Goal: Task Accomplishment & Management: Use online tool/utility

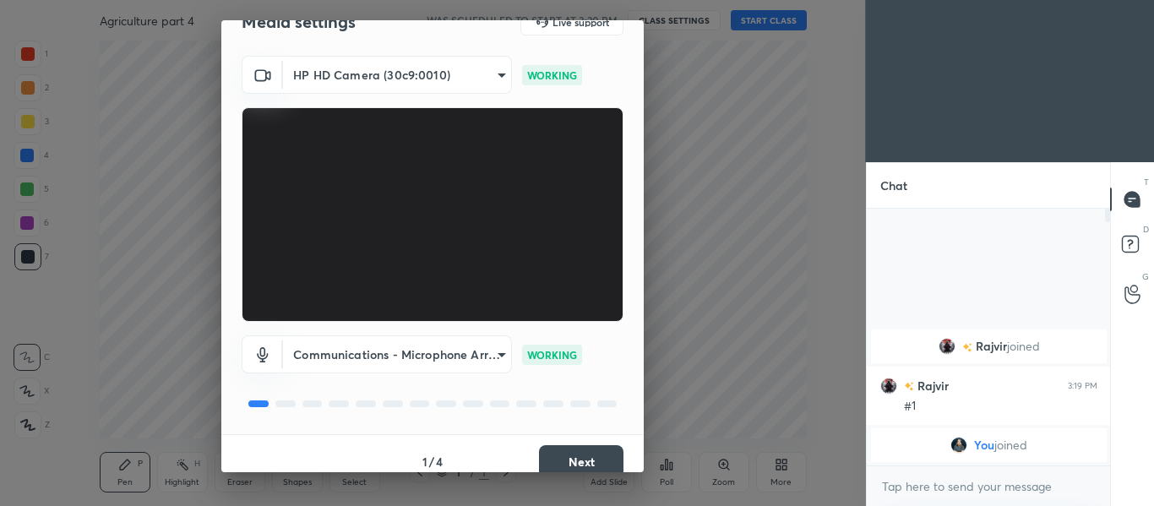
scroll to position [48, 0]
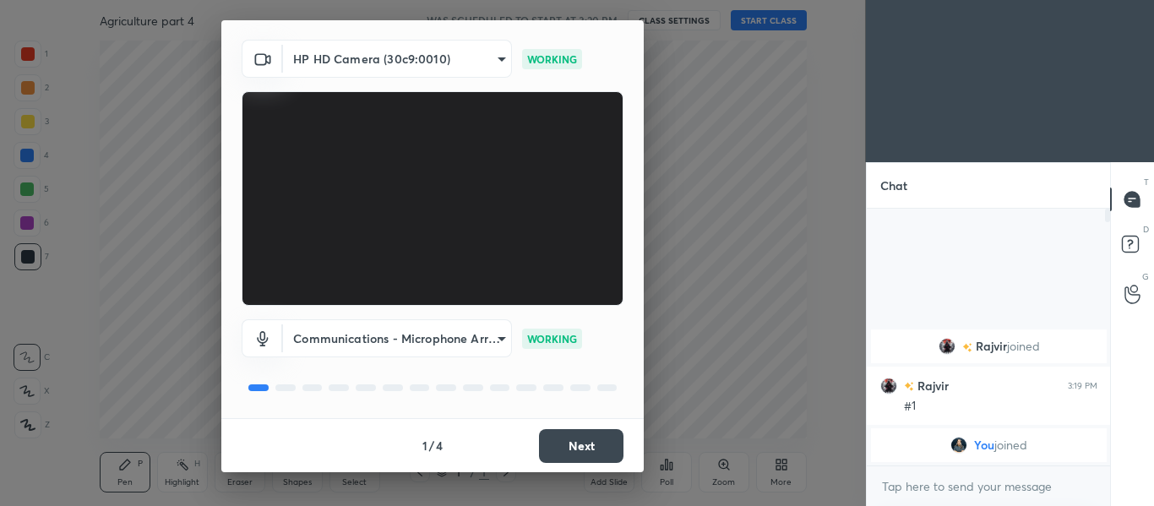
click at [548, 447] on button "Next" at bounding box center [581, 446] width 84 height 34
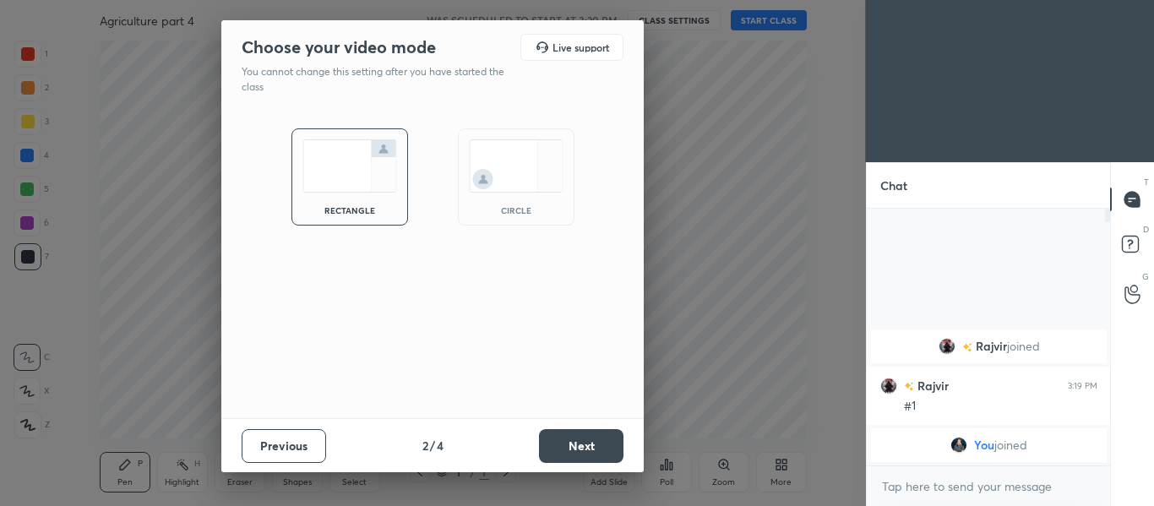
scroll to position [0, 0]
click at [562, 439] on button "Next" at bounding box center [581, 446] width 84 height 34
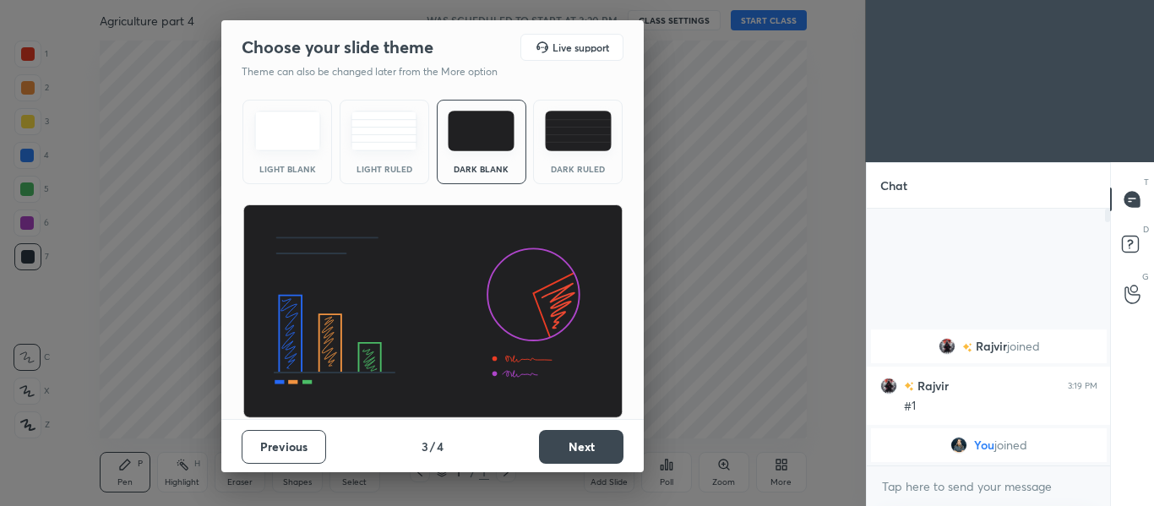
click at [553, 442] on button "Next" at bounding box center [581, 447] width 84 height 34
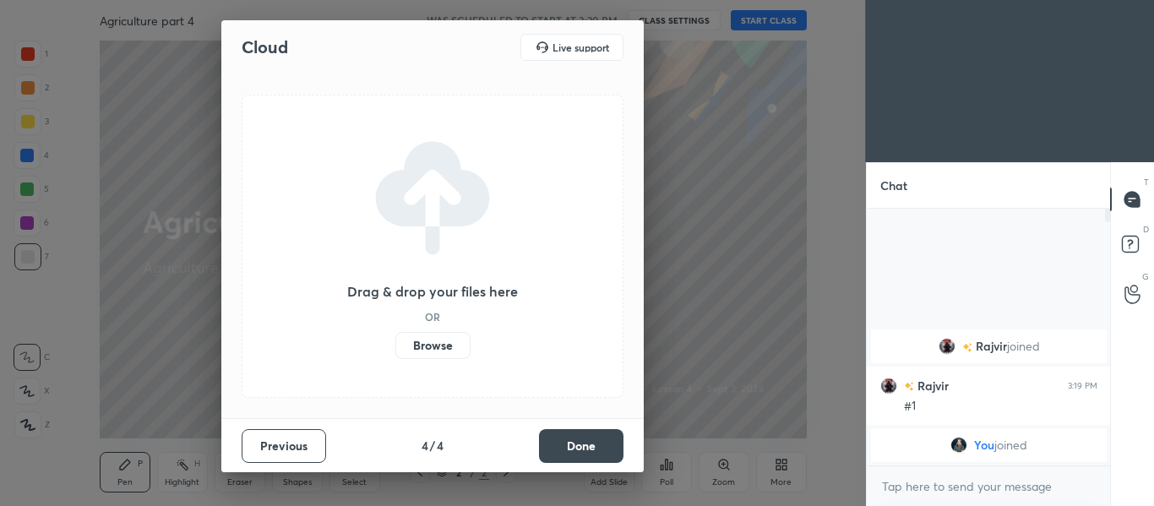
click at [437, 343] on label "Browse" at bounding box center [432, 345] width 75 height 27
click at [395, 343] on input "Browse" at bounding box center [395, 345] width 0 height 27
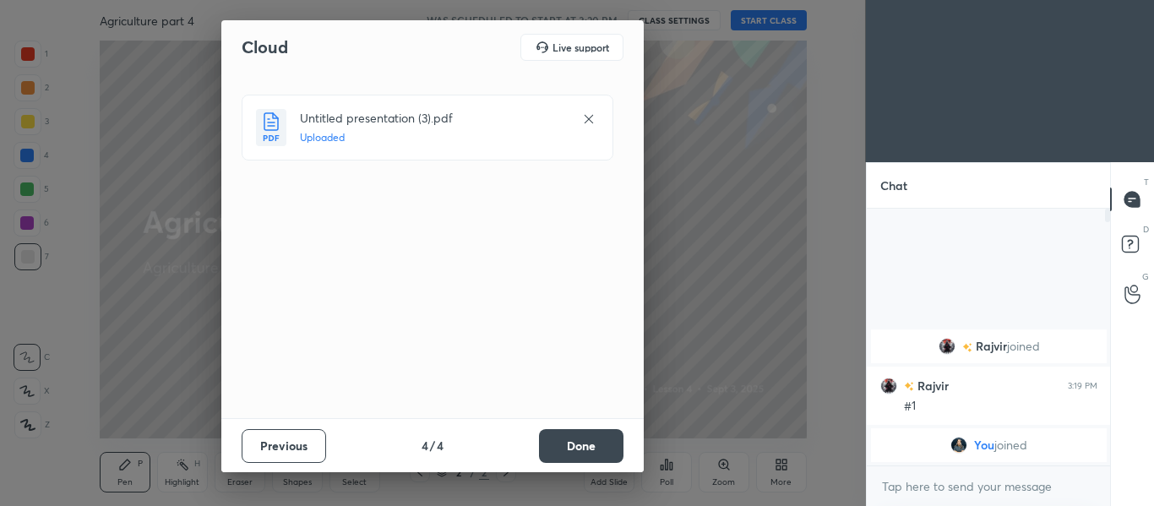
click at [572, 453] on button "Done" at bounding box center [581, 446] width 84 height 34
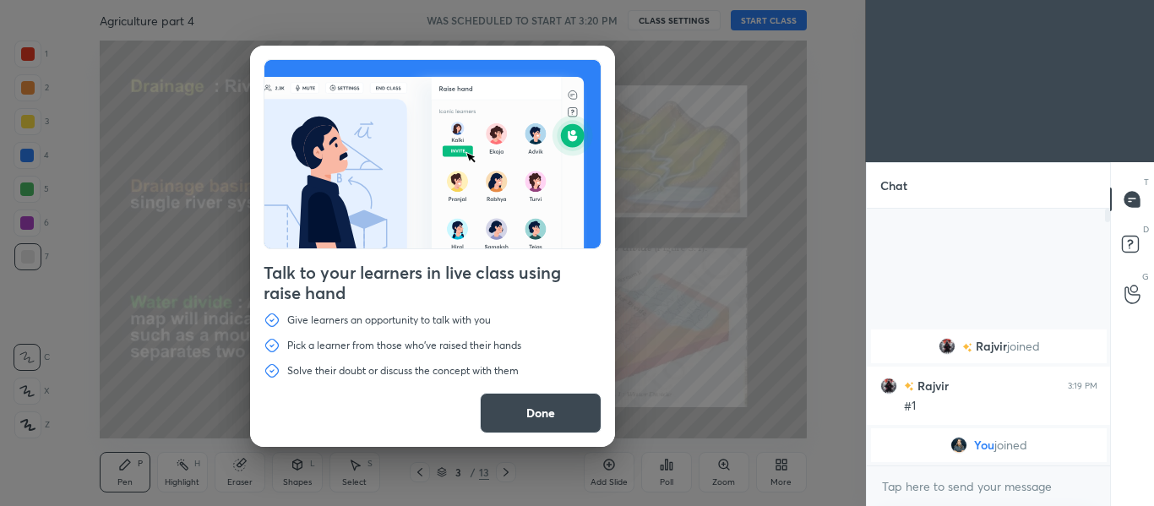
click at [564, 421] on button "Done" at bounding box center [541, 413] width 122 height 41
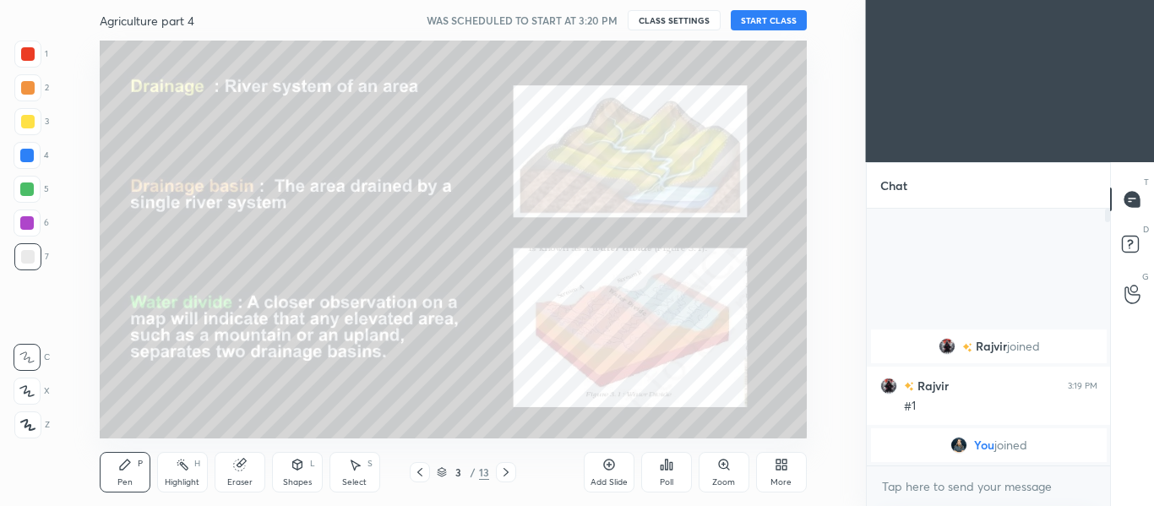
click at [749, 19] on button "START CLASS" at bounding box center [769, 20] width 76 height 20
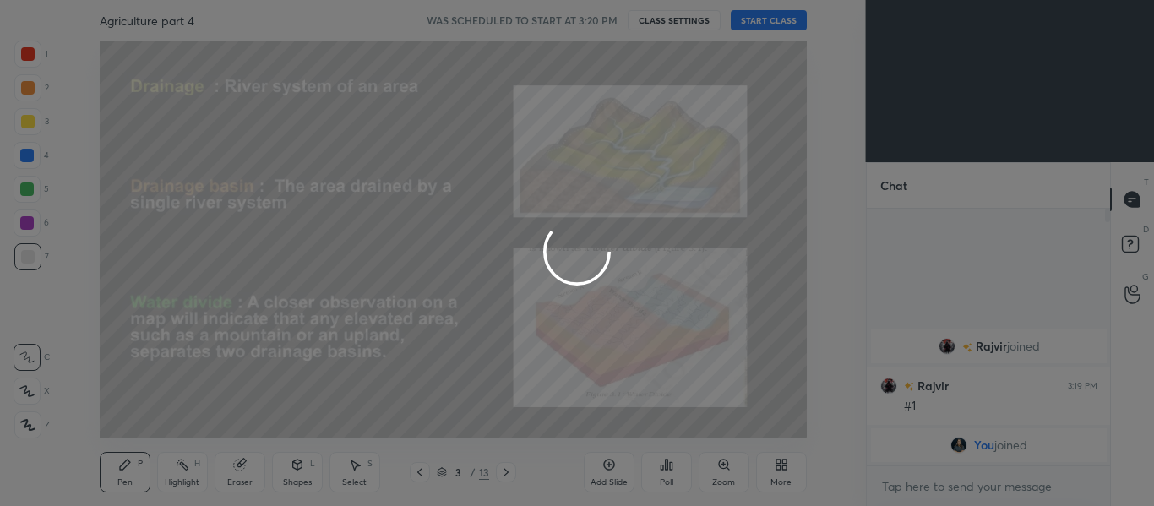
type textarea "x"
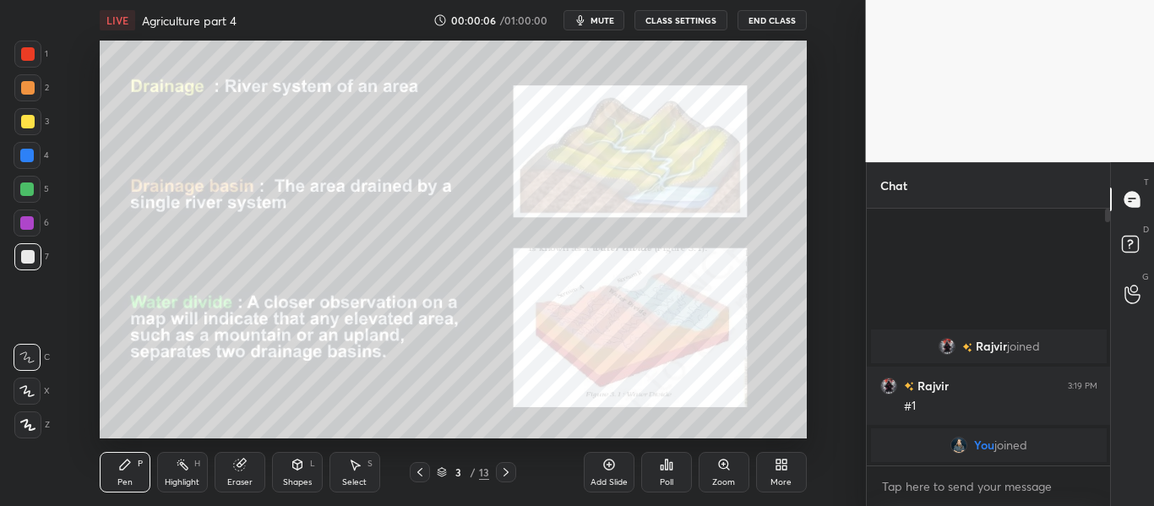
click at [786, 474] on div "More" at bounding box center [781, 472] width 51 height 41
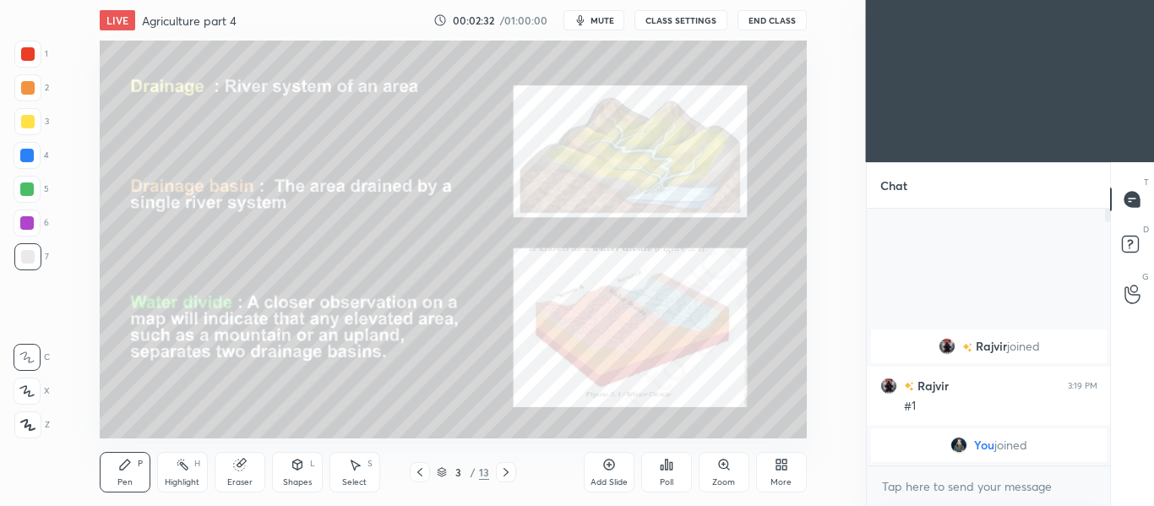
scroll to position [84098, 83697]
click at [779, 468] on icon at bounding box center [779, 468] width 4 height 4
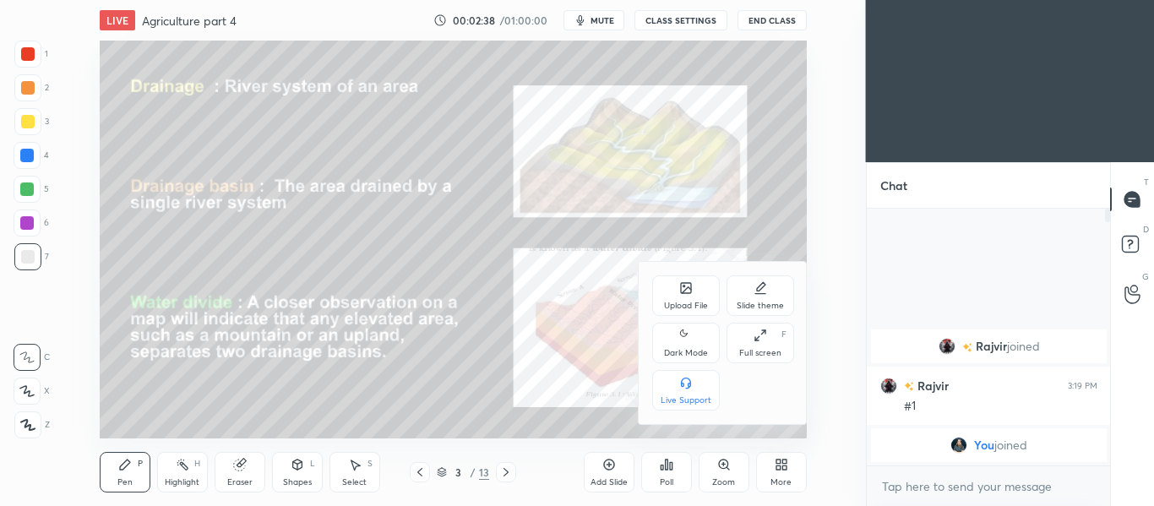
click at [685, 284] on icon at bounding box center [686, 288] width 10 height 10
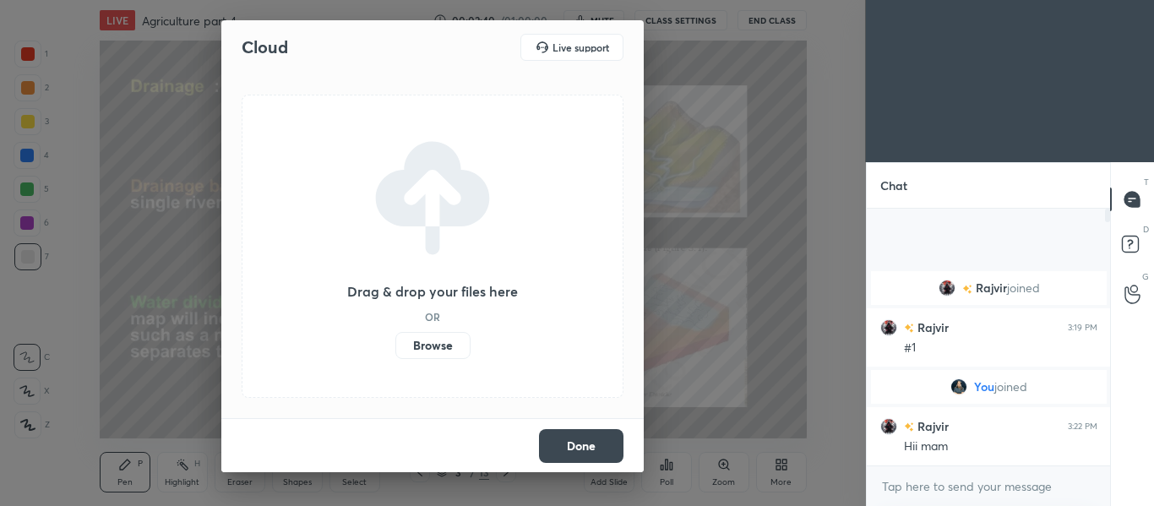
click at [414, 352] on label "Browse" at bounding box center [432, 345] width 75 height 27
click at [395, 352] on input "Browse" at bounding box center [395, 345] width 0 height 27
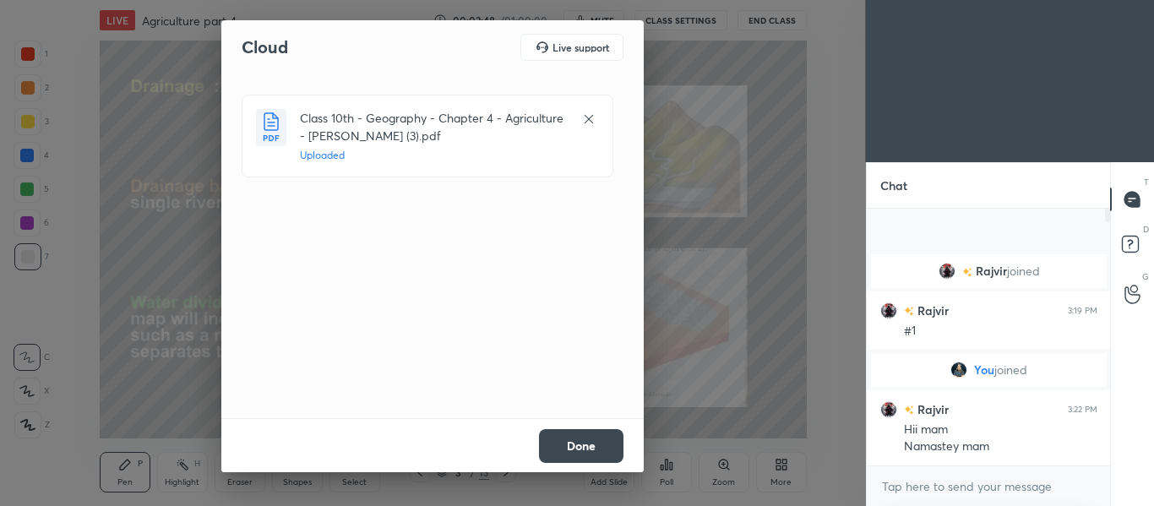
click at [588, 439] on button "Done" at bounding box center [581, 446] width 84 height 34
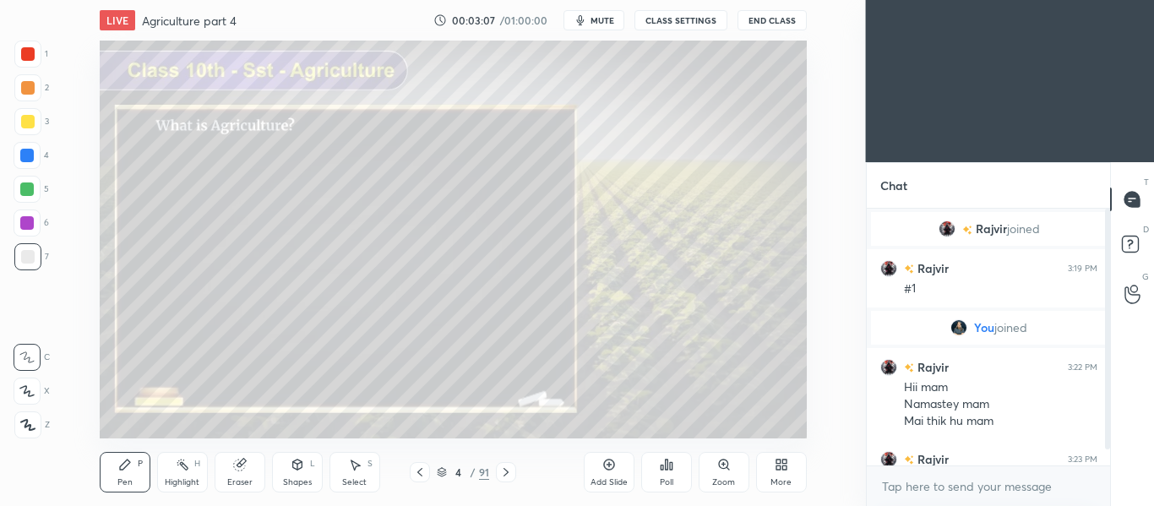
click at [1108, 471] on div "x" at bounding box center [989, 486] width 244 height 40
click at [994, 488] on textarea at bounding box center [988, 486] width 217 height 27
click at [509, 474] on icon at bounding box center [506, 473] width 14 height 14
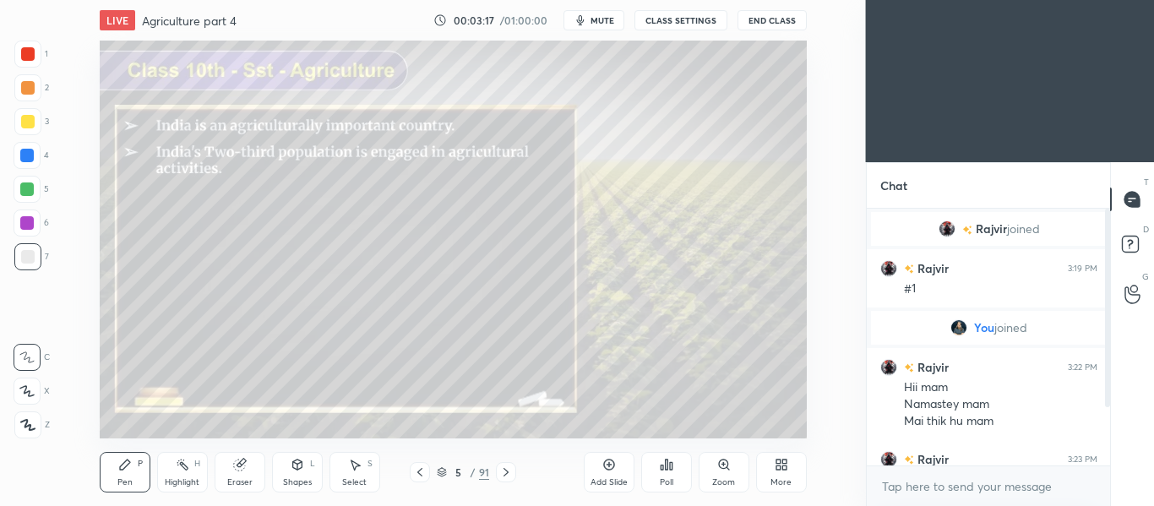
click at [509, 474] on icon at bounding box center [506, 473] width 14 height 14
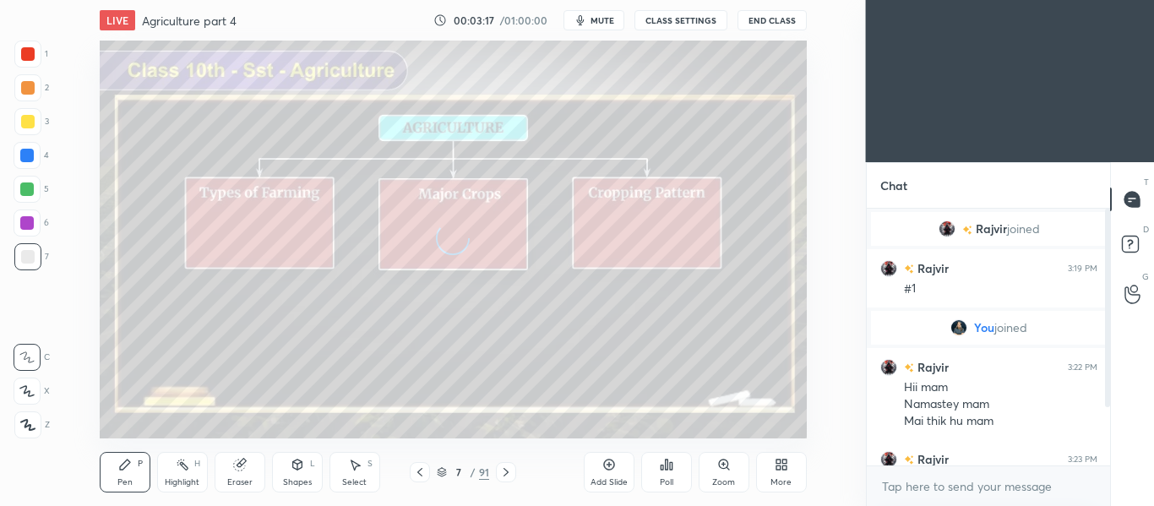
click at [509, 474] on icon at bounding box center [506, 473] width 14 height 14
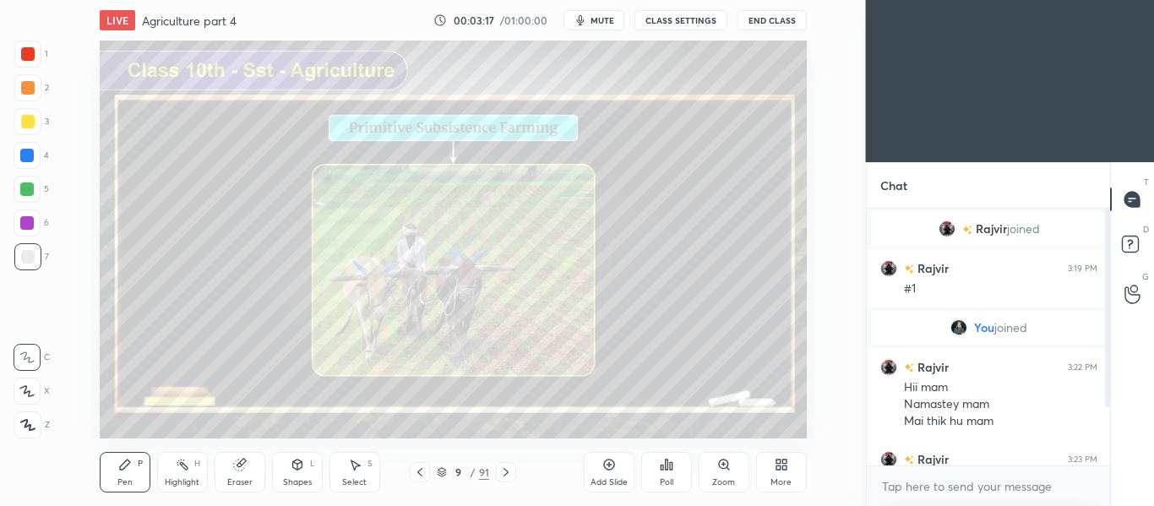
click at [509, 474] on icon at bounding box center [506, 473] width 14 height 14
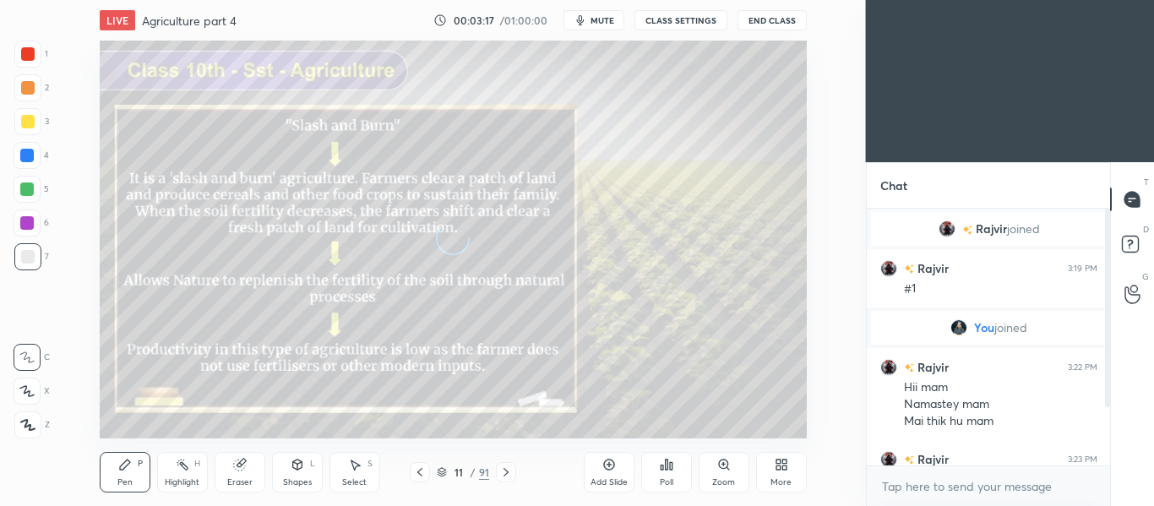
click at [509, 474] on icon at bounding box center [506, 473] width 14 height 14
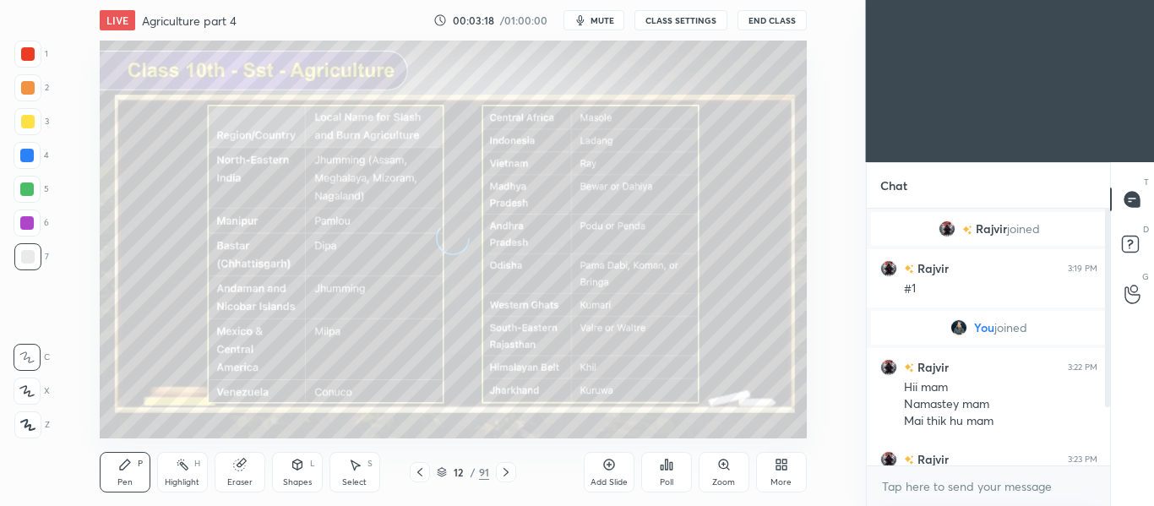
click at [509, 474] on icon at bounding box center [506, 473] width 14 height 14
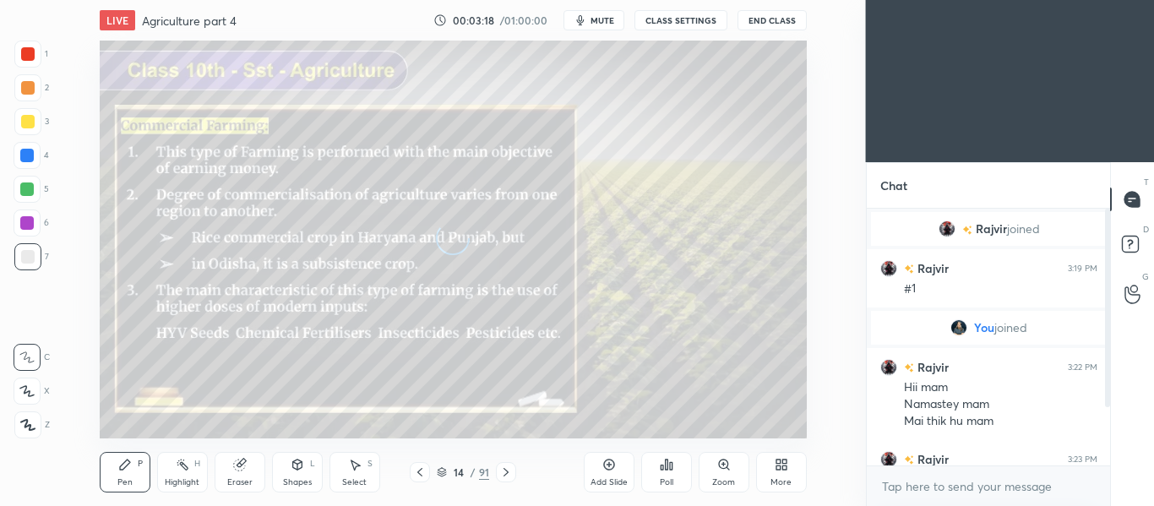
click at [509, 474] on icon at bounding box center [506, 473] width 14 height 14
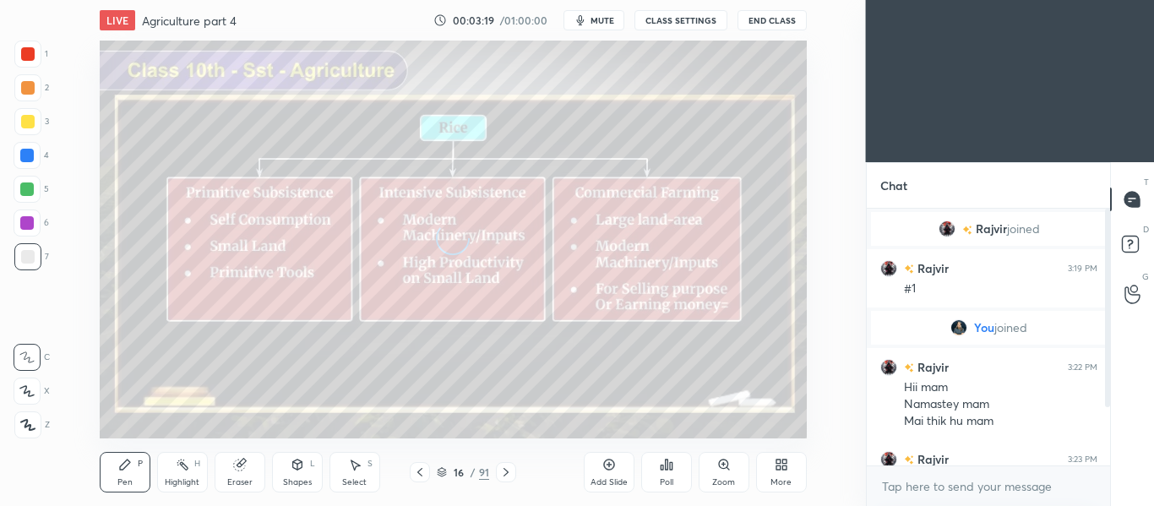
click at [509, 474] on icon at bounding box center [506, 473] width 14 height 14
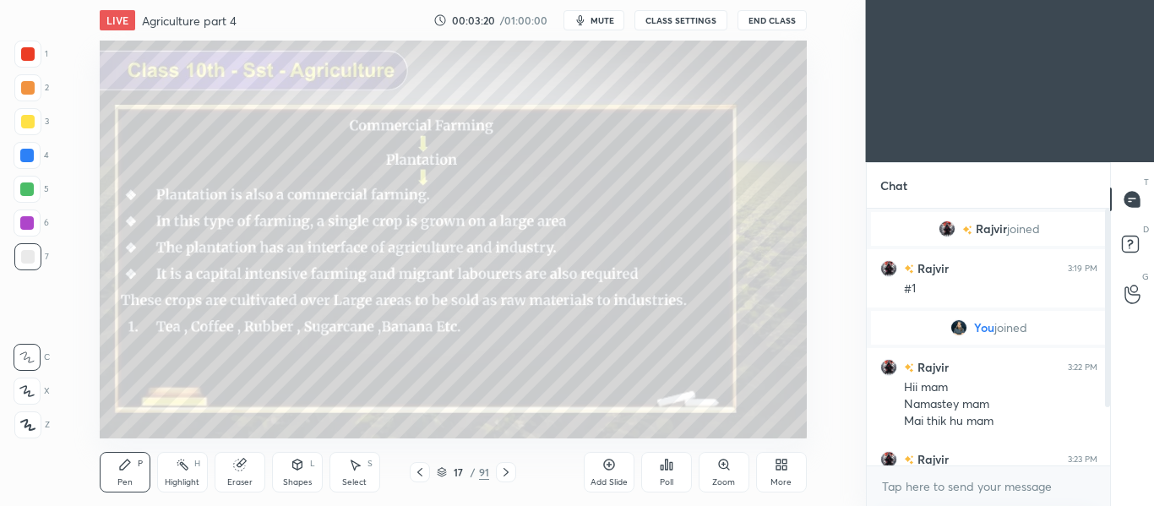
click at [509, 474] on icon at bounding box center [506, 473] width 14 height 14
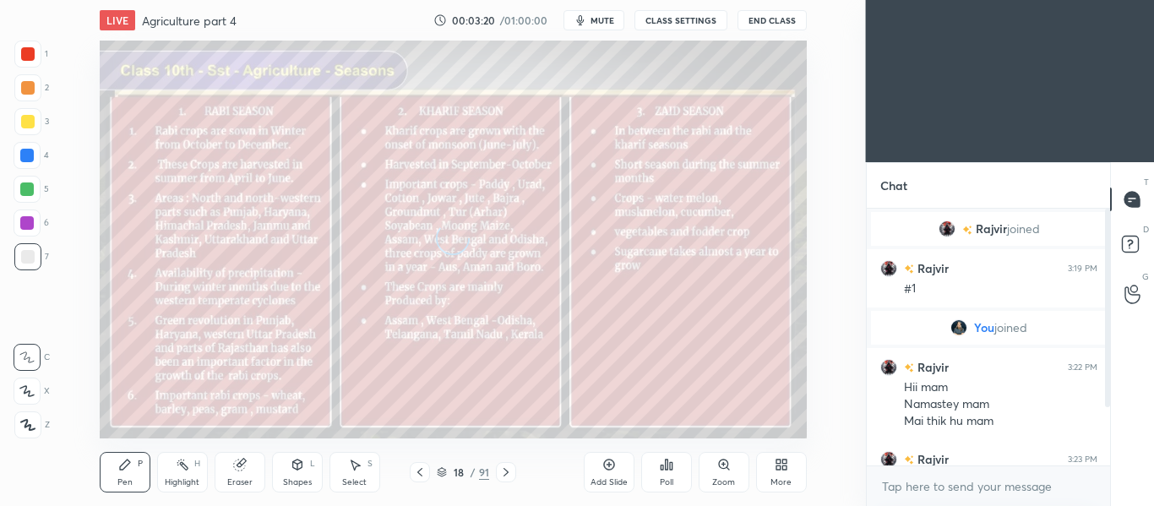
click at [509, 474] on icon at bounding box center [506, 473] width 14 height 14
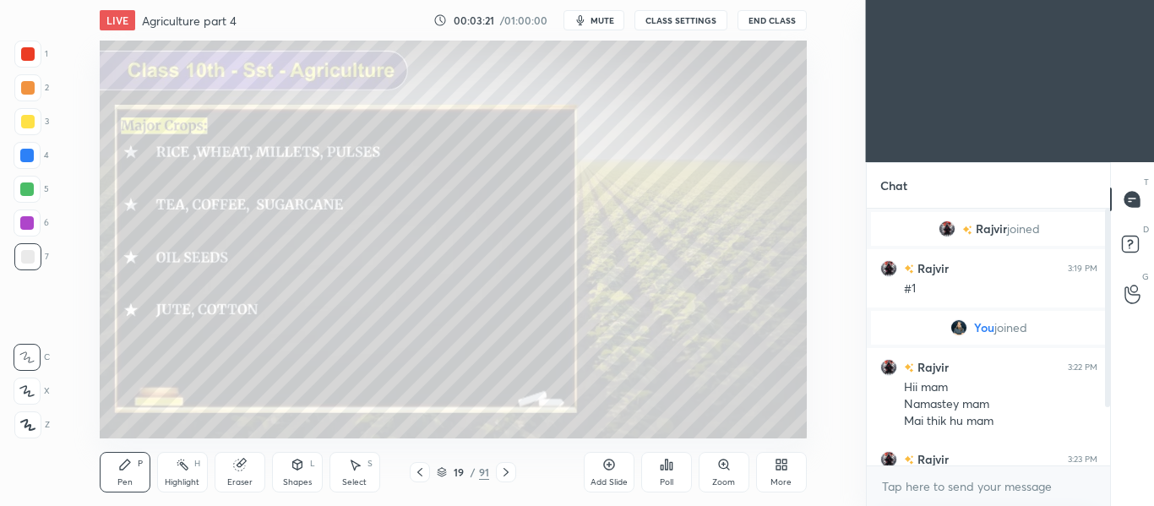
click at [509, 474] on icon at bounding box center [506, 473] width 14 height 14
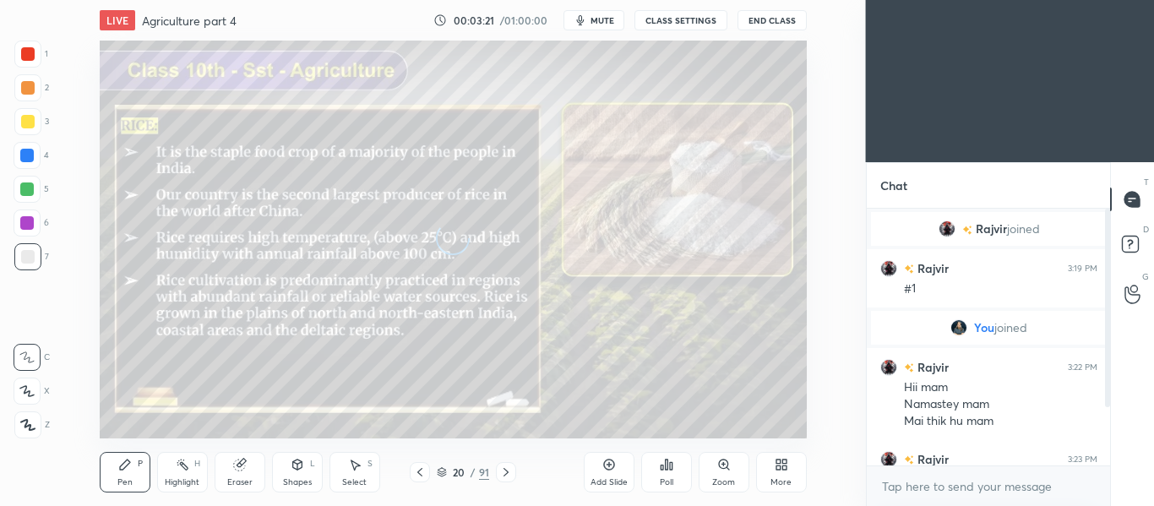
click at [509, 474] on icon at bounding box center [506, 473] width 14 height 14
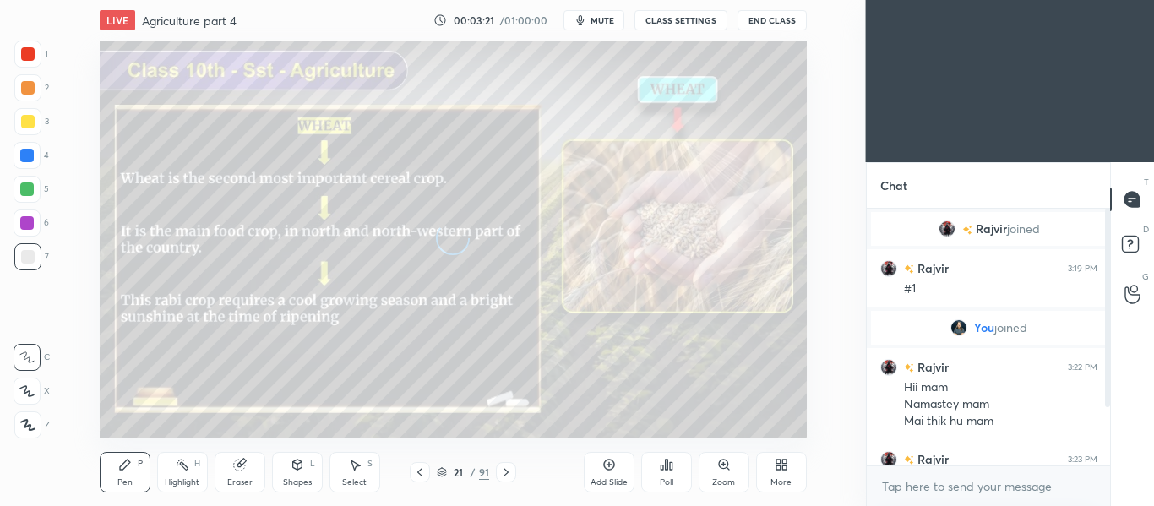
click at [509, 474] on icon at bounding box center [506, 473] width 14 height 14
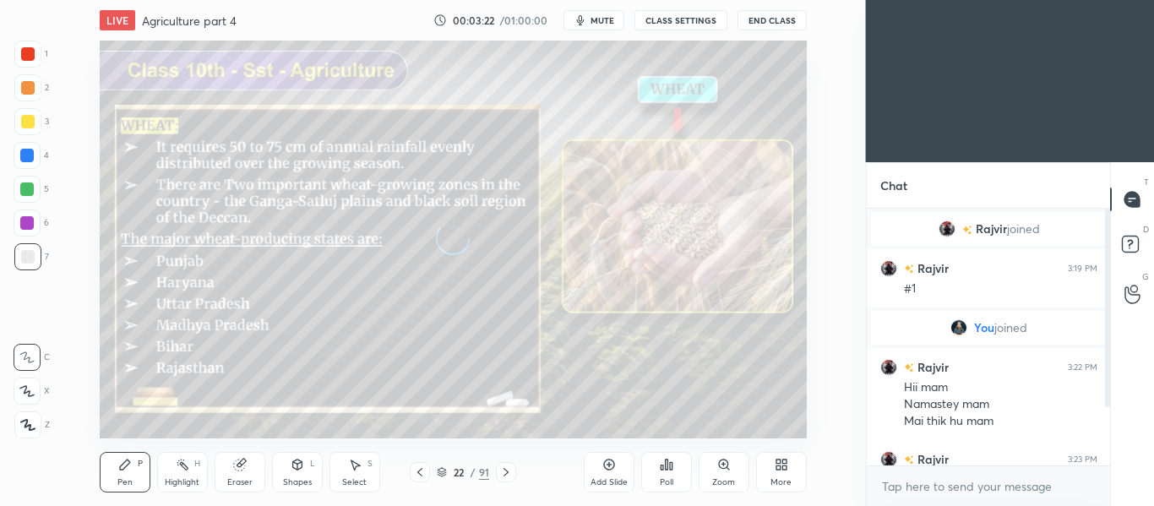
click at [509, 474] on icon at bounding box center [506, 473] width 14 height 14
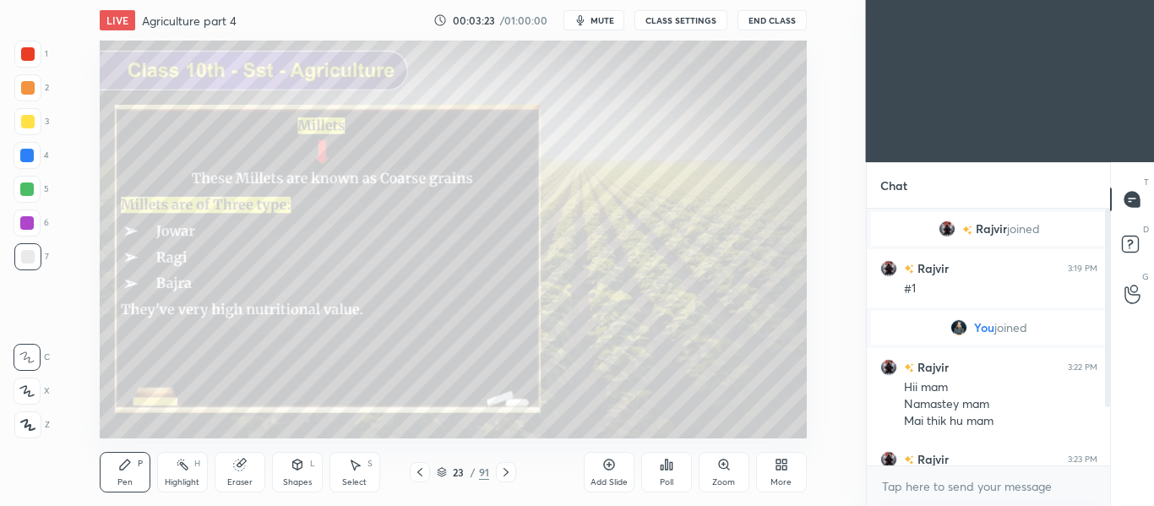
click at [509, 474] on icon at bounding box center [506, 473] width 14 height 14
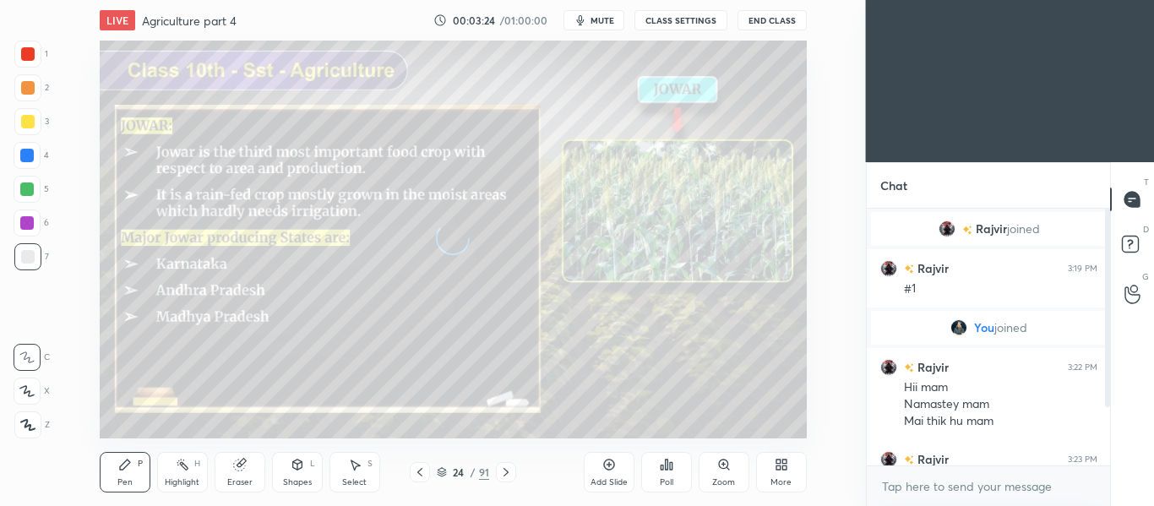
click at [509, 474] on icon at bounding box center [506, 473] width 14 height 14
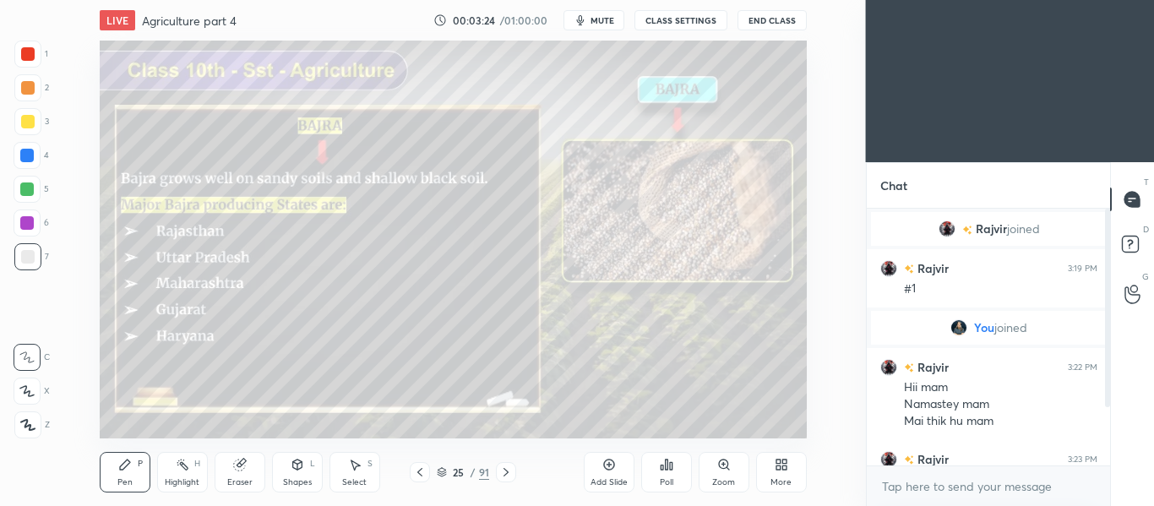
click at [509, 474] on icon at bounding box center [506, 473] width 14 height 14
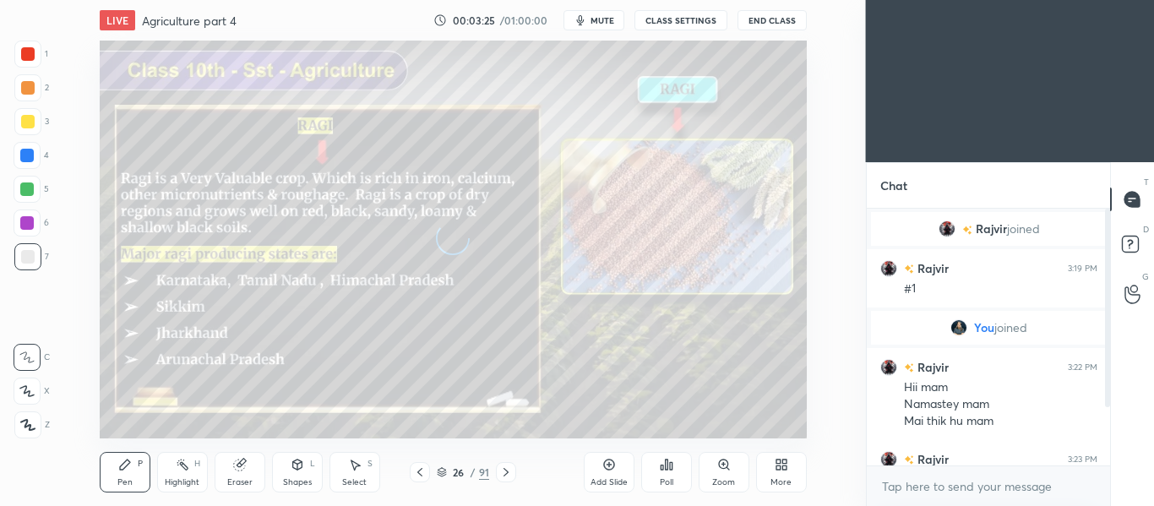
click at [509, 474] on icon at bounding box center [506, 473] width 14 height 14
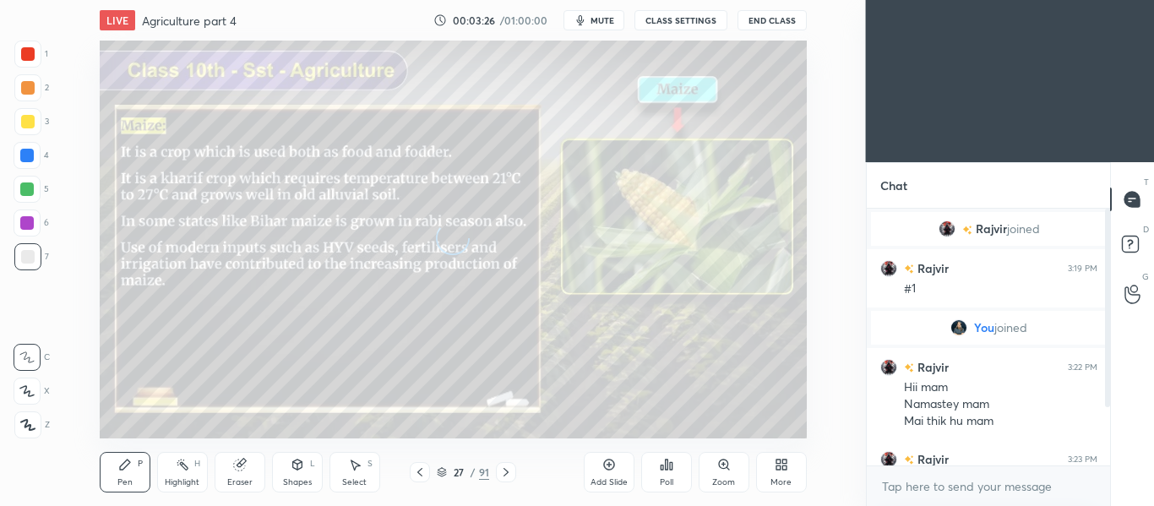
click at [509, 474] on icon at bounding box center [506, 473] width 14 height 14
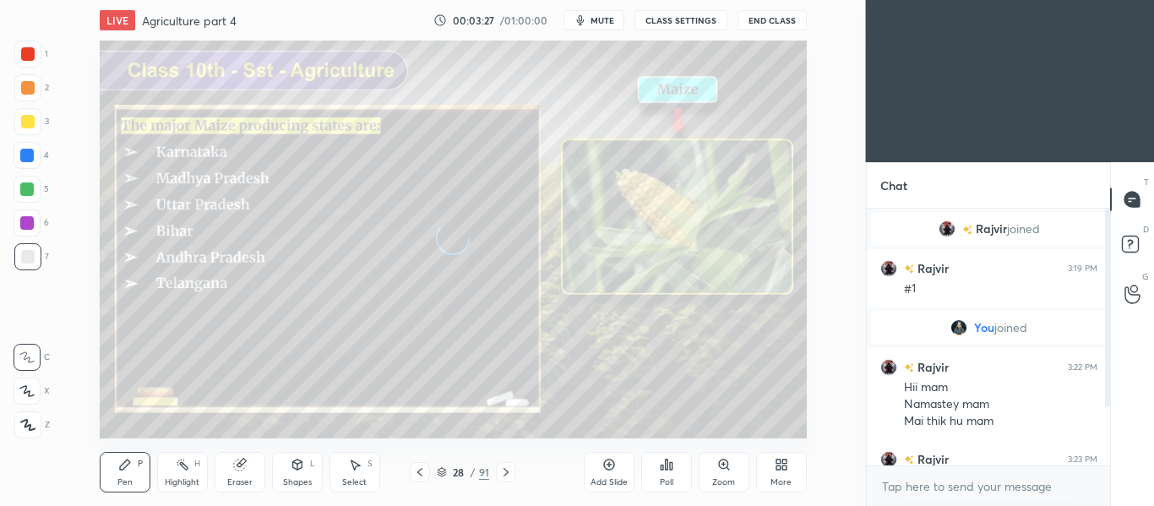
click at [509, 474] on icon at bounding box center [506, 473] width 14 height 14
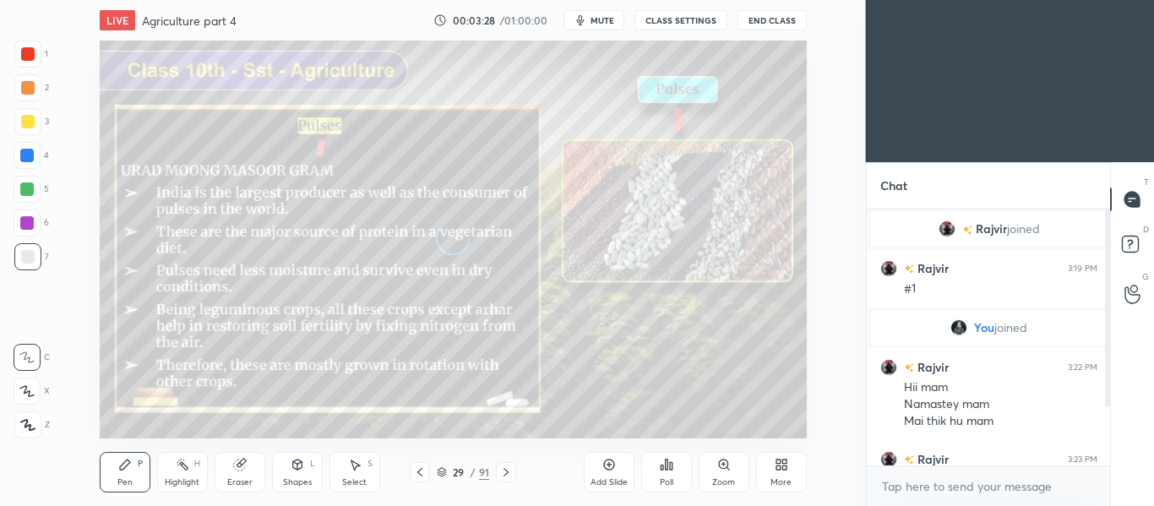
click at [509, 474] on icon at bounding box center [506, 473] width 14 height 14
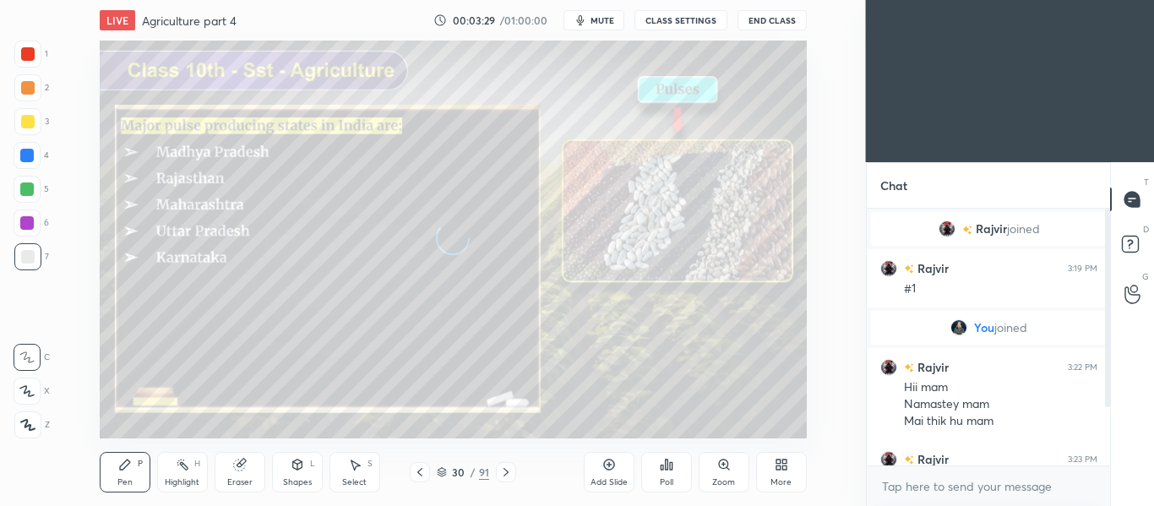
click at [509, 474] on icon at bounding box center [506, 473] width 14 height 14
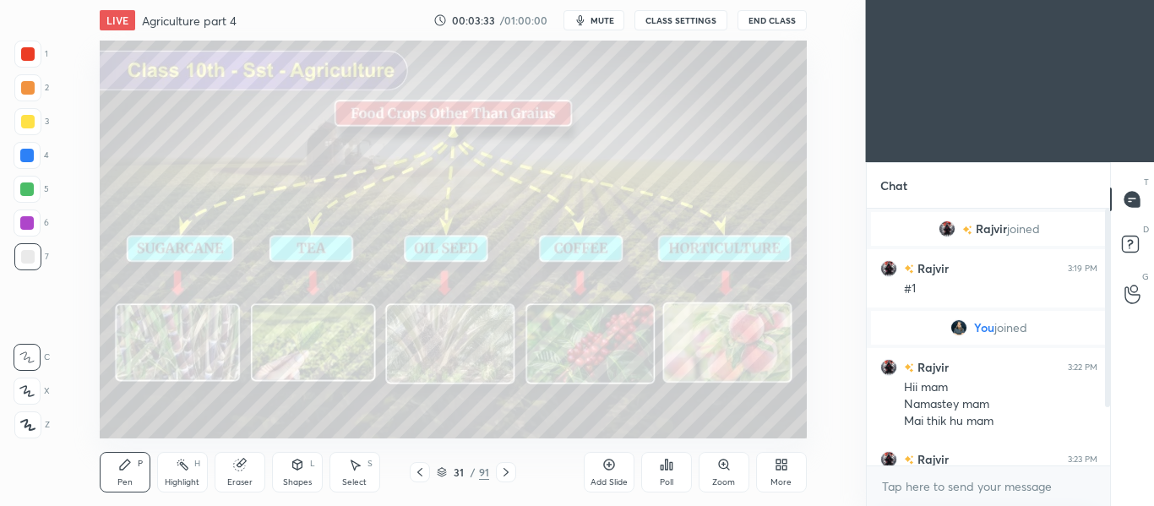
scroll to position [74, 0]
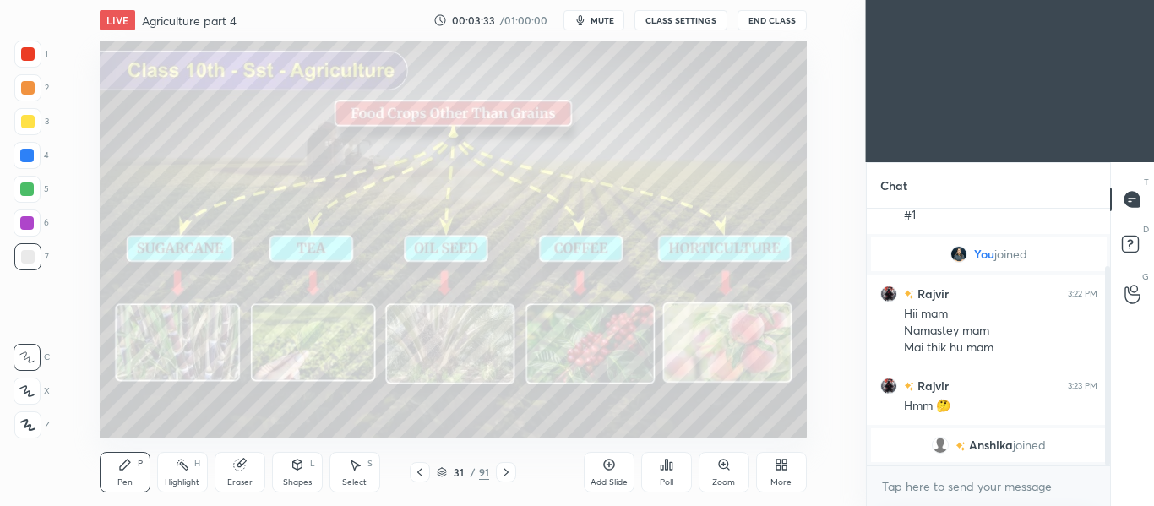
drag, startPoint x: 1108, startPoint y: 276, endPoint x: 1105, endPoint y: 464, distance: 187.6
click at [1105, 464] on div at bounding box center [1107, 365] width 5 height 199
click at [498, 477] on div at bounding box center [506, 472] width 20 height 20
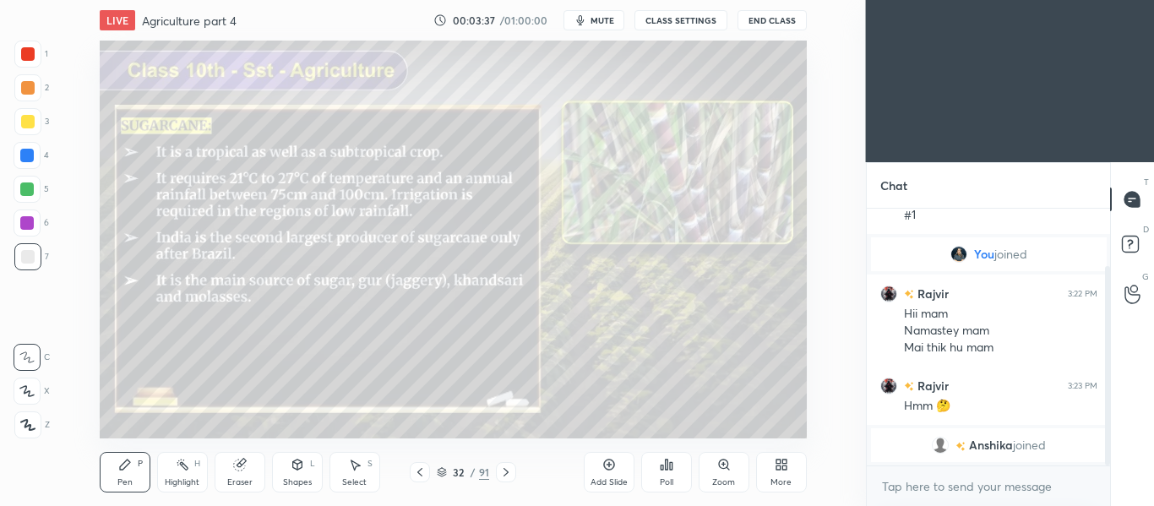
click at [498, 477] on div at bounding box center [506, 472] width 20 height 20
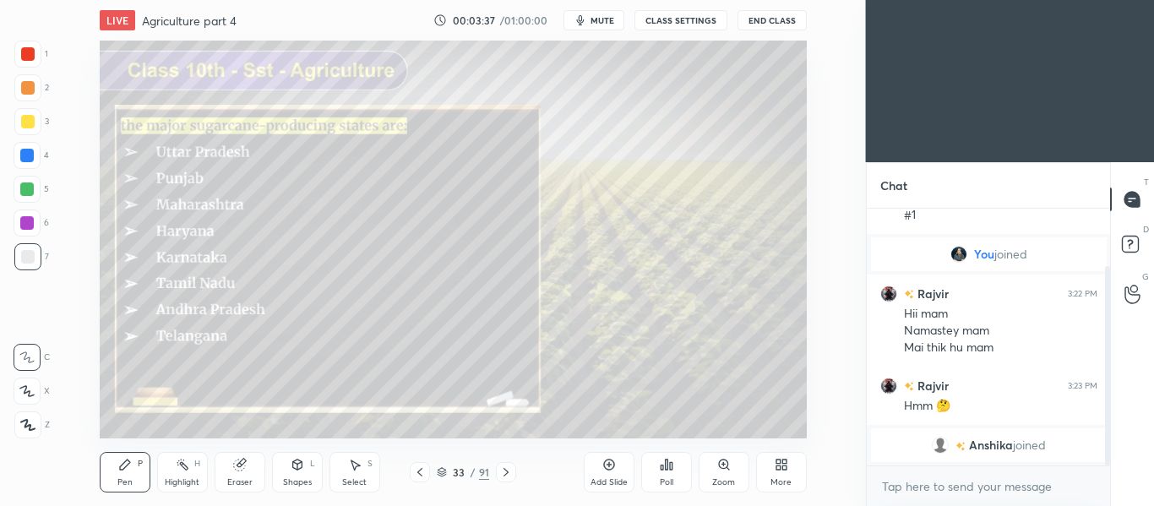
click at [498, 477] on div at bounding box center [506, 472] width 20 height 20
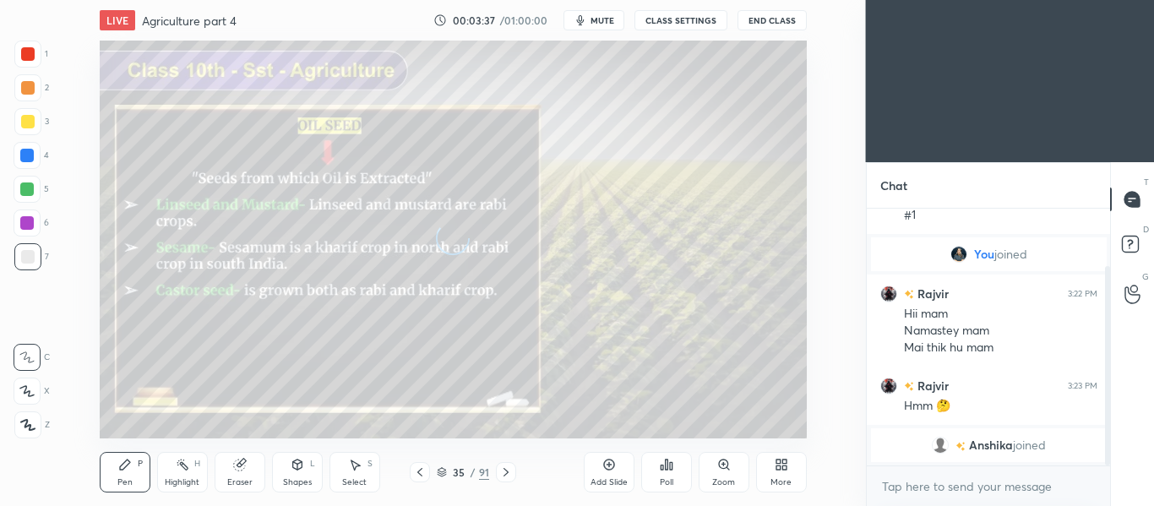
click at [498, 477] on div at bounding box center [506, 472] width 20 height 20
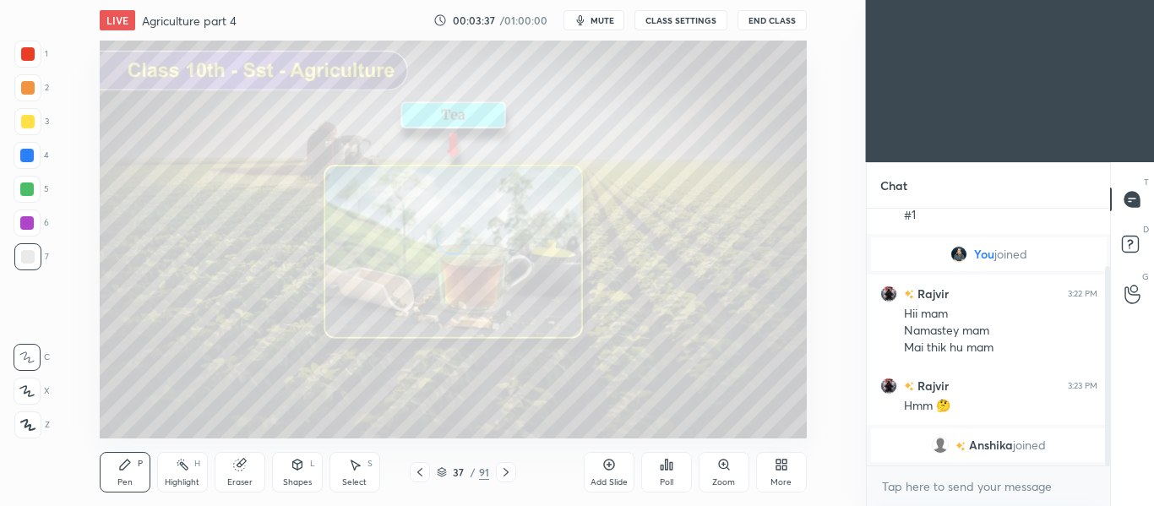
click at [498, 477] on div at bounding box center [506, 472] width 20 height 20
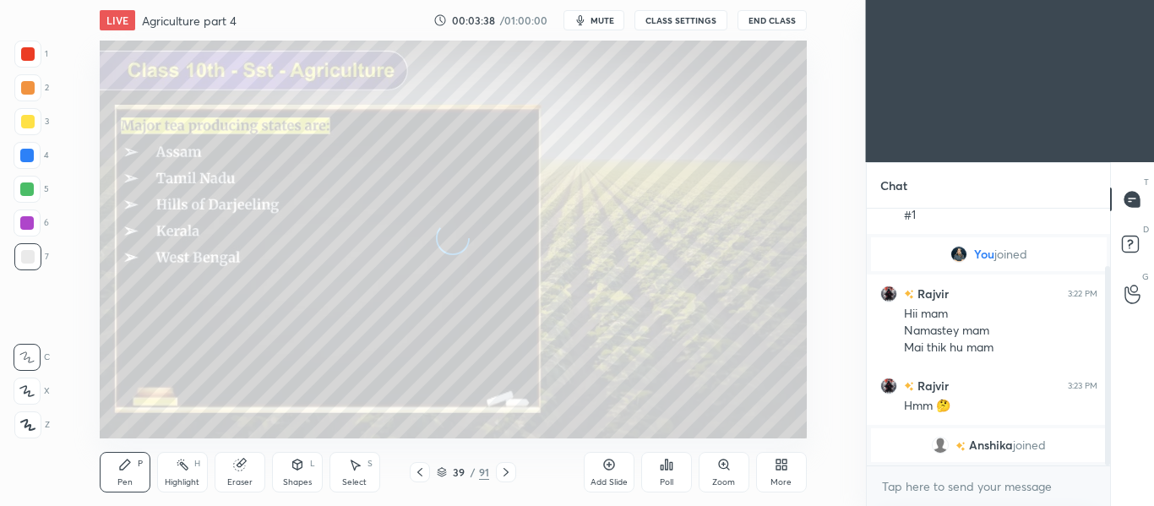
click at [498, 477] on div at bounding box center [506, 472] width 20 height 20
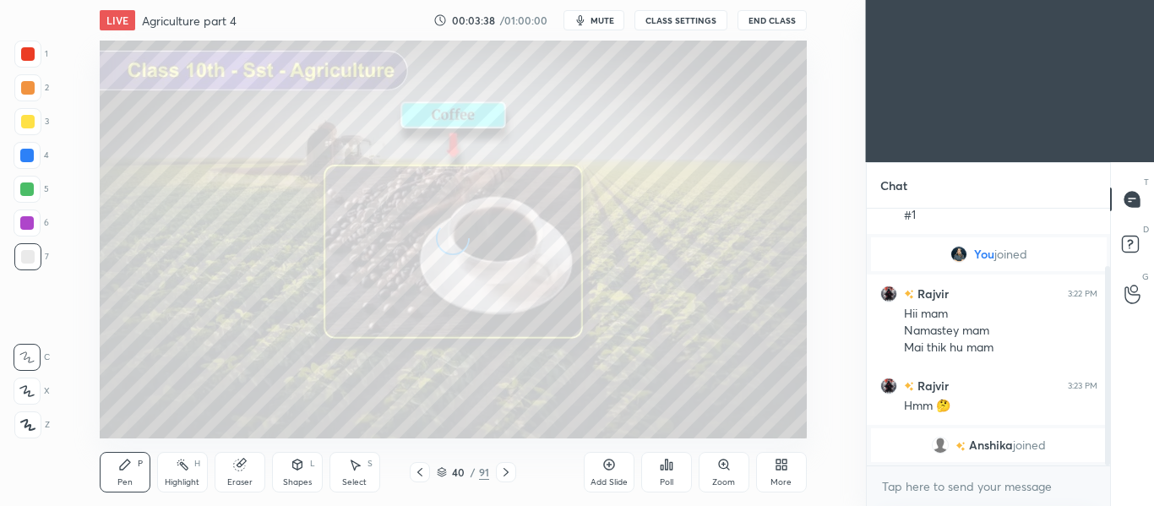
click at [498, 477] on div at bounding box center [506, 472] width 20 height 20
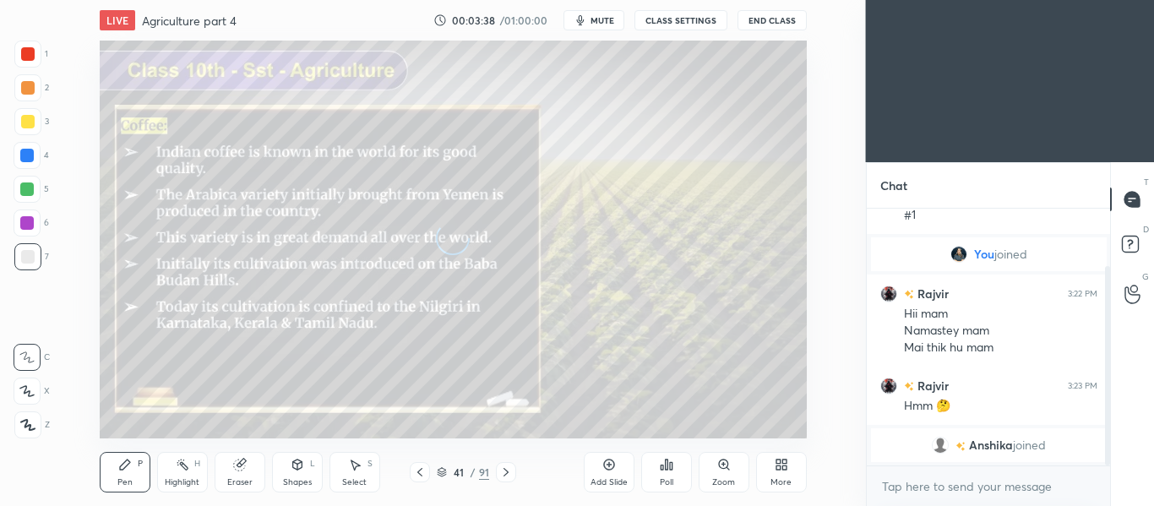
click at [498, 477] on div at bounding box center [506, 472] width 20 height 20
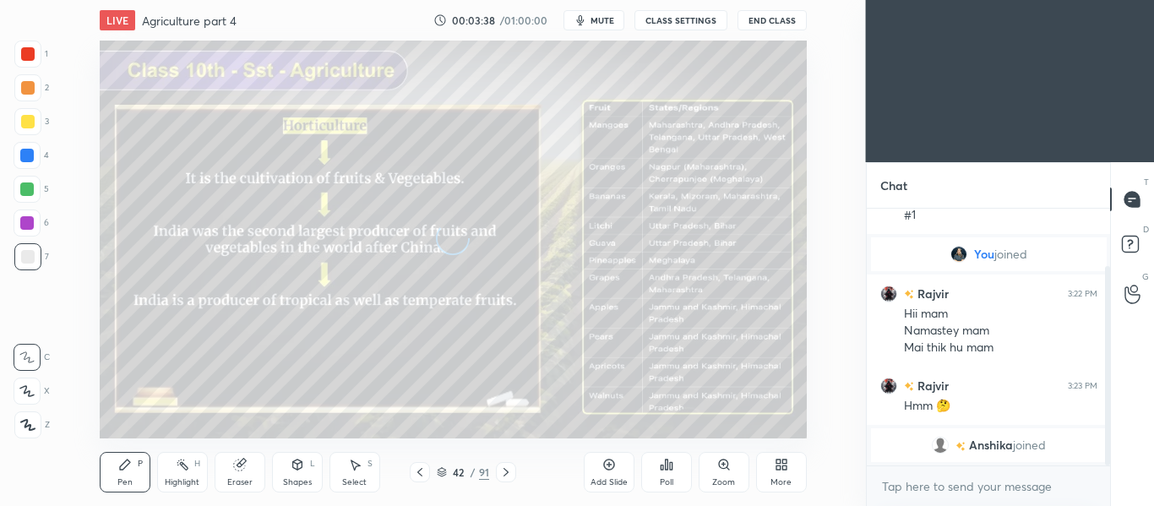
click at [498, 477] on div at bounding box center [506, 472] width 20 height 20
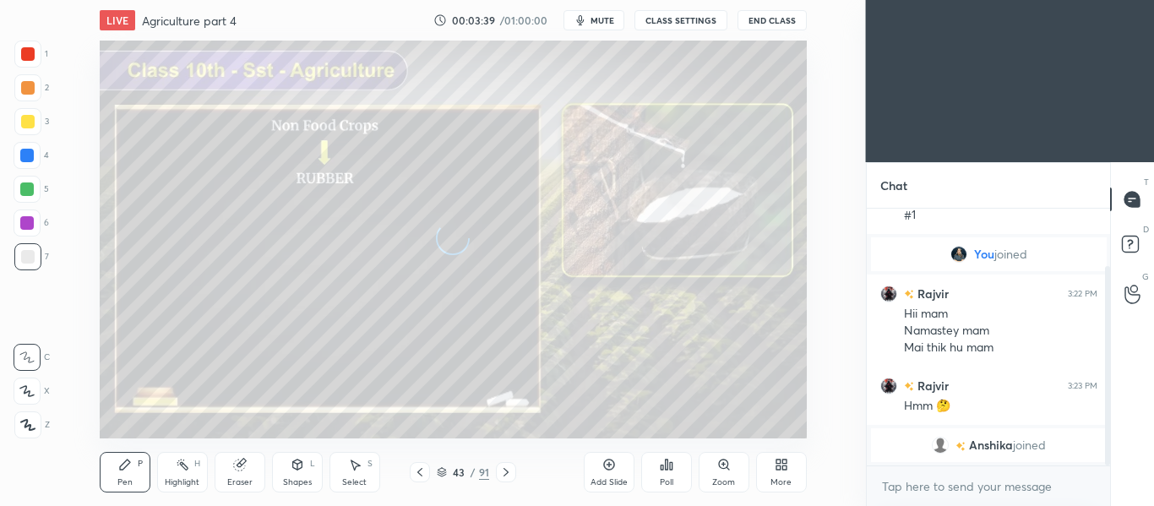
click at [498, 477] on div at bounding box center [506, 472] width 20 height 20
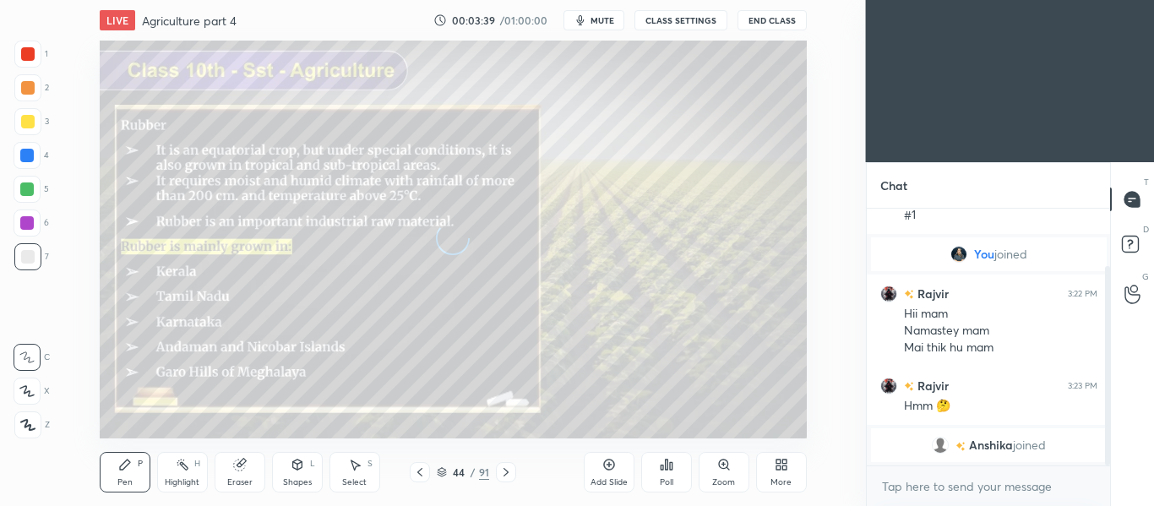
click at [498, 477] on div at bounding box center [506, 472] width 20 height 20
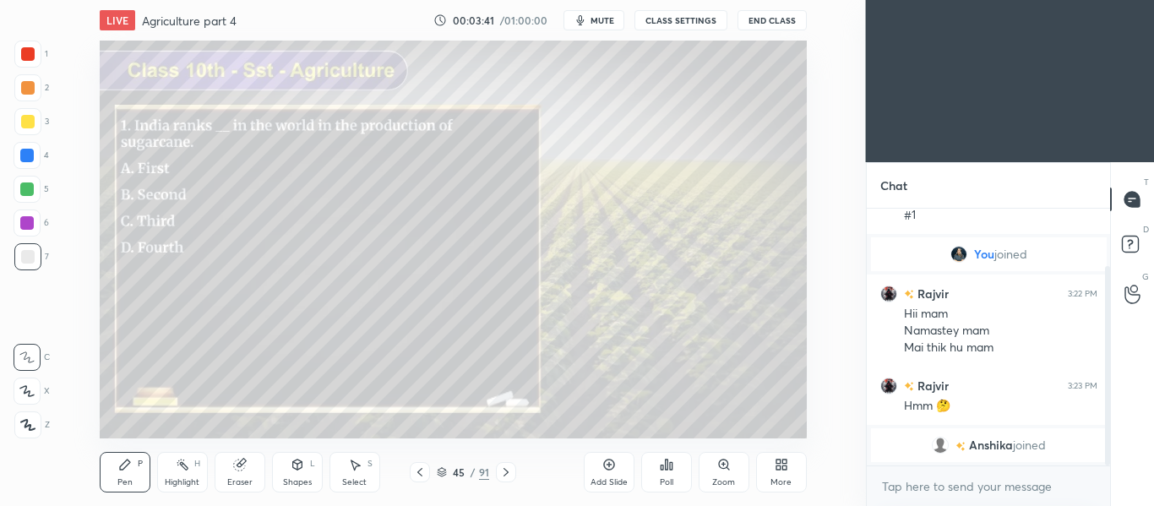
click at [509, 472] on icon at bounding box center [506, 473] width 14 height 14
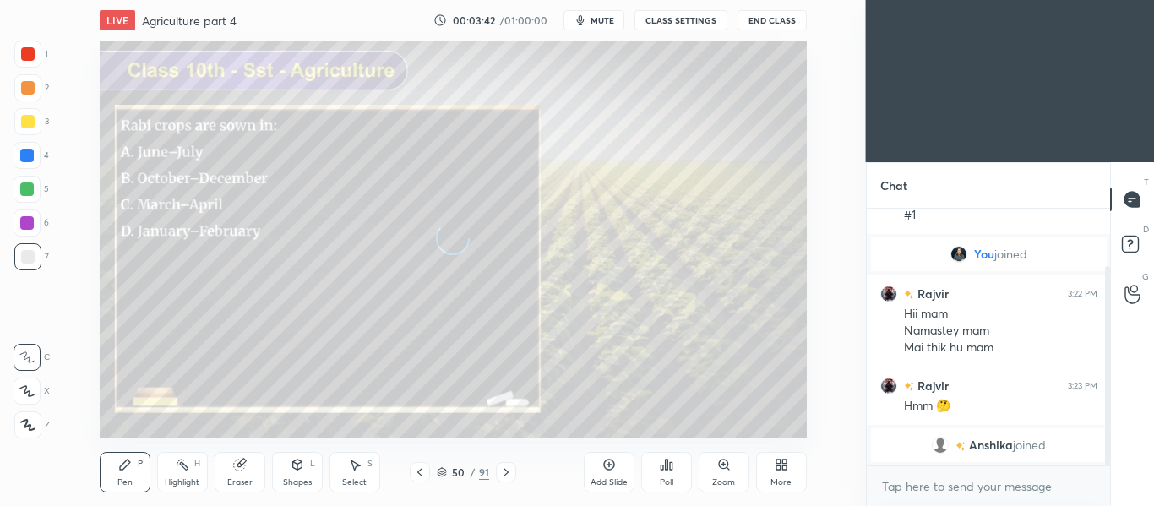
click at [509, 472] on icon at bounding box center [506, 473] width 14 height 14
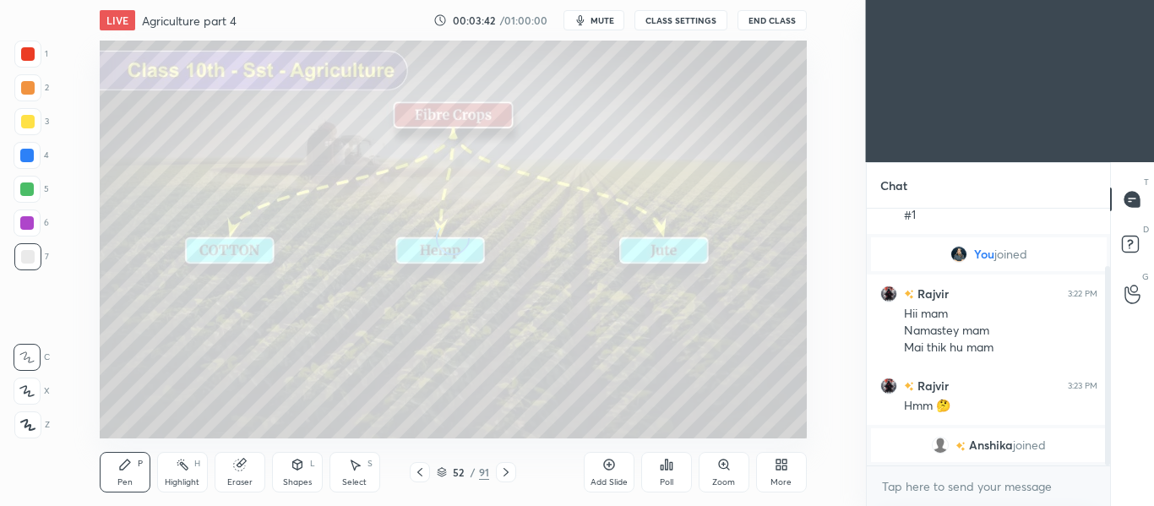
click at [509, 472] on icon at bounding box center [506, 473] width 14 height 14
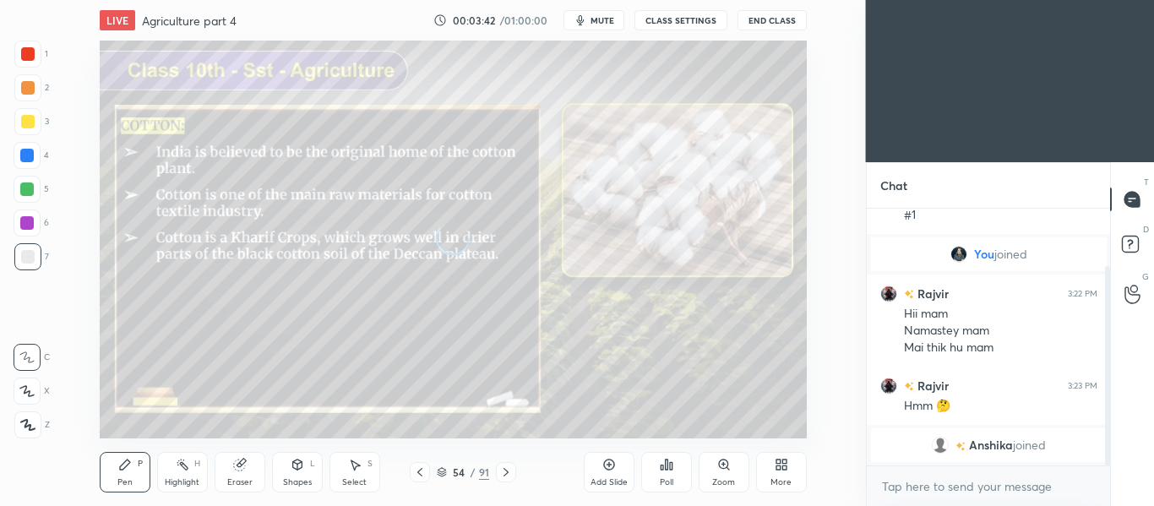
click at [509, 472] on icon at bounding box center [506, 473] width 14 height 14
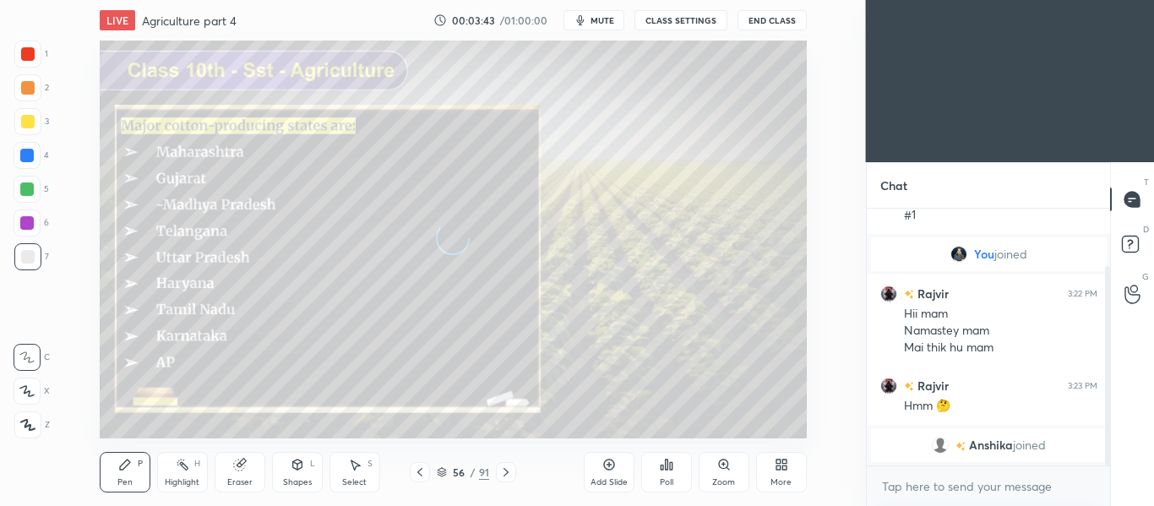
click at [509, 472] on icon at bounding box center [506, 473] width 14 height 14
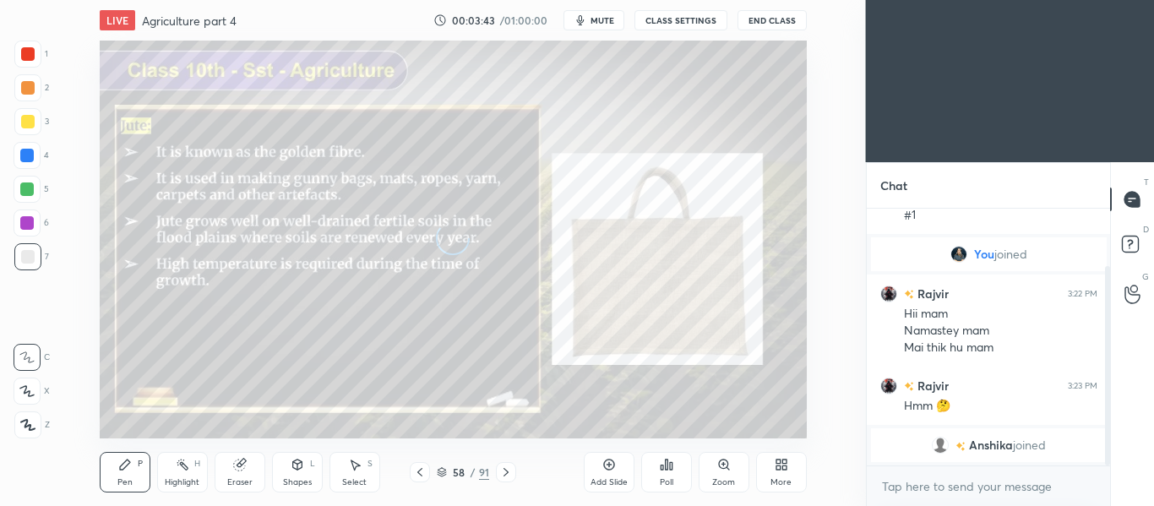
click at [509, 472] on icon at bounding box center [506, 473] width 14 height 14
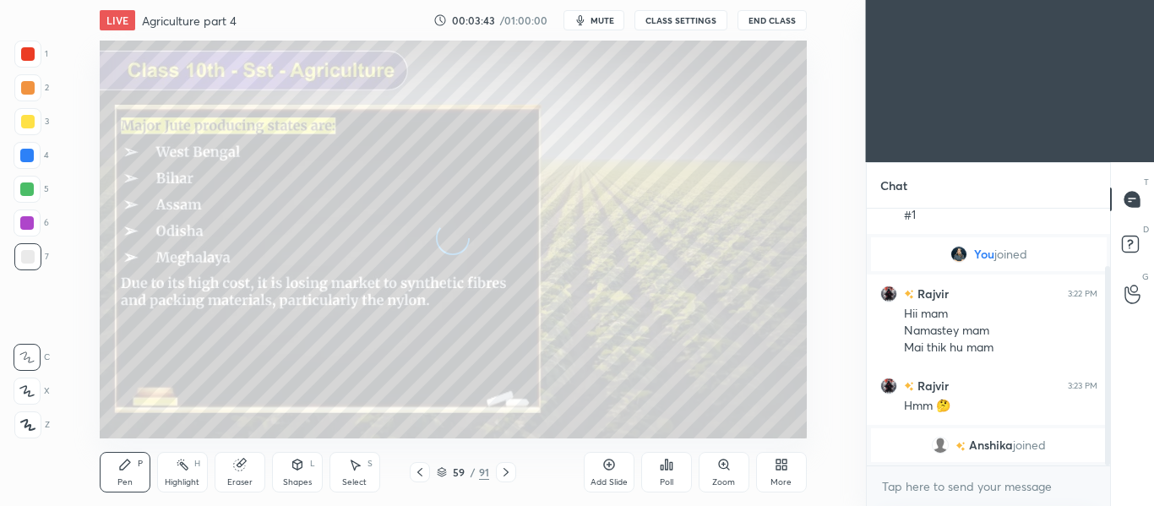
click at [509, 472] on icon at bounding box center [506, 473] width 14 height 14
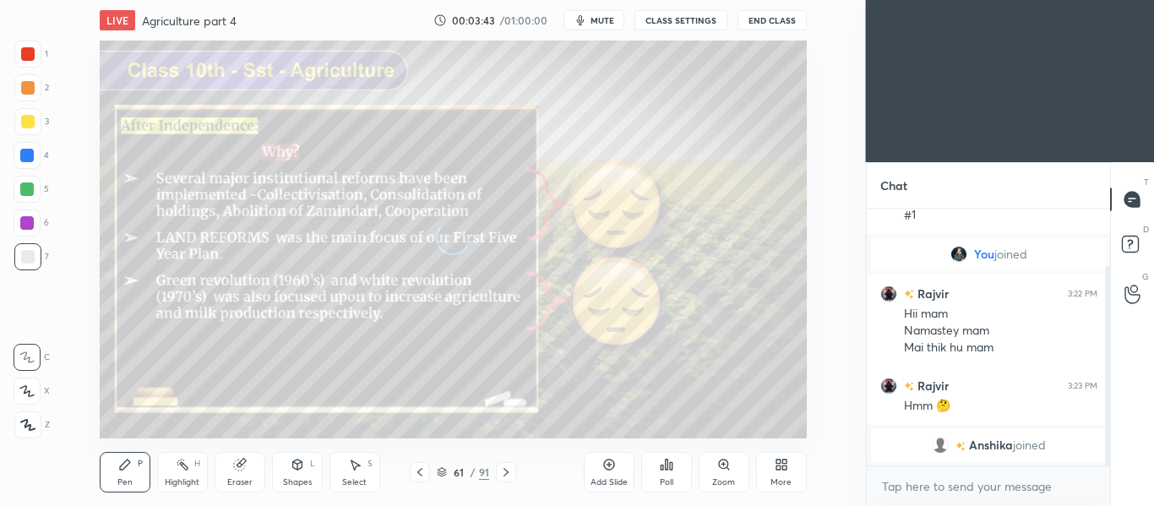
click at [509, 472] on icon at bounding box center [506, 473] width 14 height 14
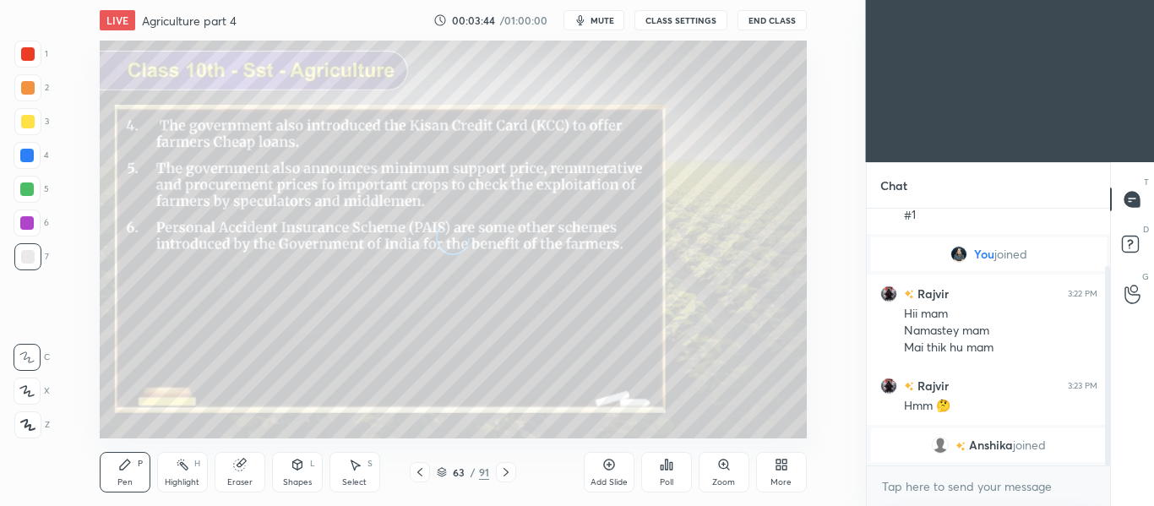
click at [509, 472] on icon at bounding box center [506, 473] width 14 height 14
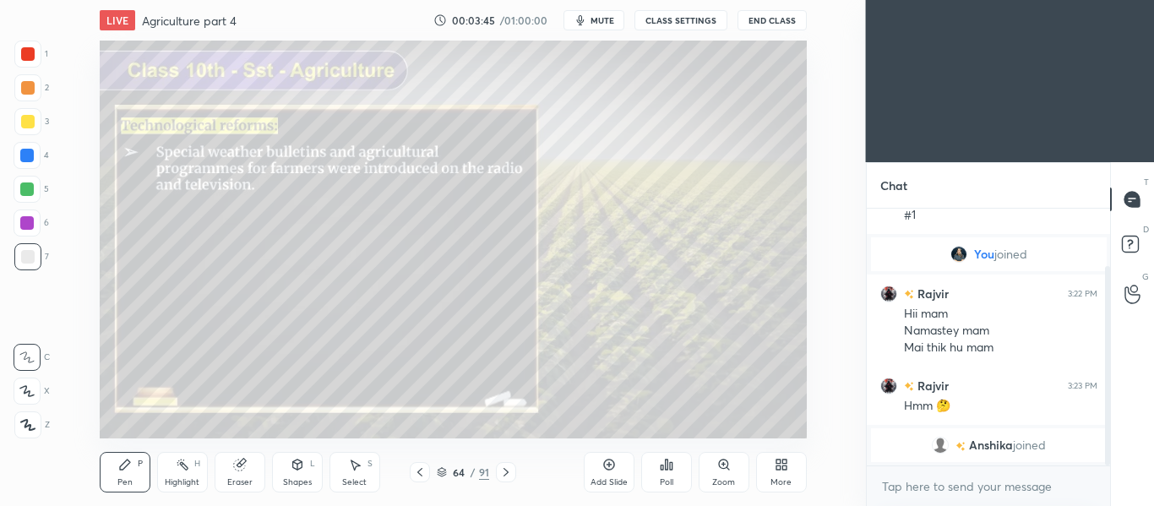
click at [482, 475] on div "91" at bounding box center [484, 472] width 10 height 15
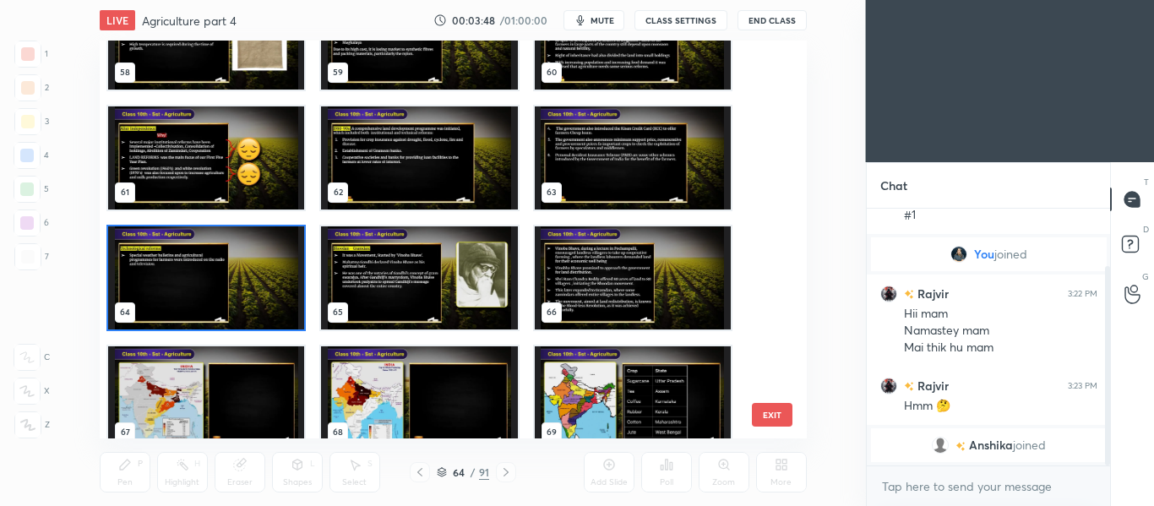
scroll to position [2359, 0]
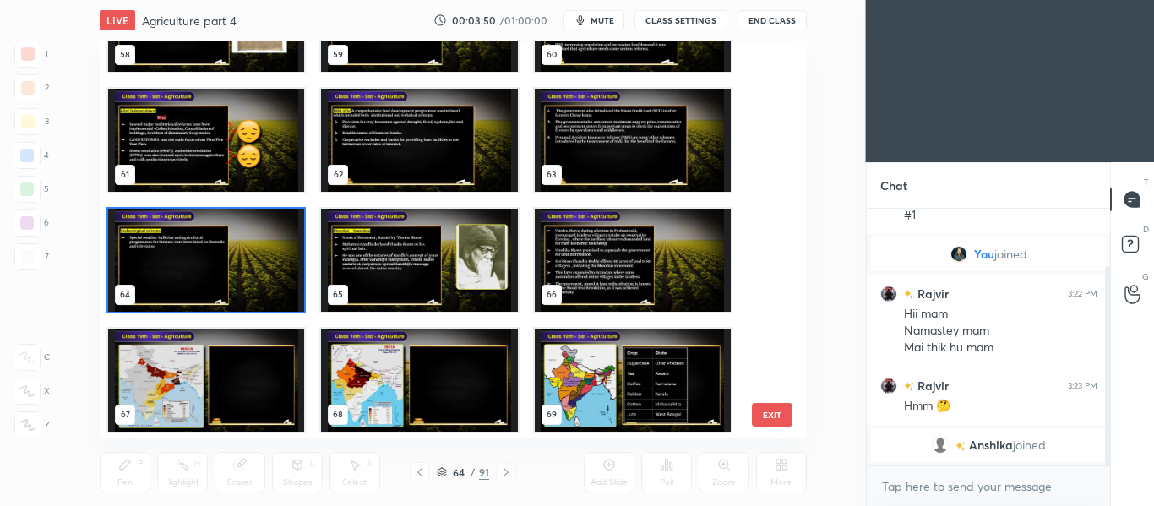
click at [150, 374] on img "grid" at bounding box center [206, 380] width 196 height 103
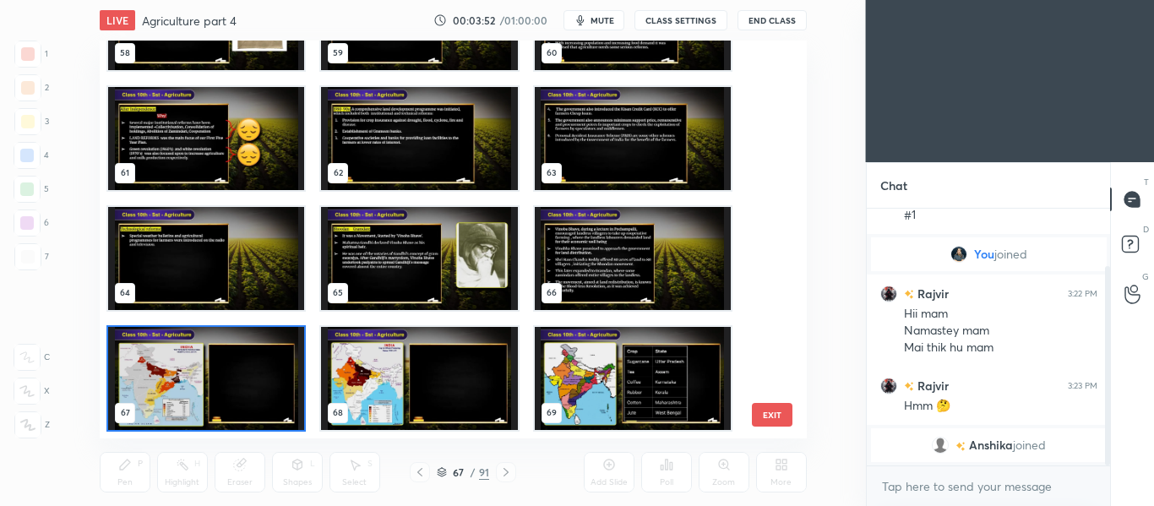
click at [759, 414] on button "EXIT" at bounding box center [772, 415] width 41 height 24
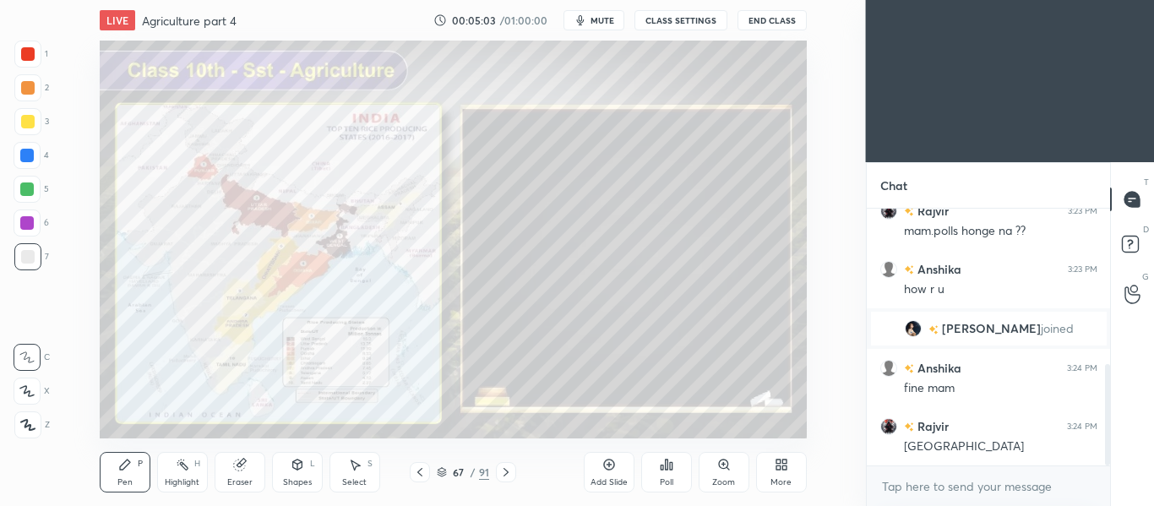
scroll to position [451, 0]
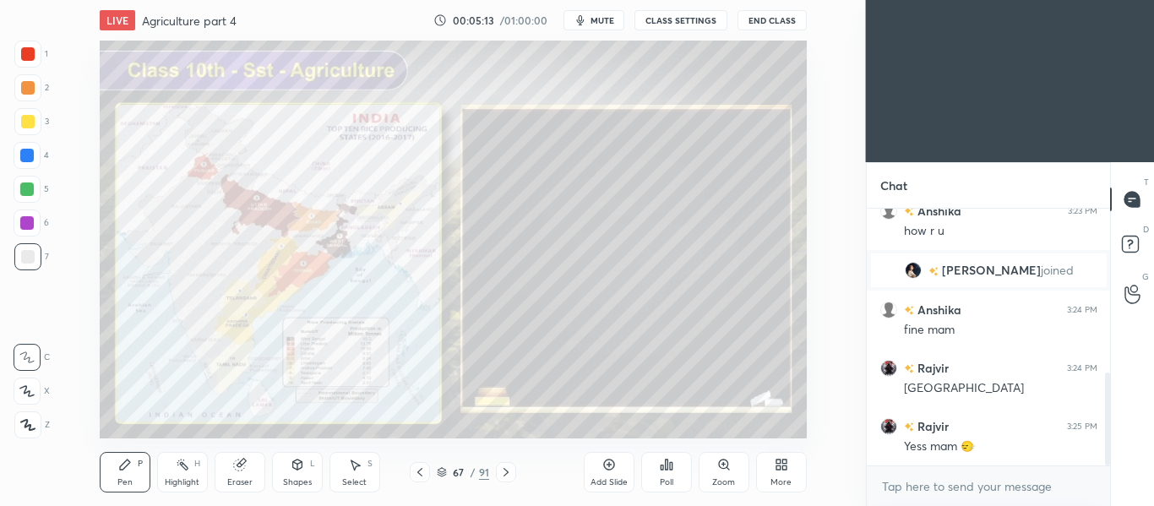
click at [506, 471] on icon at bounding box center [506, 473] width 14 height 14
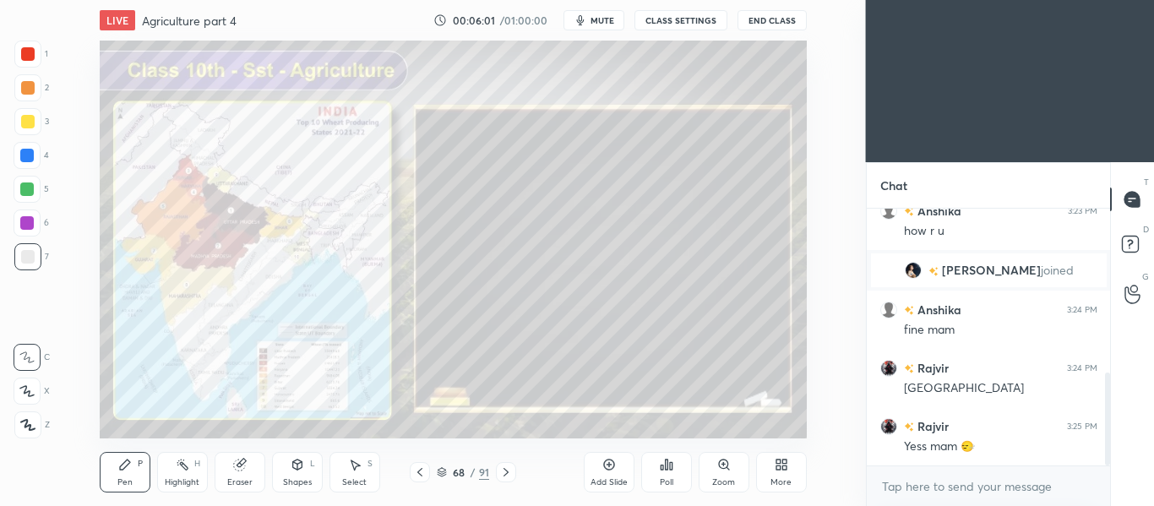
click at [510, 471] on icon at bounding box center [506, 473] width 14 height 14
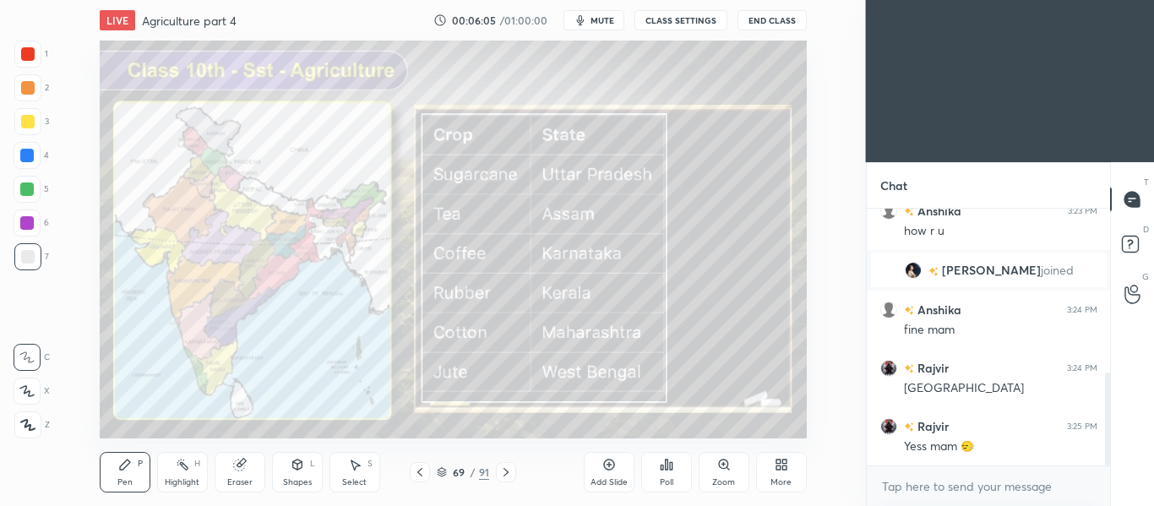
click at [29, 426] on icon at bounding box center [28, 425] width 14 height 10
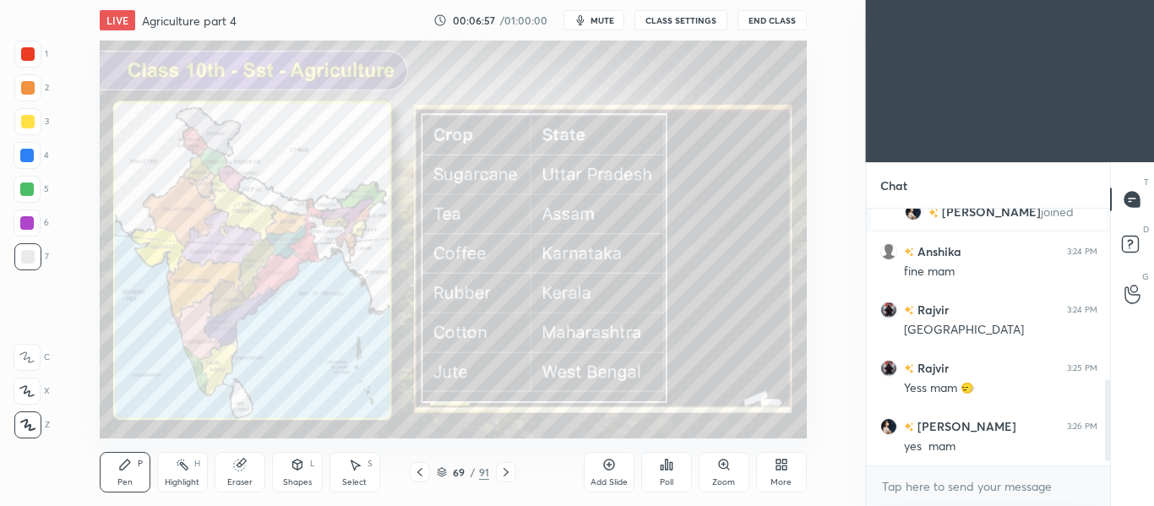
scroll to position [568, 0]
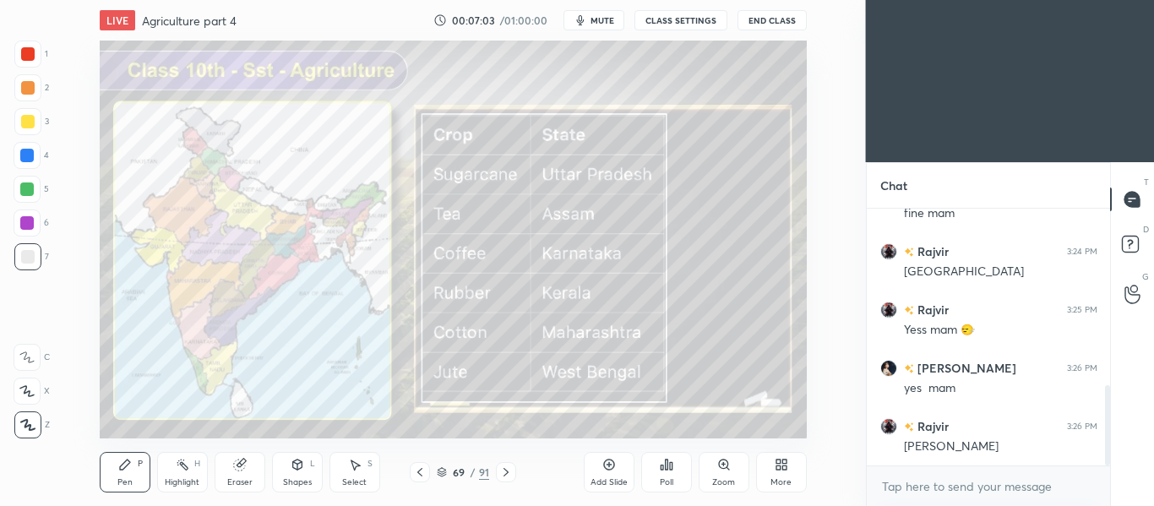
click at [510, 471] on icon at bounding box center [506, 473] width 14 height 14
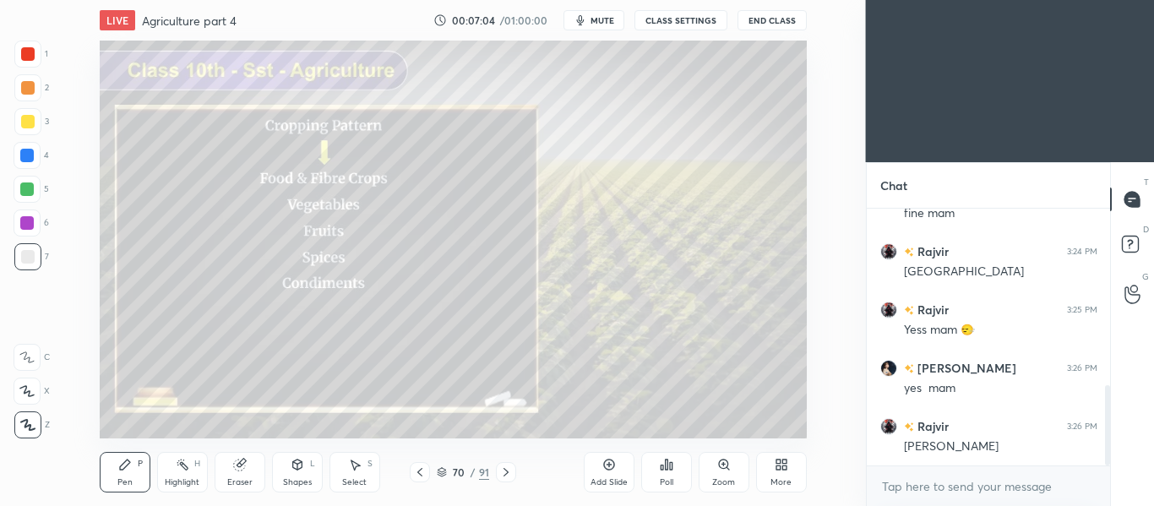
click at [510, 471] on icon at bounding box center [506, 473] width 14 height 14
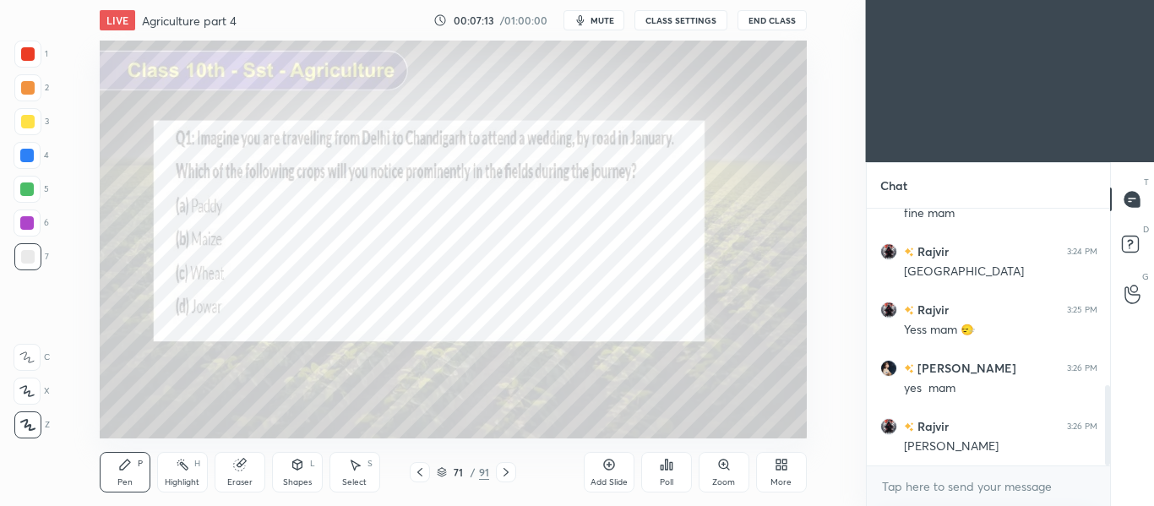
click at [672, 468] on icon at bounding box center [671, 466] width 3 height 8
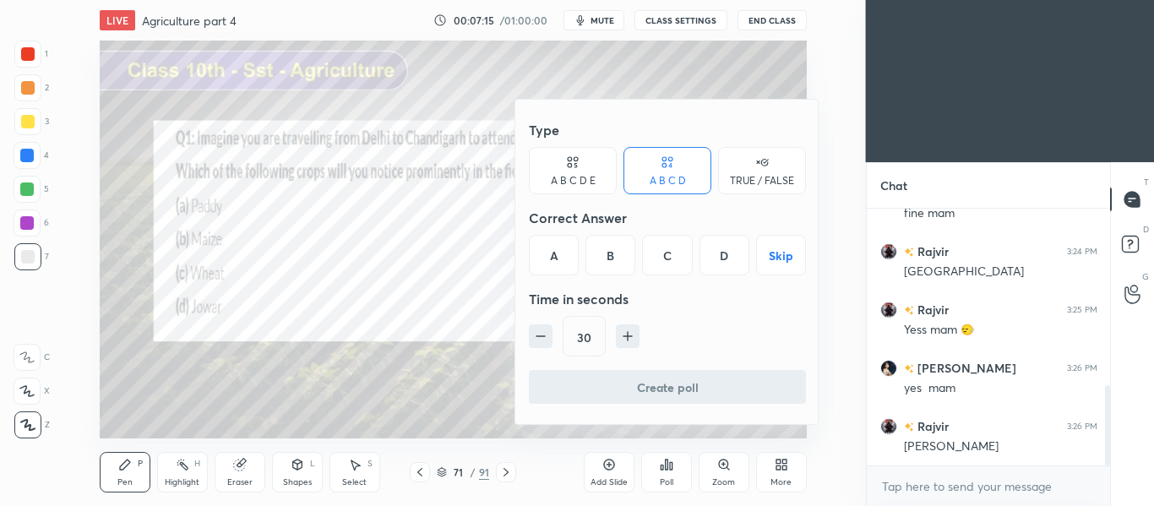
click at [662, 268] on div "C" at bounding box center [667, 255] width 50 height 41
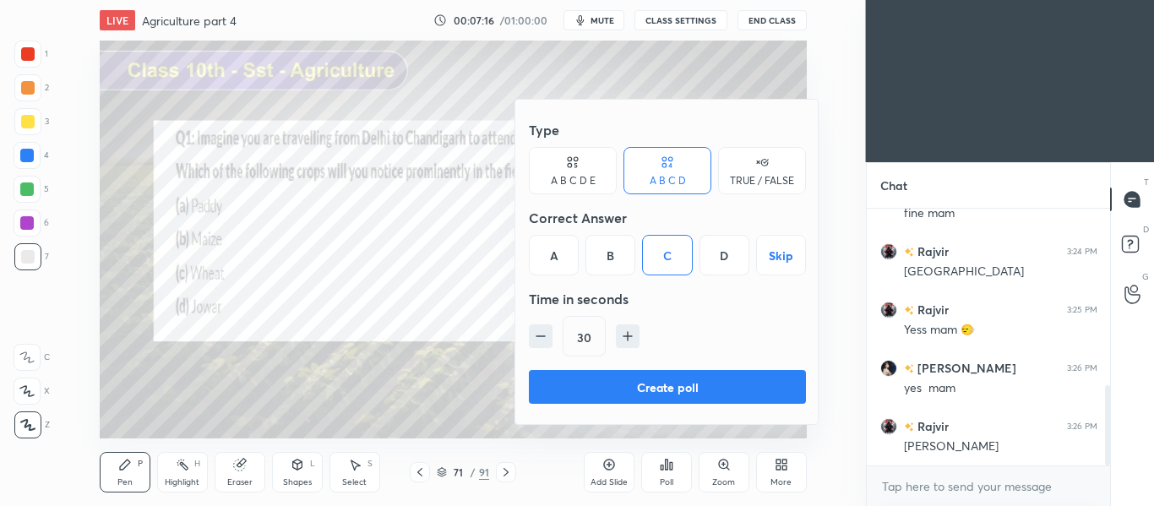
click at [666, 390] on button "Create poll" at bounding box center [667, 387] width 277 height 34
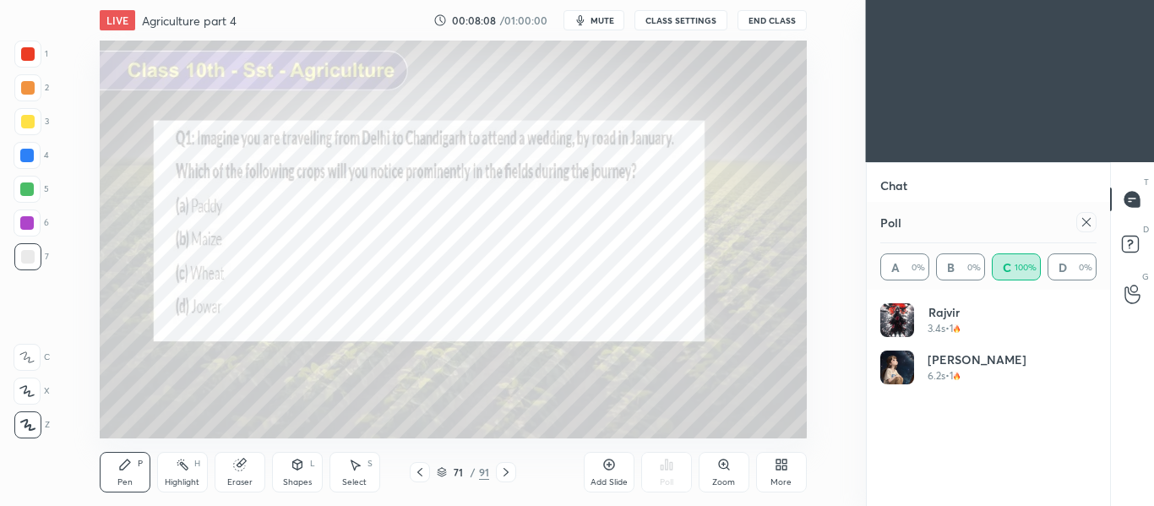
scroll to position [956, 0]
click at [1085, 223] on icon at bounding box center [1087, 222] width 14 height 14
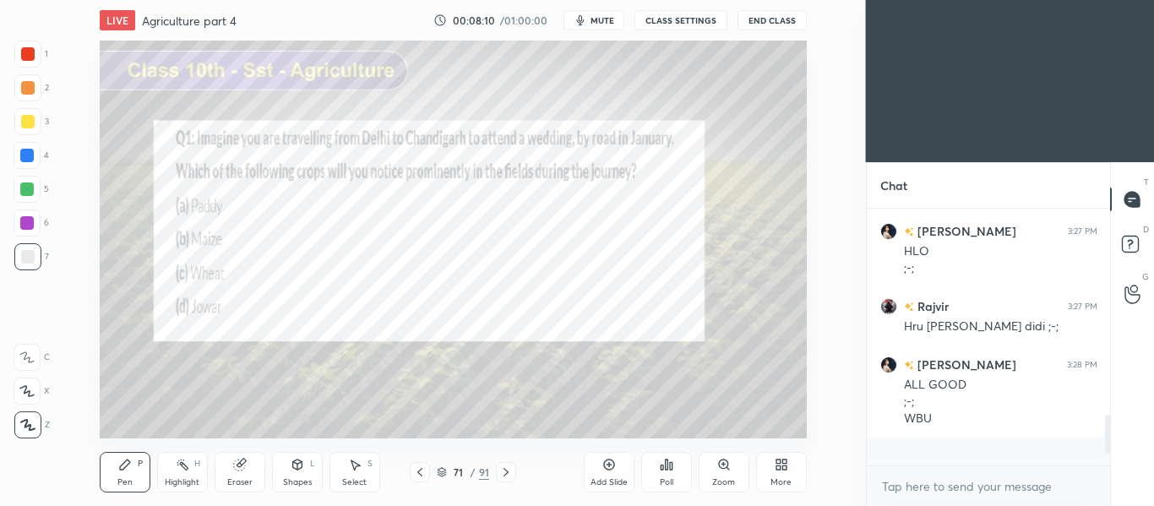
scroll to position [0, 0]
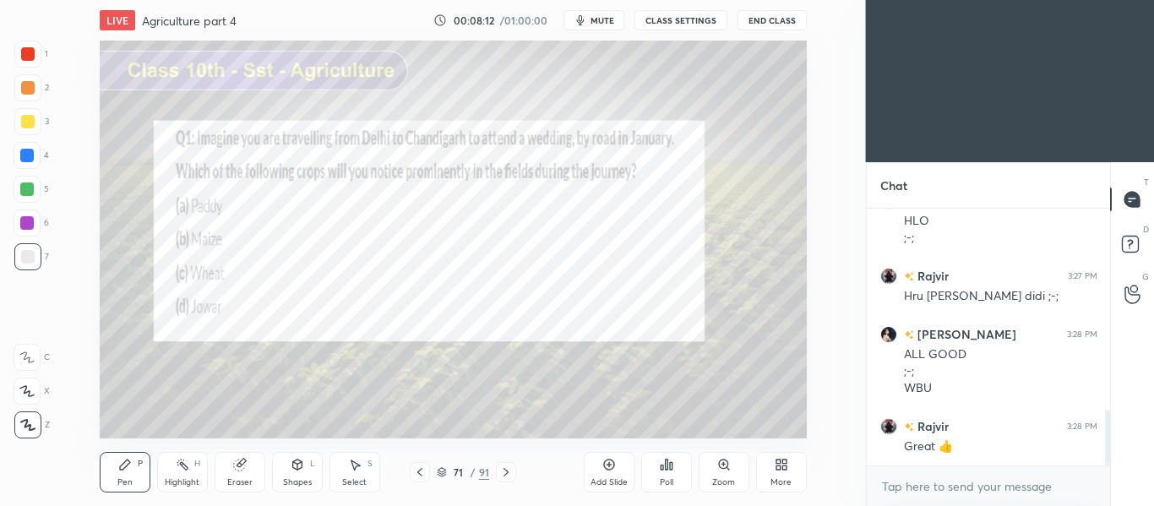
click at [507, 475] on icon at bounding box center [506, 473] width 14 height 14
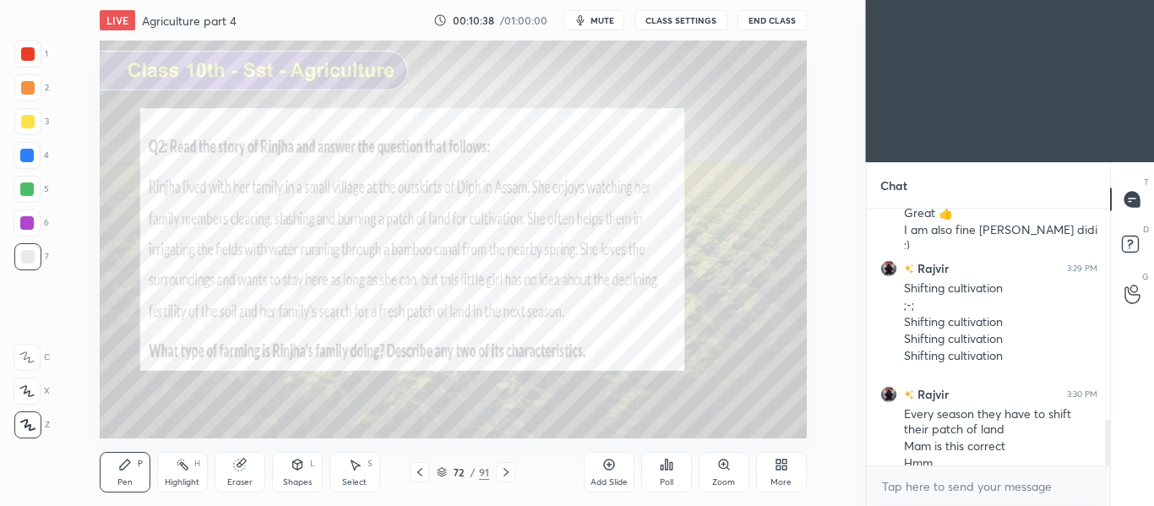
scroll to position [1177, 0]
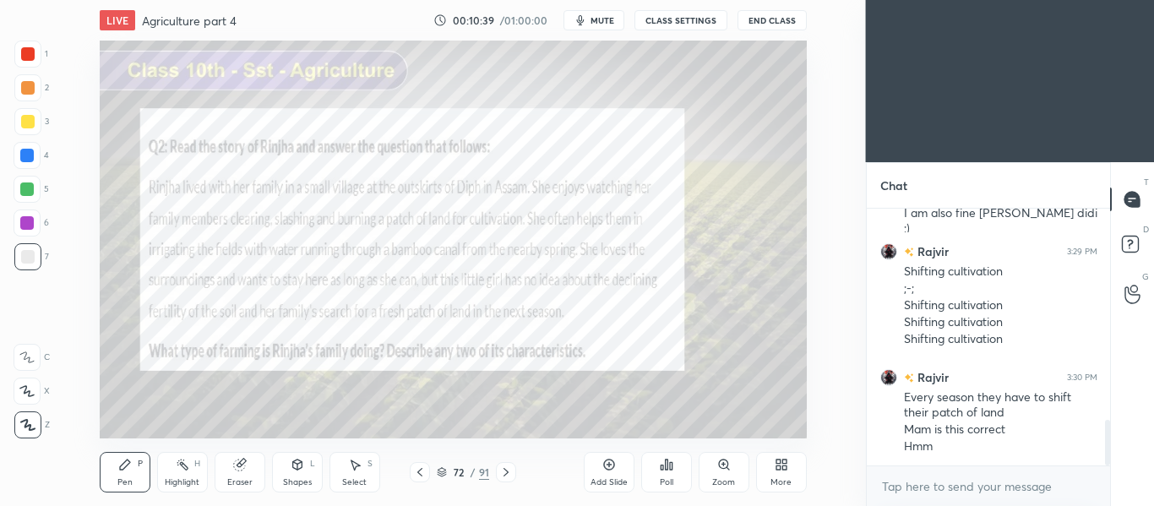
click at [507, 475] on icon at bounding box center [506, 473] width 14 height 14
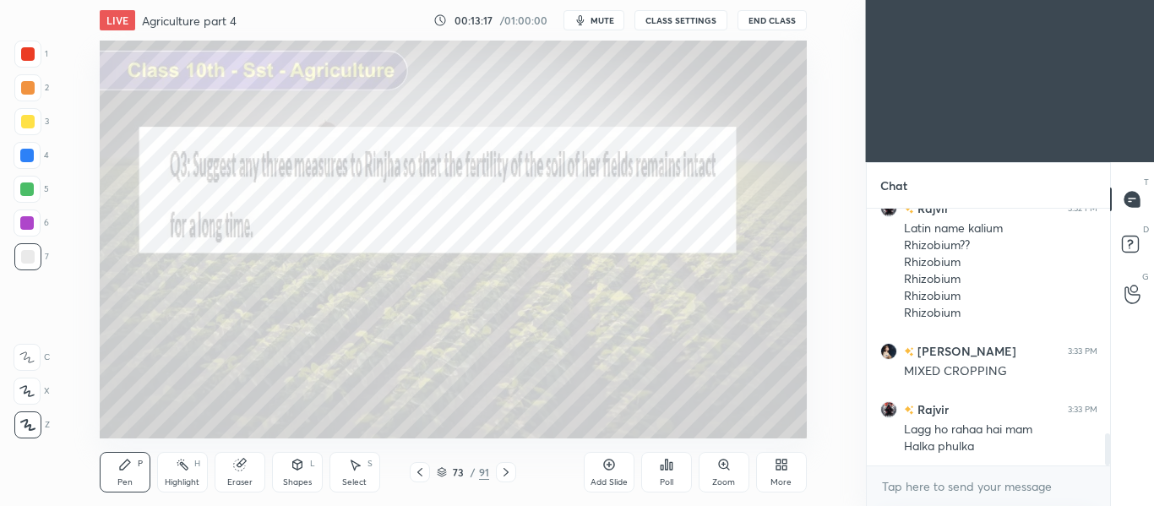
scroll to position [1852, 0]
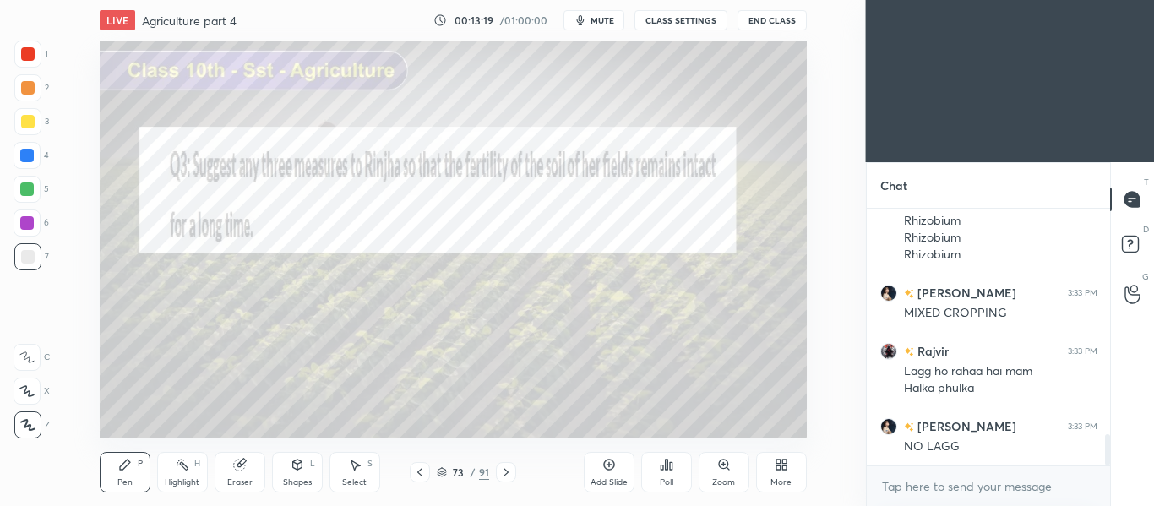
click at [510, 476] on icon at bounding box center [506, 473] width 14 height 14
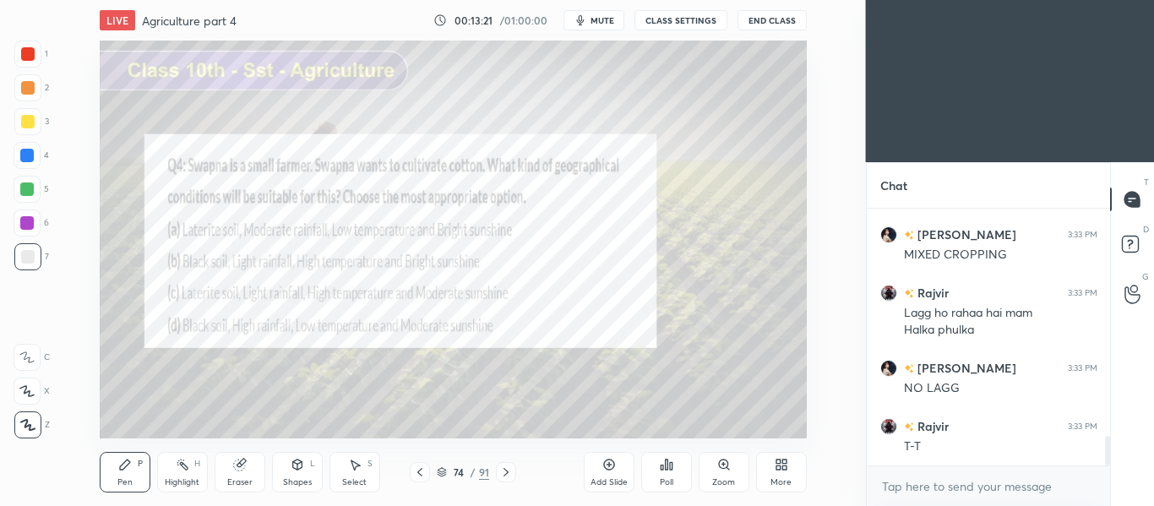
scroll to position [1969, 0]
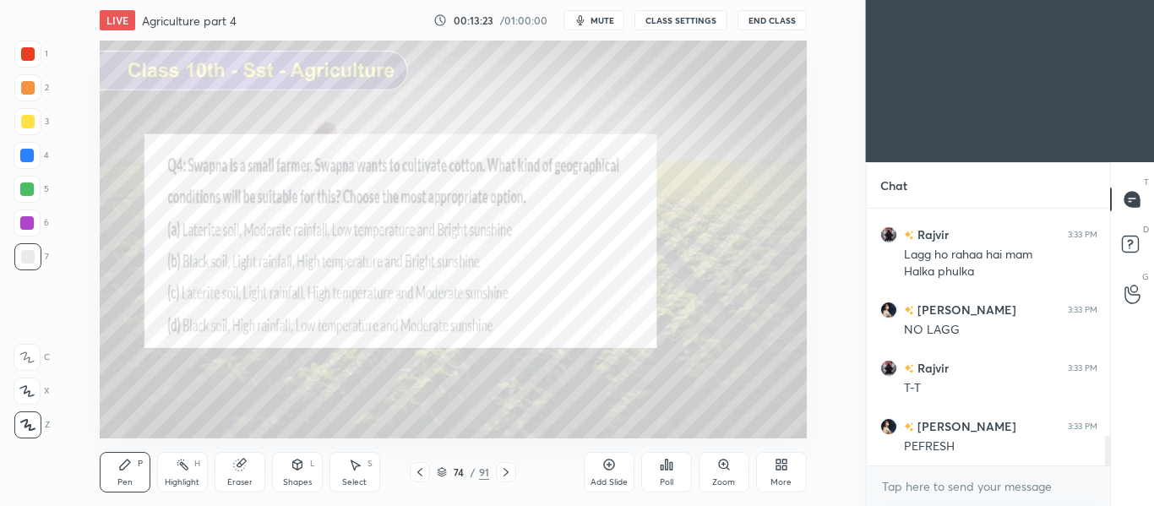
click at [682, 469] on div "Poll" at bounding box center [666, 472] width 51 height 41
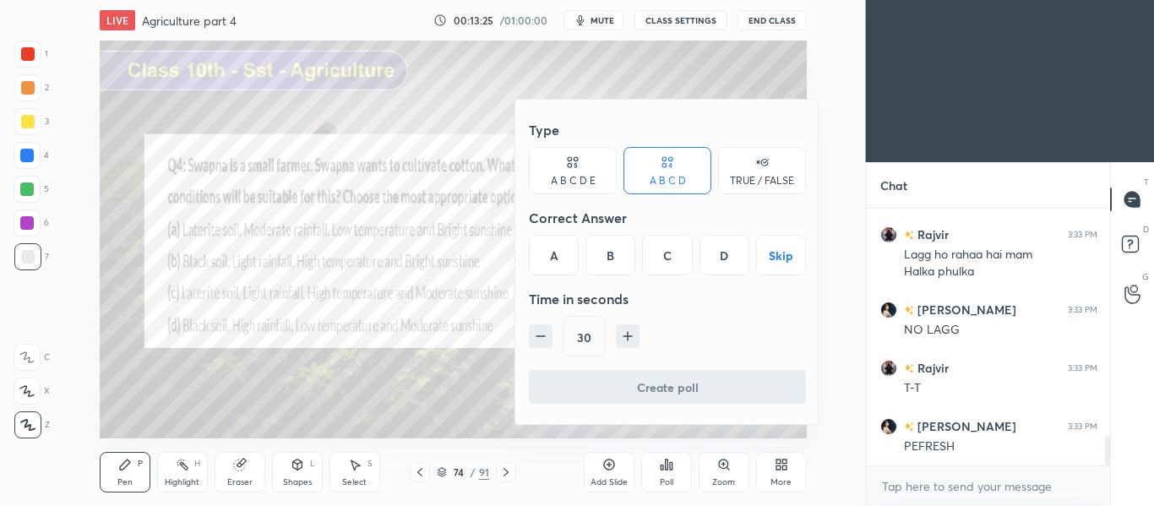
click at [612, 248] on div "B" at bounding box center [611, 255] width 50 height 41
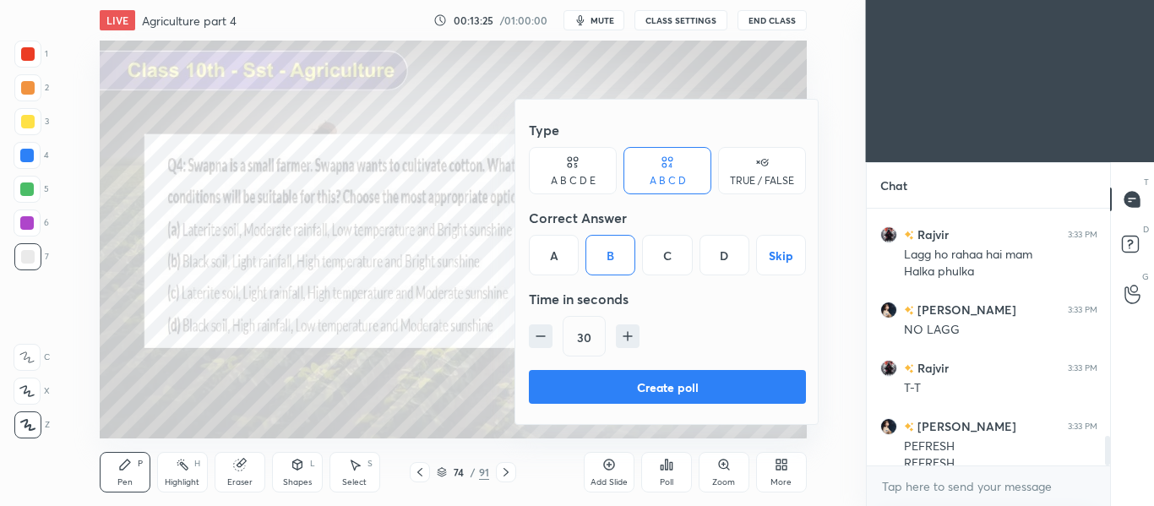
scroll to position [1986, 0]
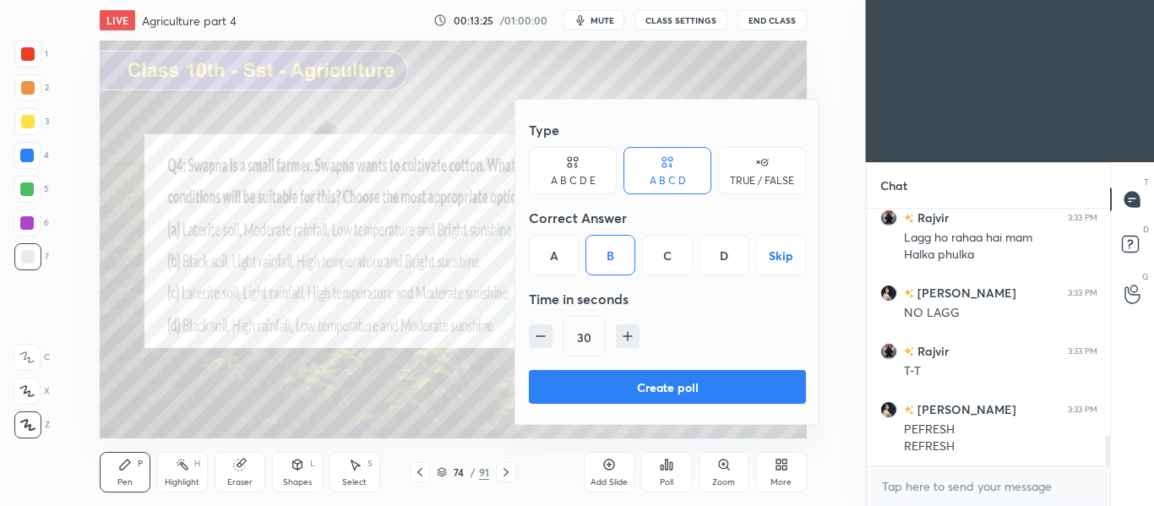
click at [648, 386] on button "Create poll" at bounding box center [667, 387] width 277 height 34
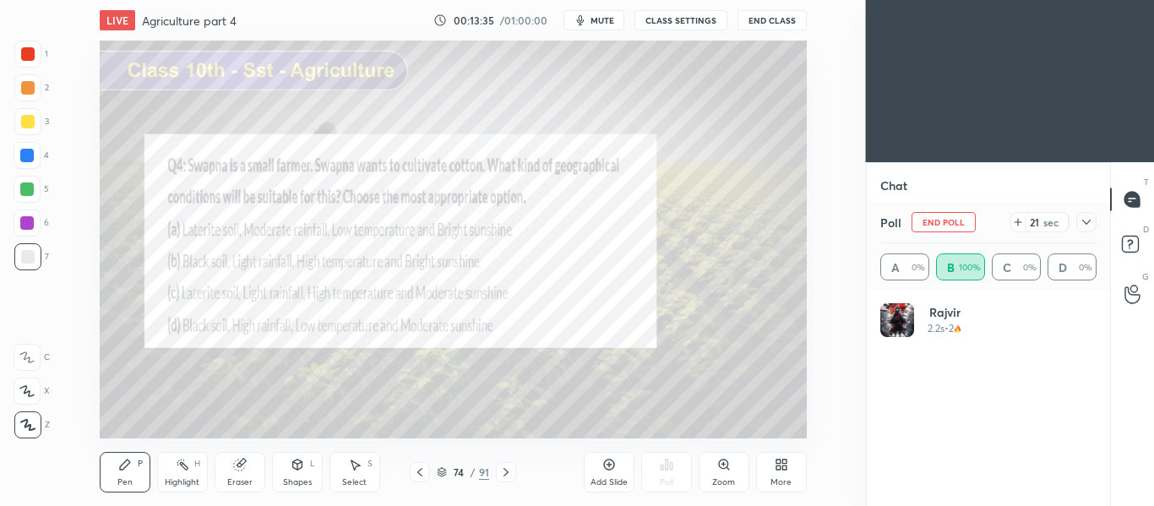
scroll to position [2131, 0]
click at [1083, 230] on div at bounding box center [1086, 222] width 20 height 20
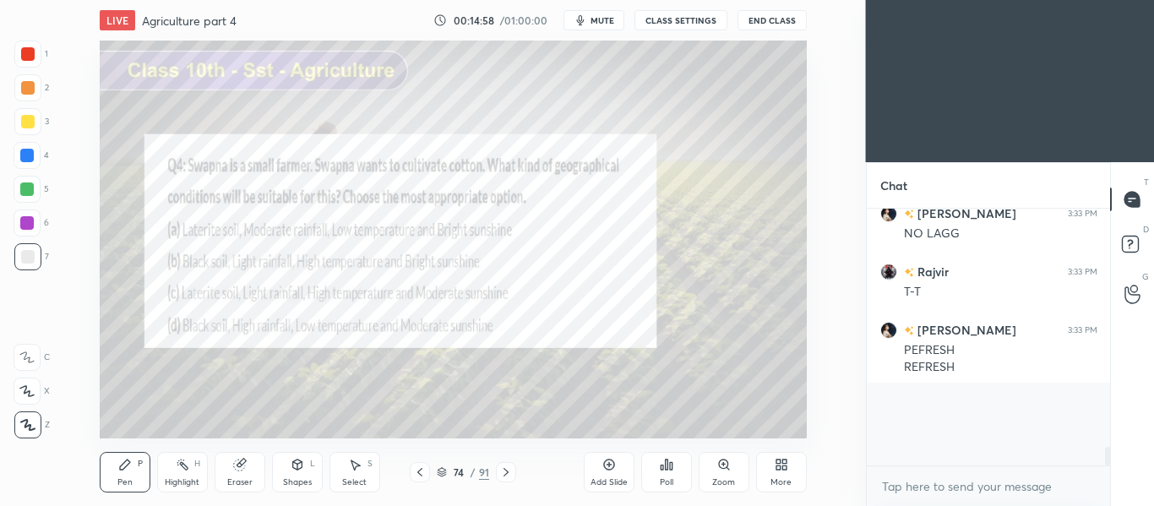
scroll to position [6, 6]
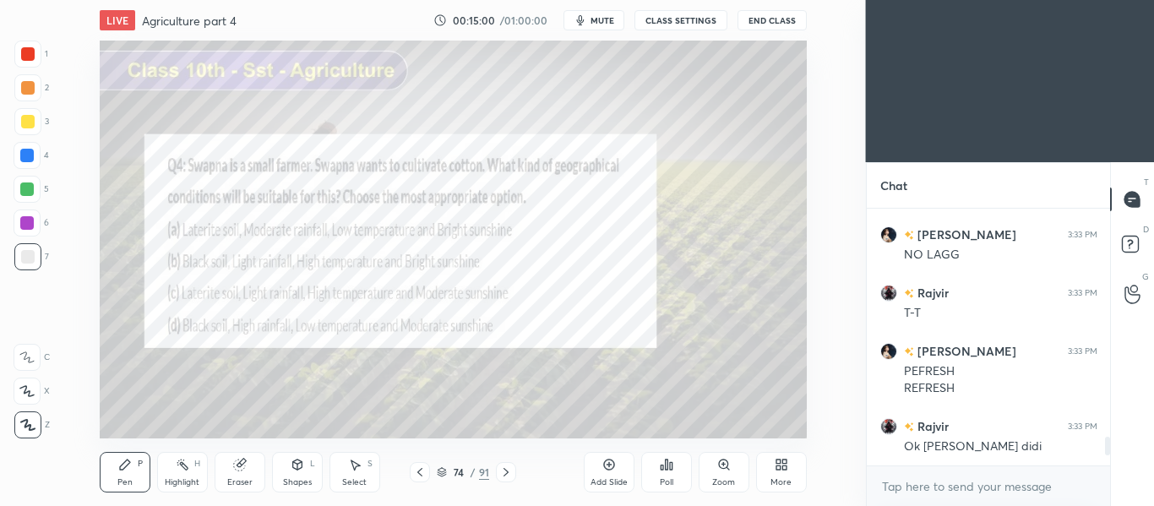
click at [508, 471] on icon at bounding box center [506, 473] width 14 height 14
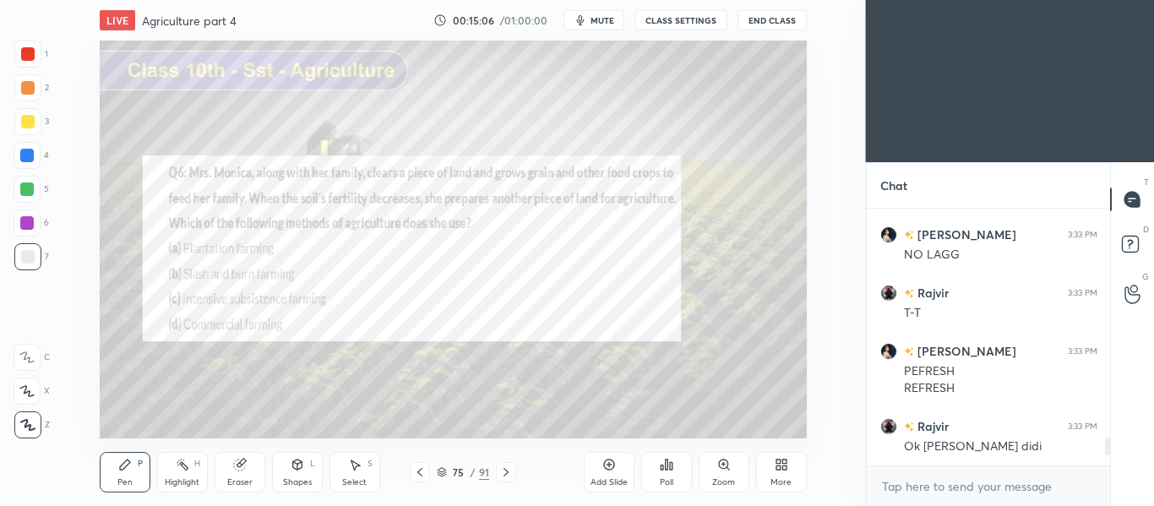
click at [669, 465] on icon at bounding box center [667, 465] width 14 height 14
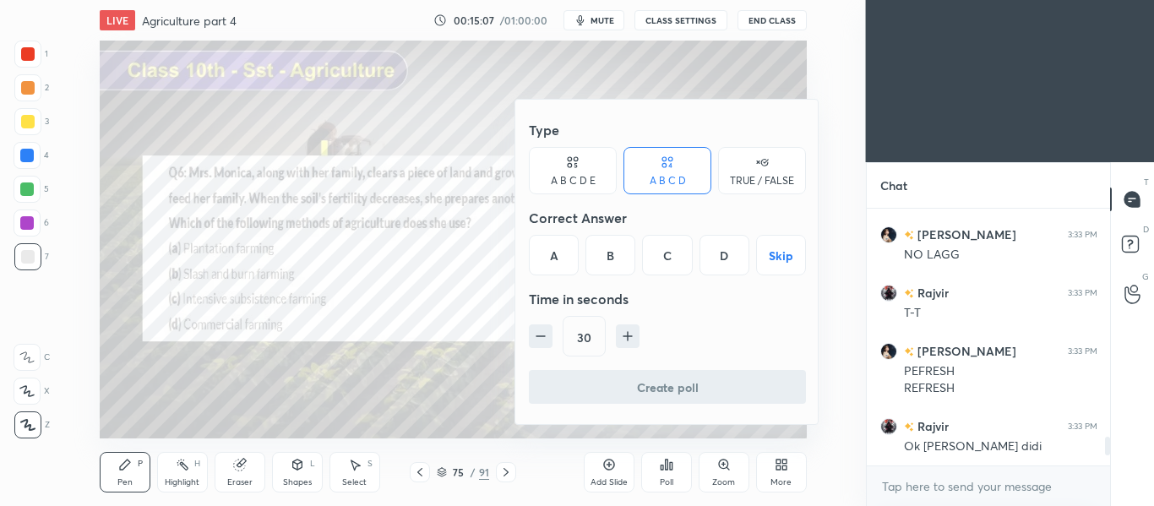
click at [614, 265] on div "B" at bounding box center [611, 255] width 50 height 41
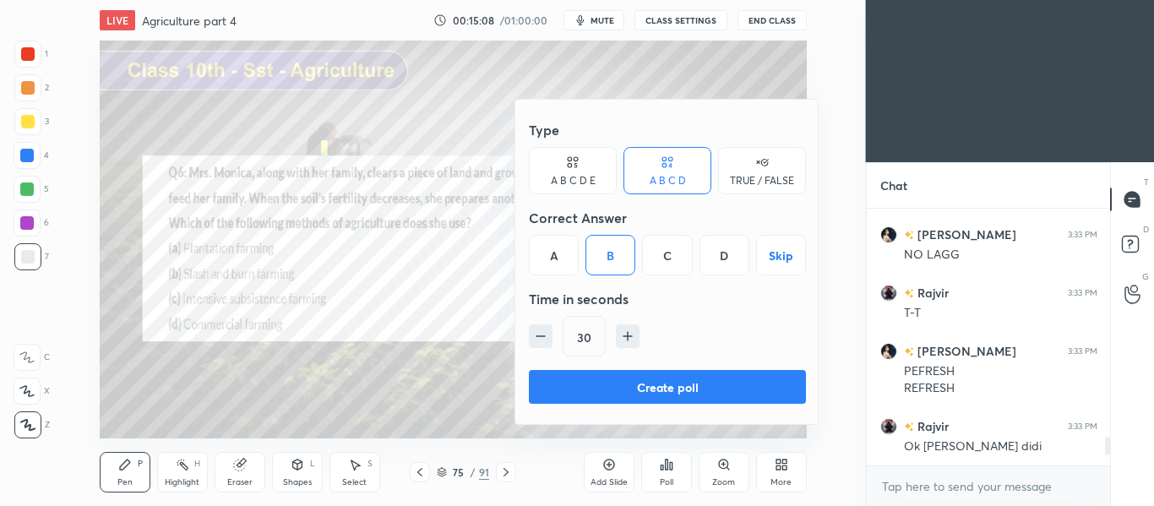
click at [641, 396] on button "Create poll" at bounding box center [667, 387] width 277 height 34
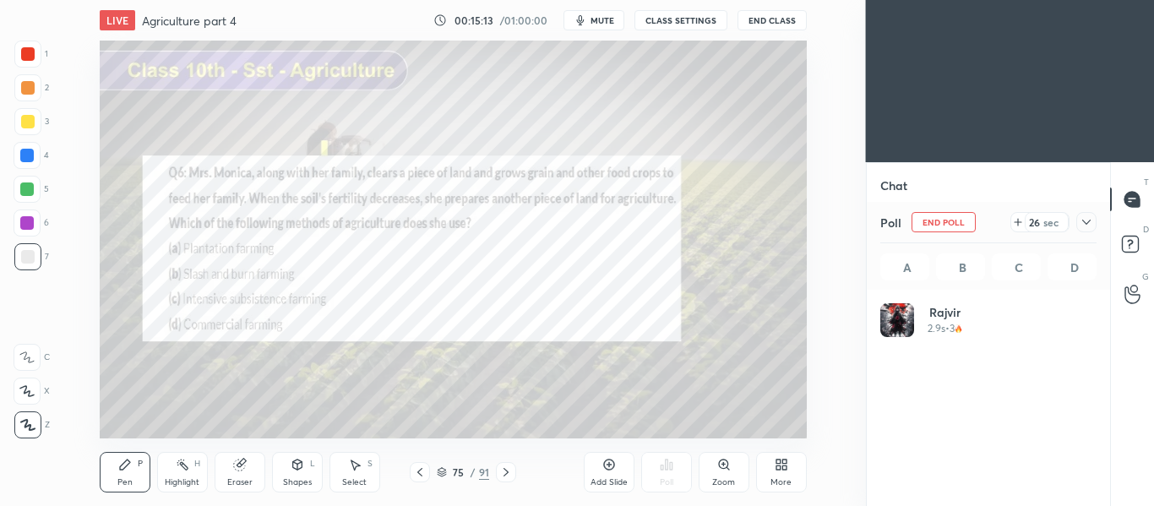
scroll to position [198, 211]
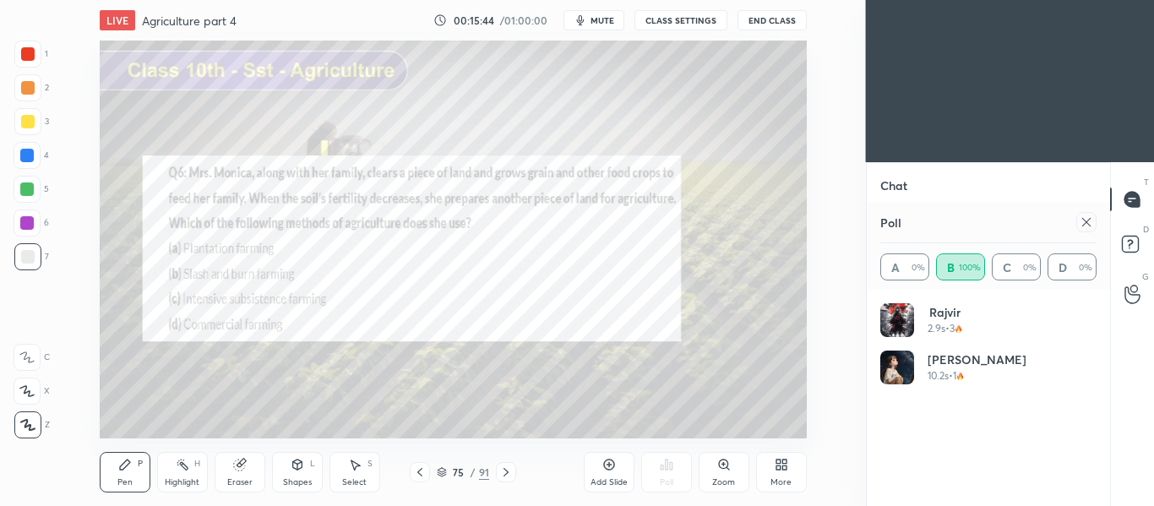
click at [1088, 218] on icon at bounding box center [1087, 222] width 14 height 14
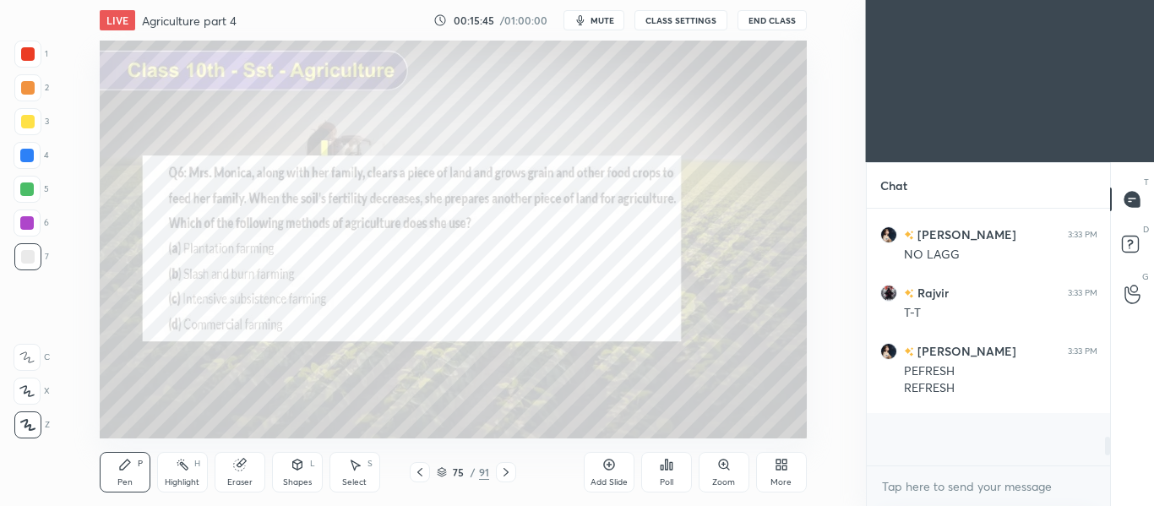
scroll to position [109, 238]
click at [499, 471] on icon at bounding box center [506, 473] width 14 height 14
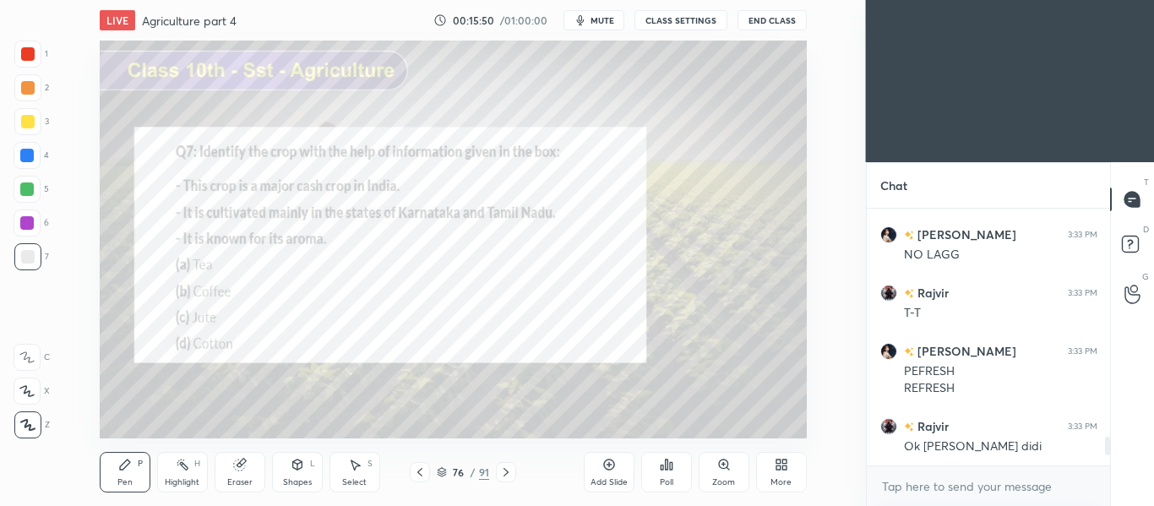
click at [667, 468] on icon at bounding box center [667, 465] width 3 height 10
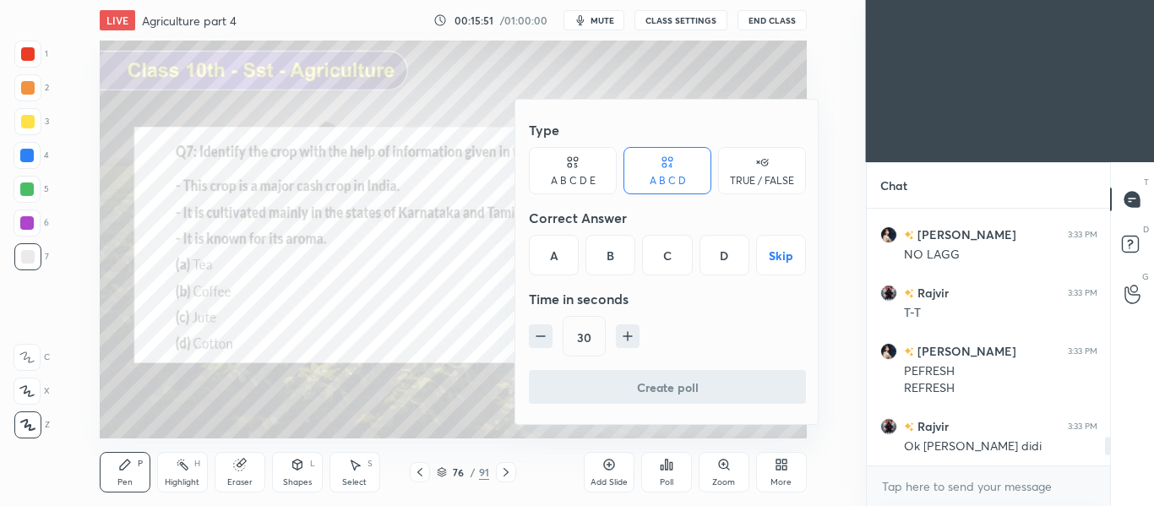
click at [612, 247] on div "B" at bounding box center [611, 255] width 50 height 41
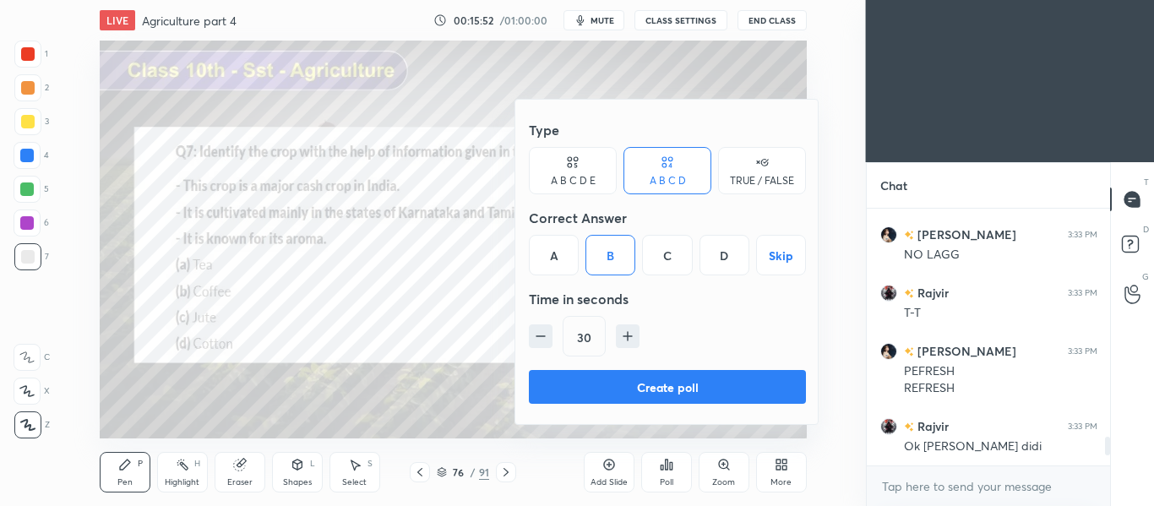
click at [638, 378] on button "Create poll" at bounding box center [667, 387] width 277 height 34
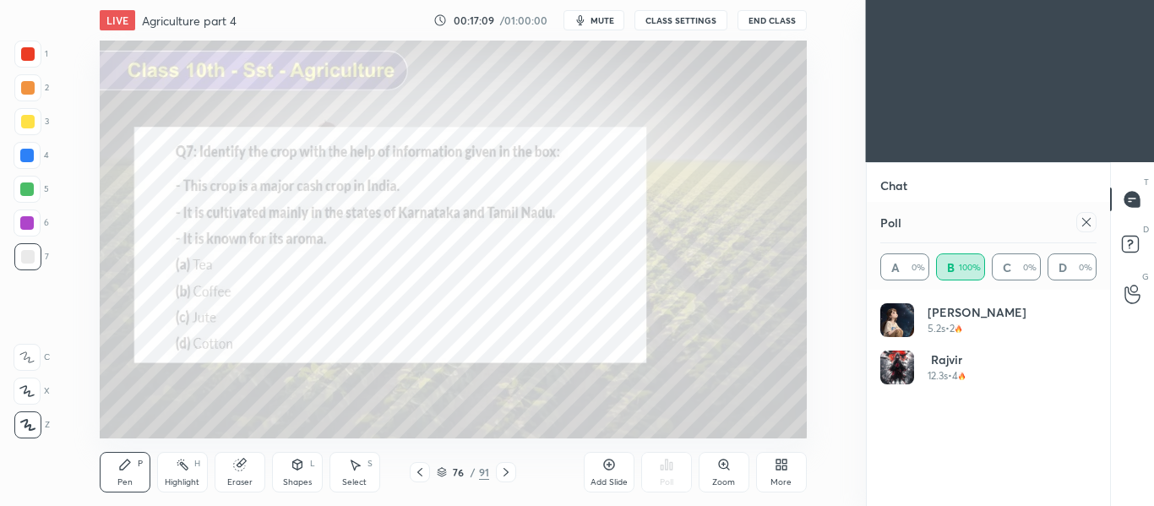
scroll to position [2265, 0]
click at [1083, 226] on icon at bounding box center [1087, 222] width 14 height 14
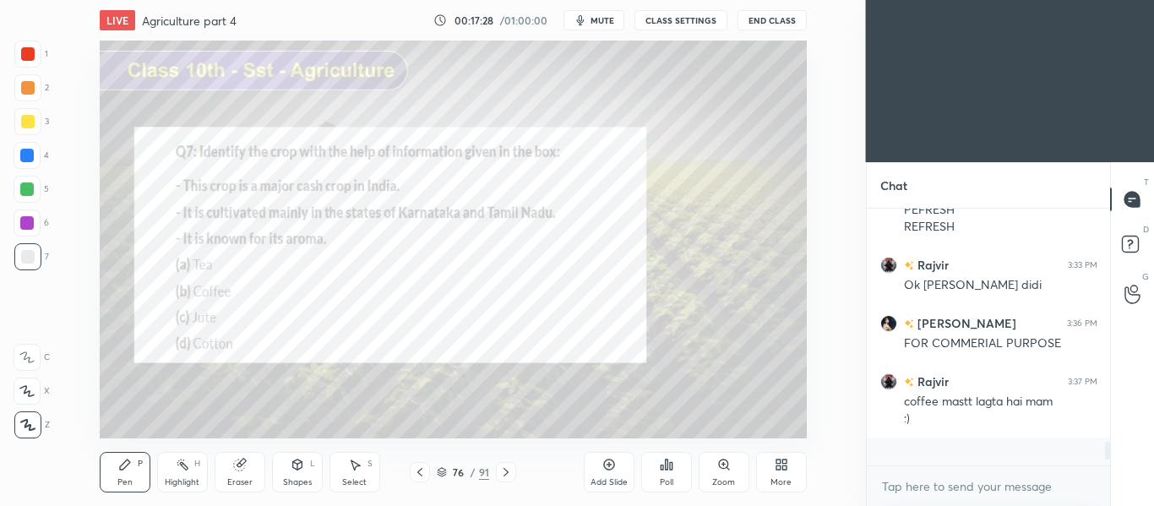
scroll to position [2177, 0]
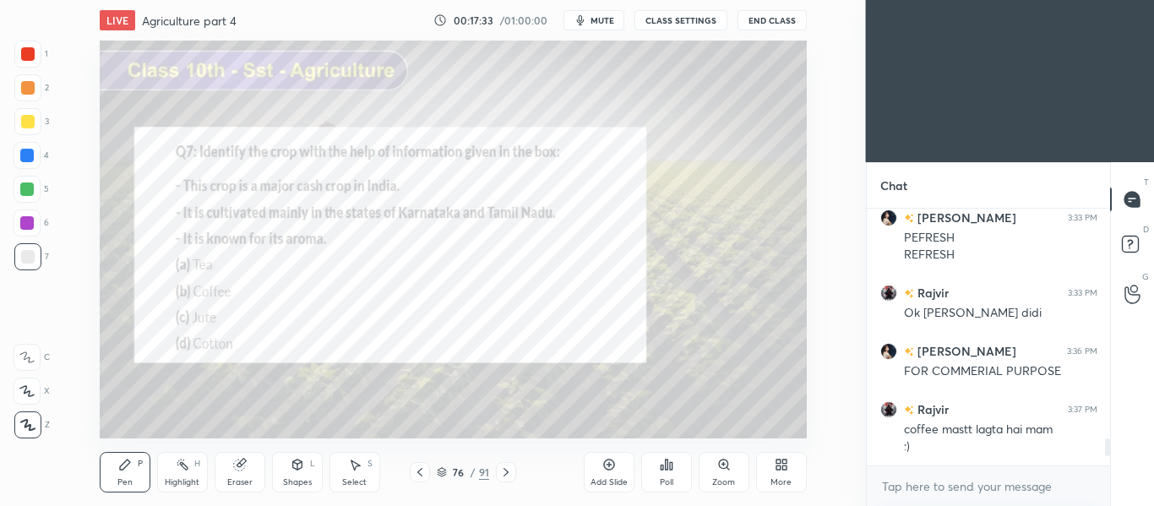
click at [499, 471] on icon at bounding box center [506, 473] width 14 height 14
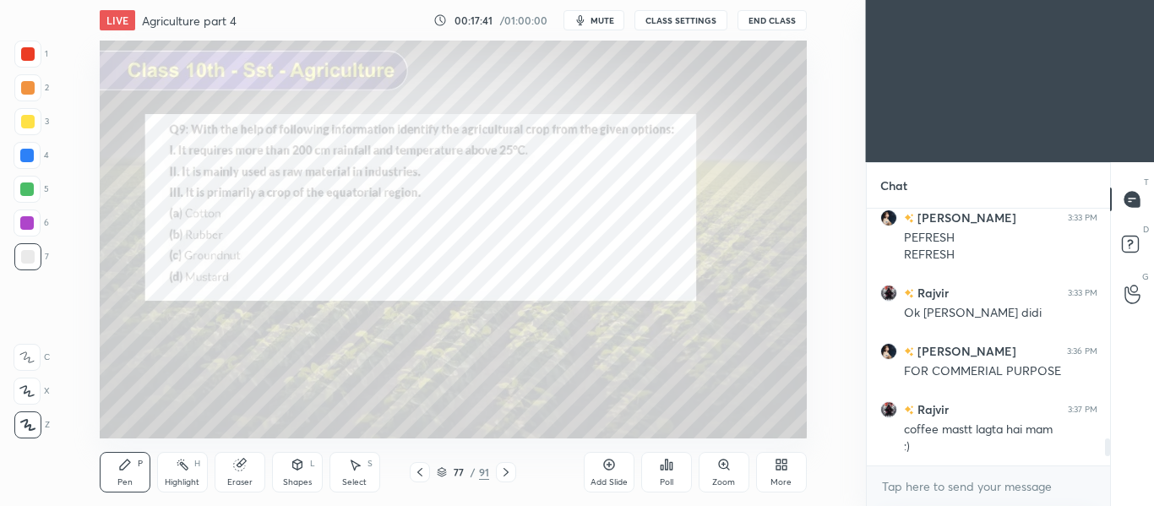
click at [659, 474] on div "Poll" at bounding box center [666, 472] width 51 height 41
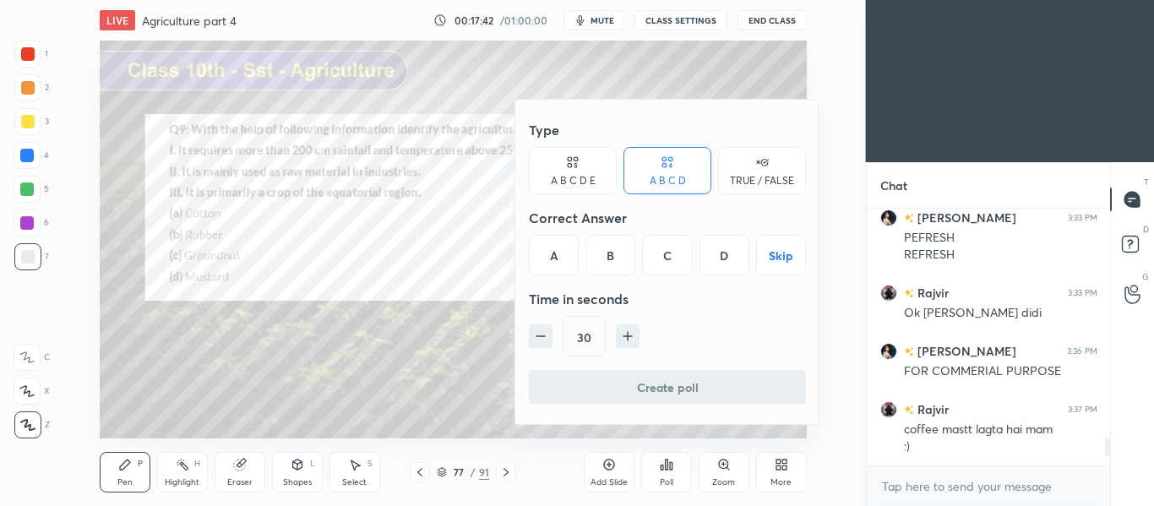
click at [616, 263] on div "B" at bounding box center [611, 255] width 50 height 41
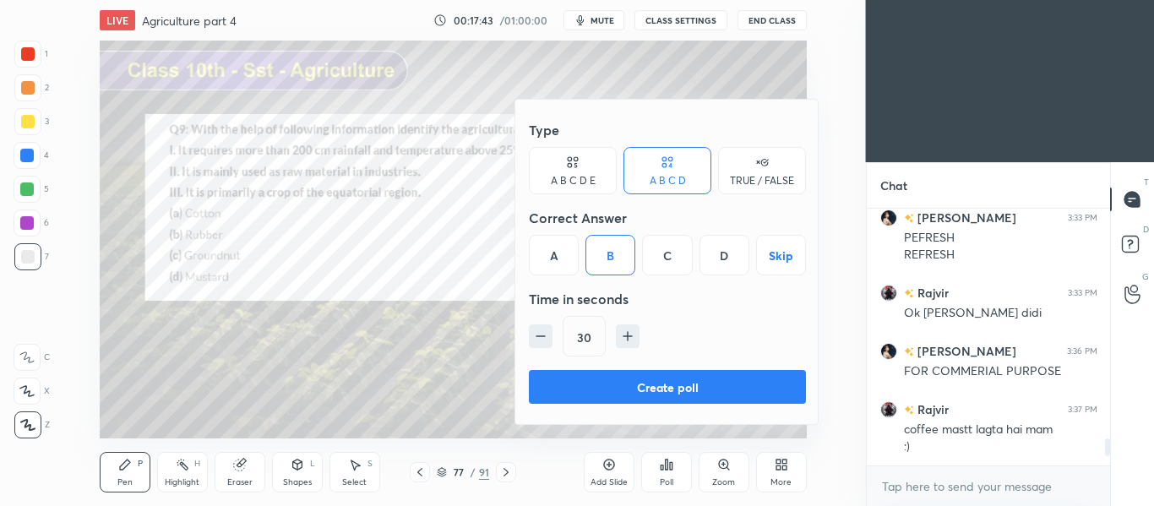
click at [618, 378] on button "Create poll" at bounding box center [667, 387] width 277 height 34
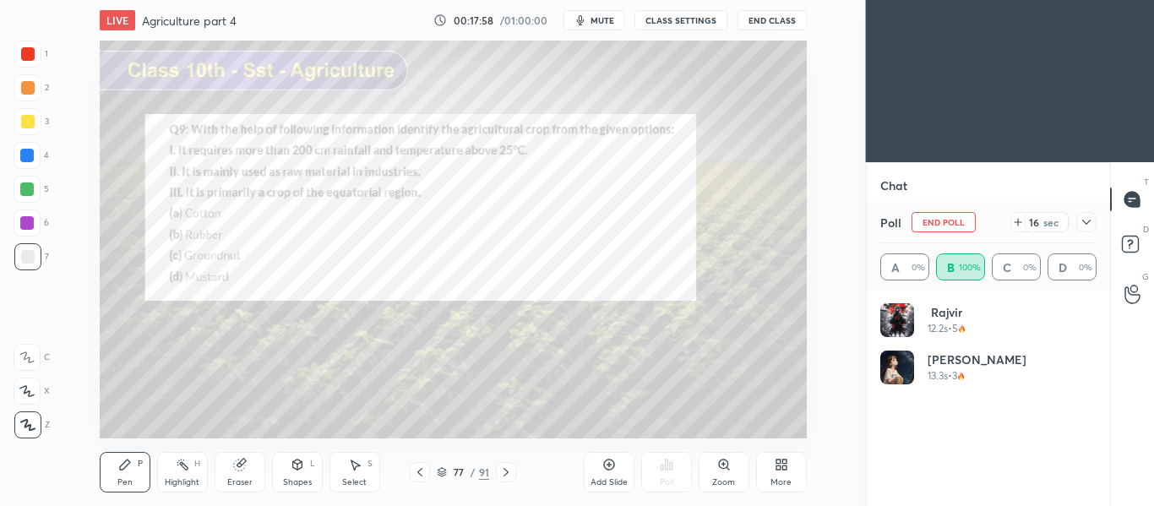
scroll to position [198, 211]
click at [504, 472] on icon at bounding box center [506, 473] width 14 height 14
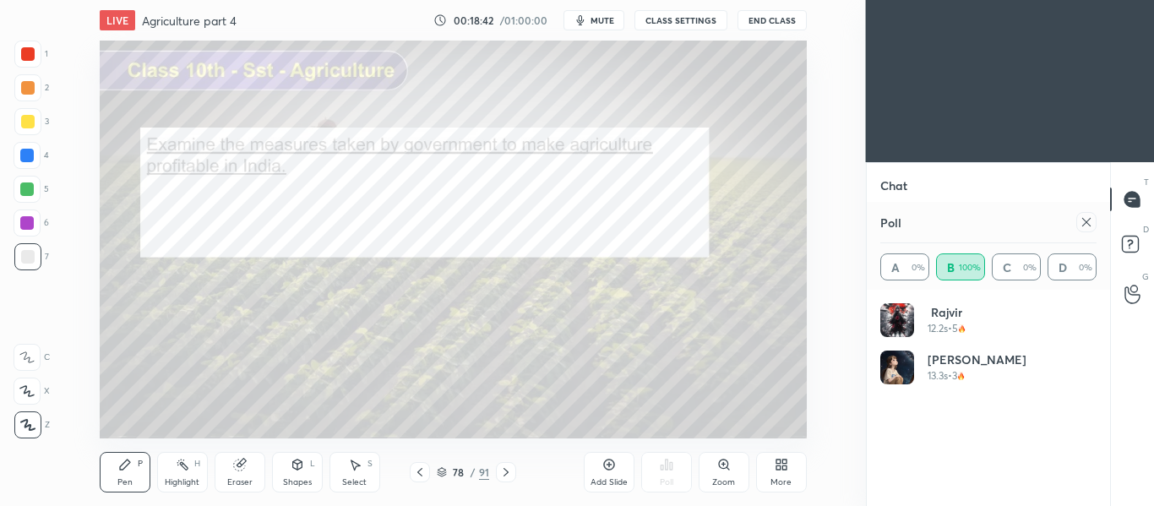
click at [1087, 221] on icon at bounding box center [1087, 222] width 14 height 14
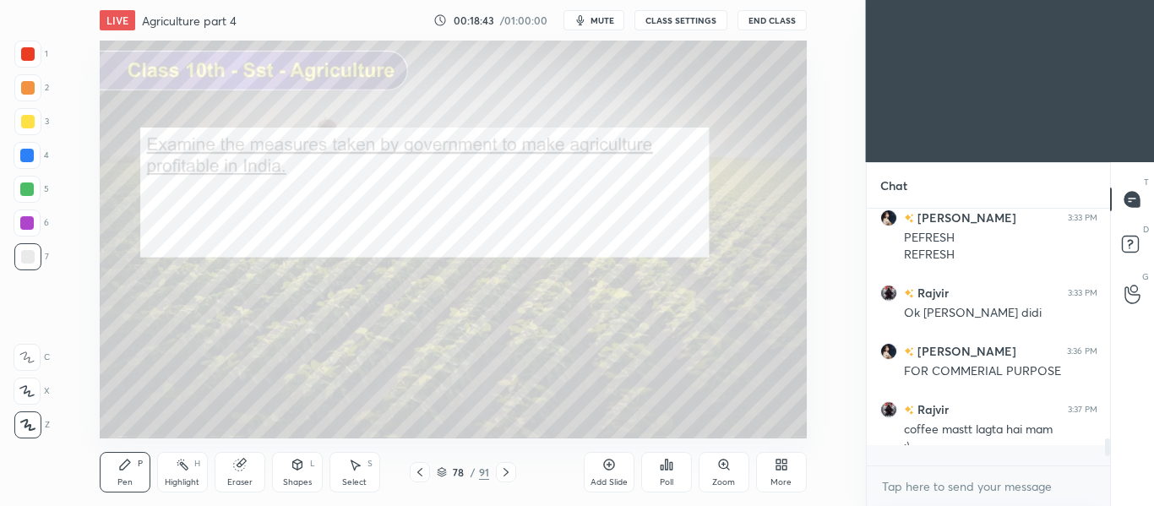
scroll to position [243, 238]
click at [1131, 292] on icon at bounding box center [1133, 294] width 16 height 19
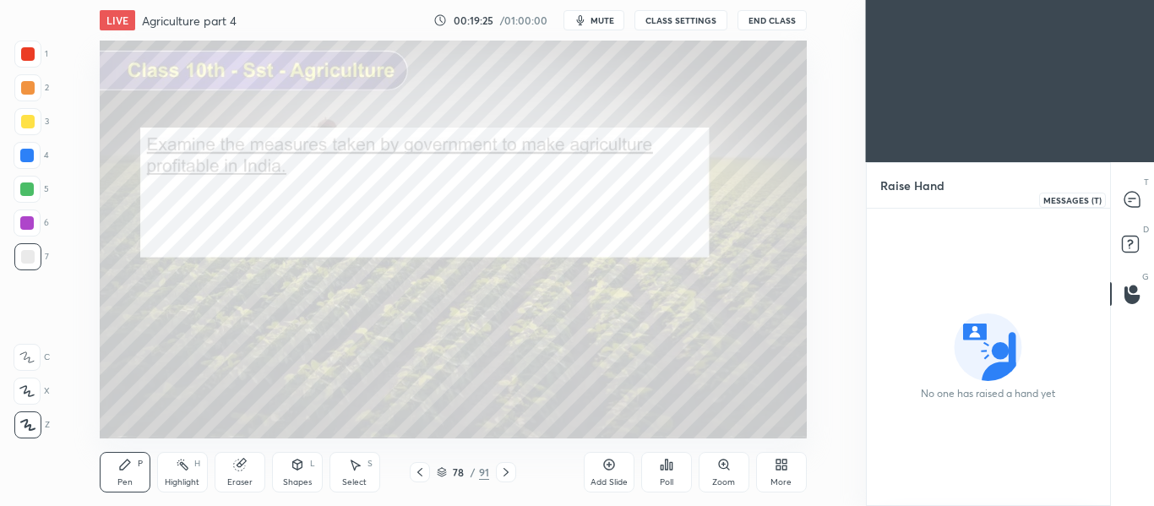
click at [1135, 188] on div at bounding box center [1133, 199] width 34 height 30
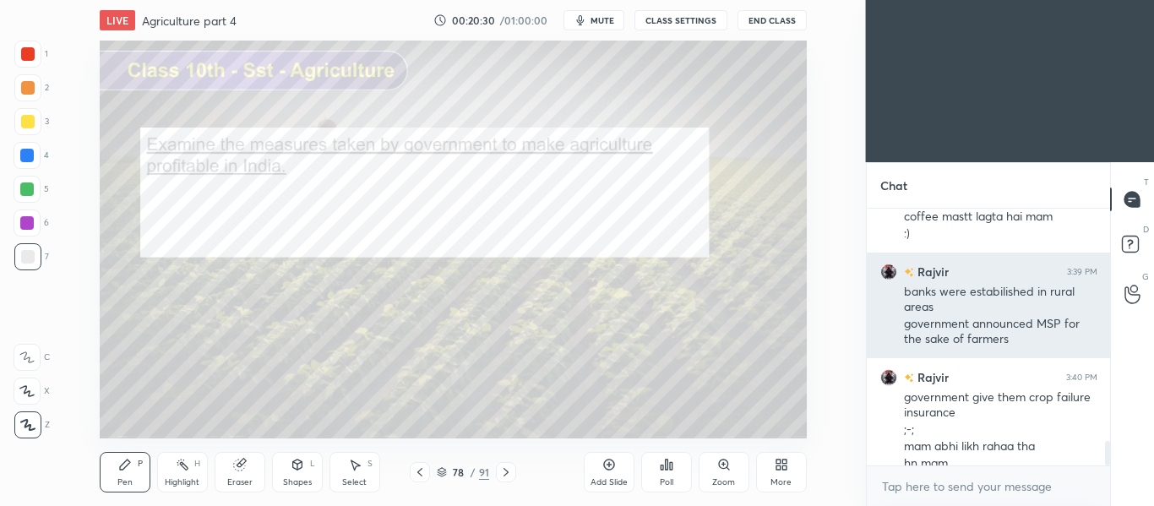
scroll to position [2420, 0]
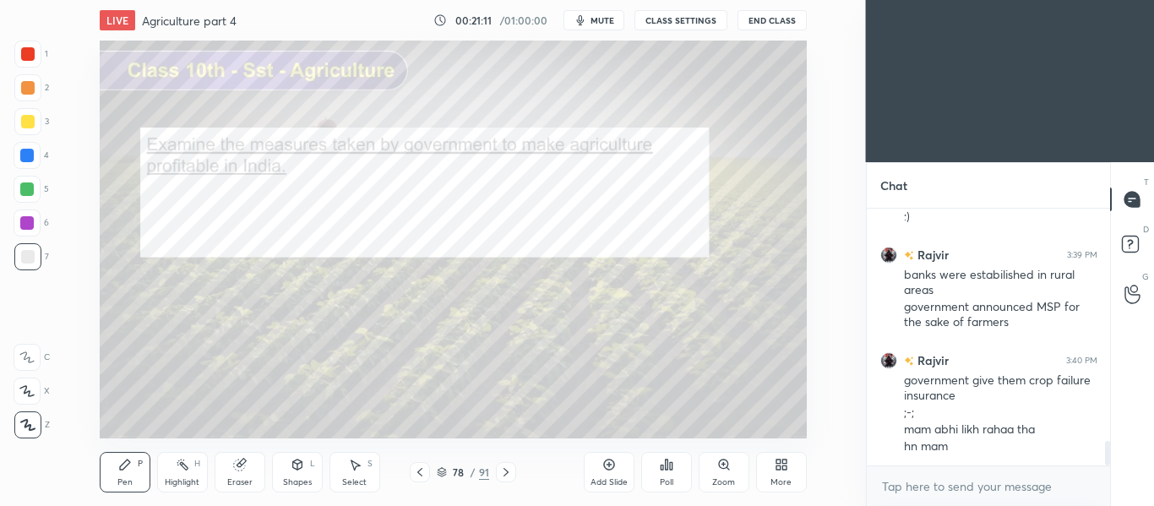
click at [507, 471] on icon at bounding box center [506, 472] width 5 height 8
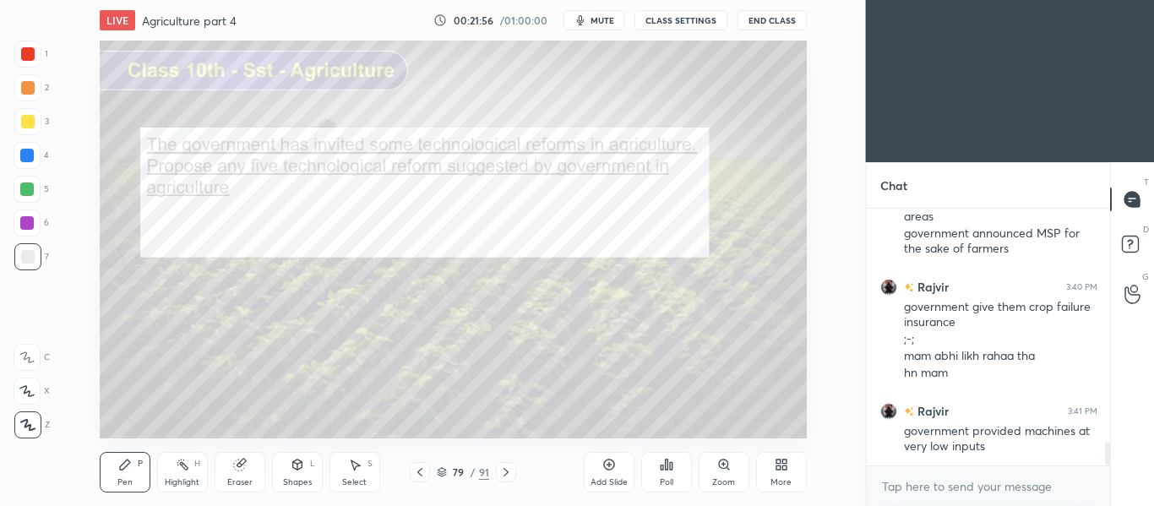
click at [505, 476] on icon at bounding box center [506, 473] width 14 height 14
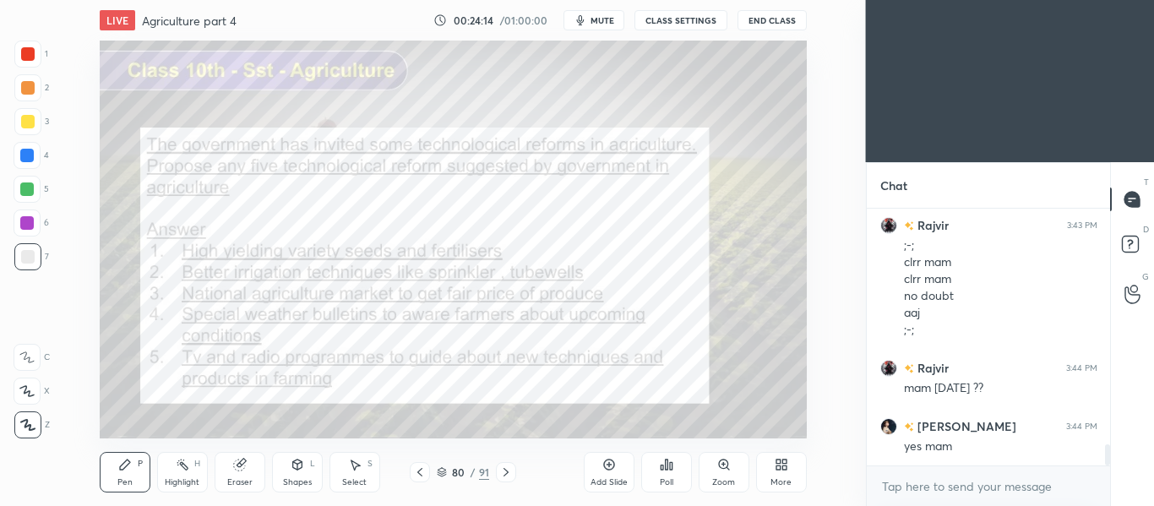
scroll to position [2945, 0]
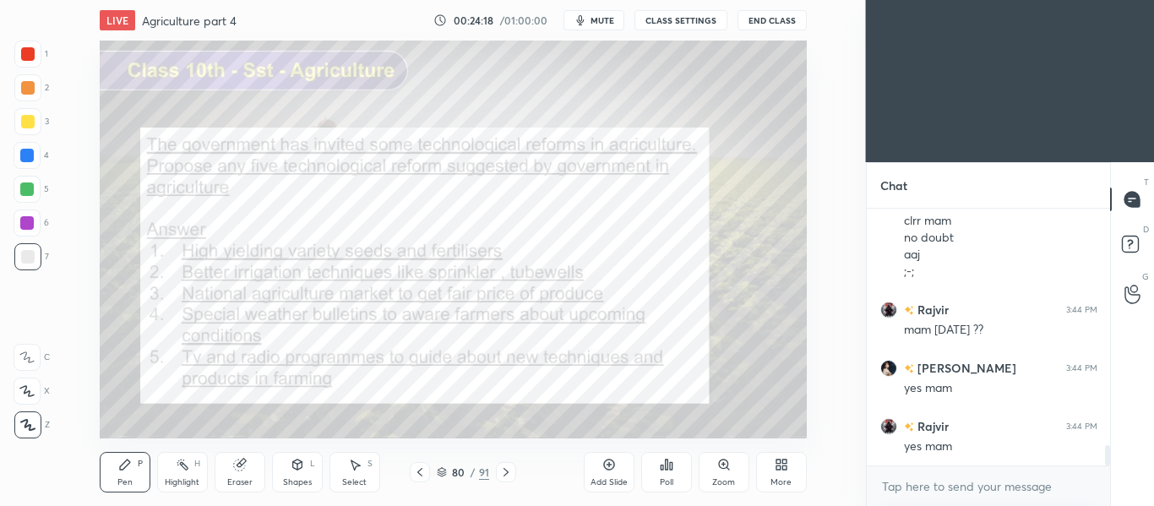
click at [421, 471] on icon at bounding box center [420, 473] width 14 height 14
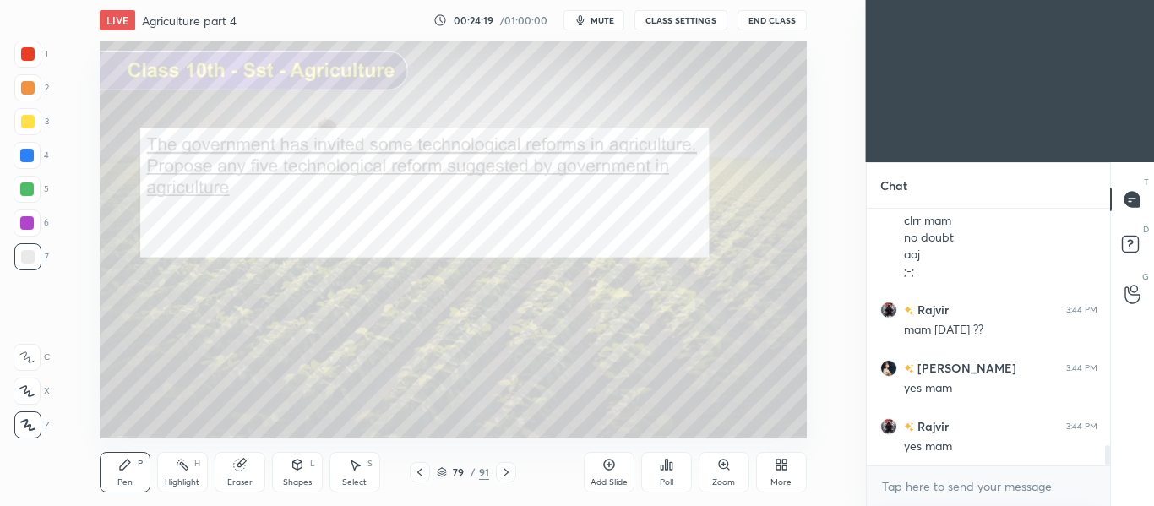
click at [421, 471] on icon at bounding box center [420, 473] width 14 height 14
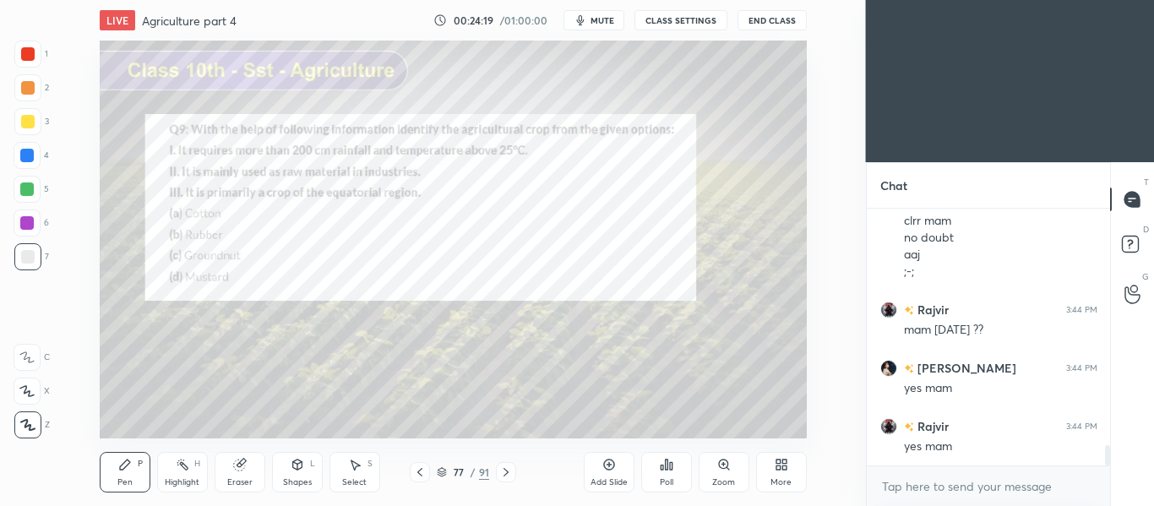
click at [421, 471] on icon at bounding box center [420, 473] width 14 height 14
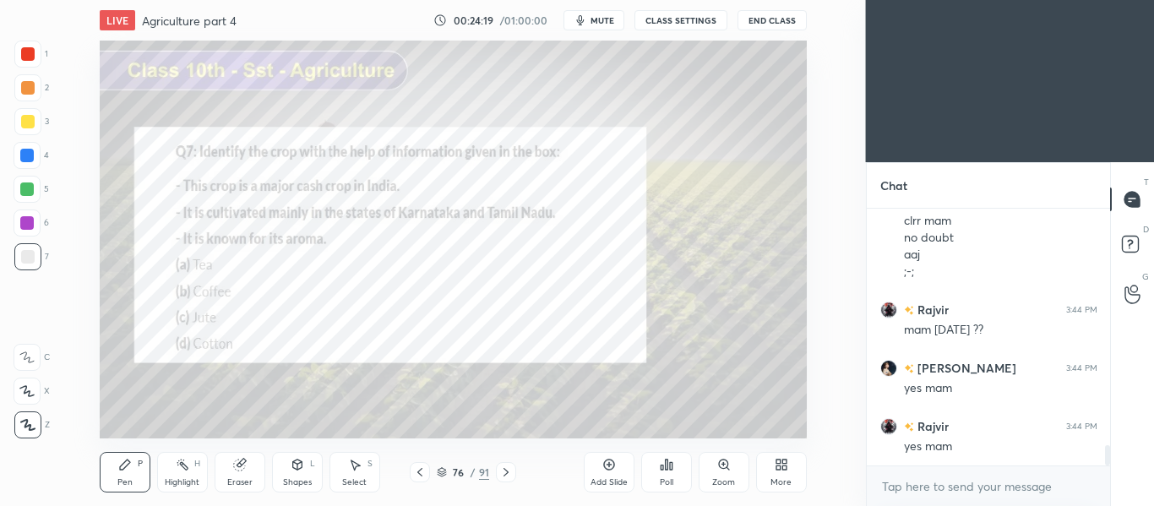
click at [421, 471] on icon at bounding box center [420, 473] width 14 height 14
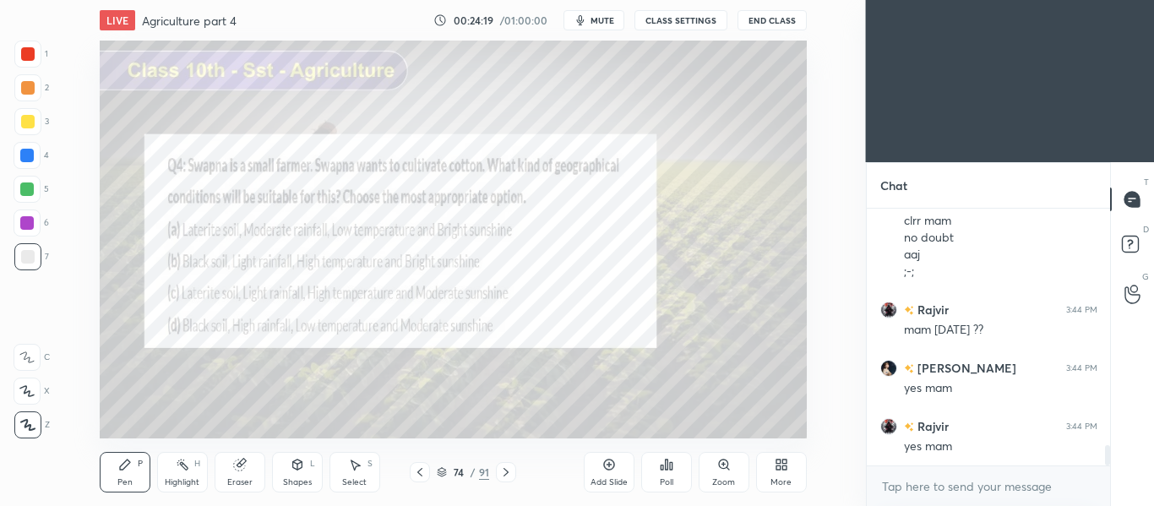
click at [421, 471] on icon at bounding box center [420, 473] width 14 height 14
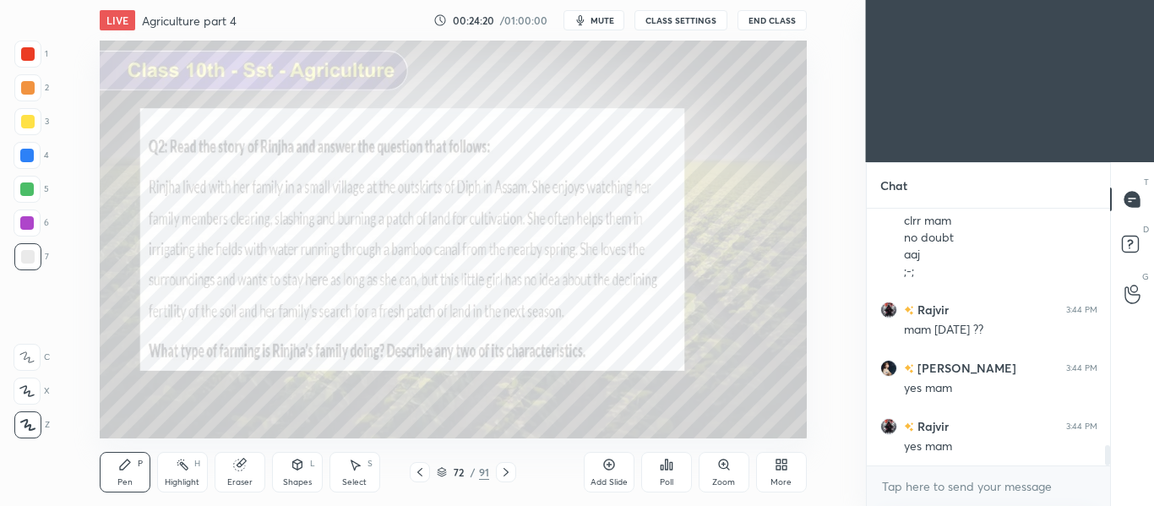
click at [421, 471] on icon at bounding box center [420, 473] width 14 height 14
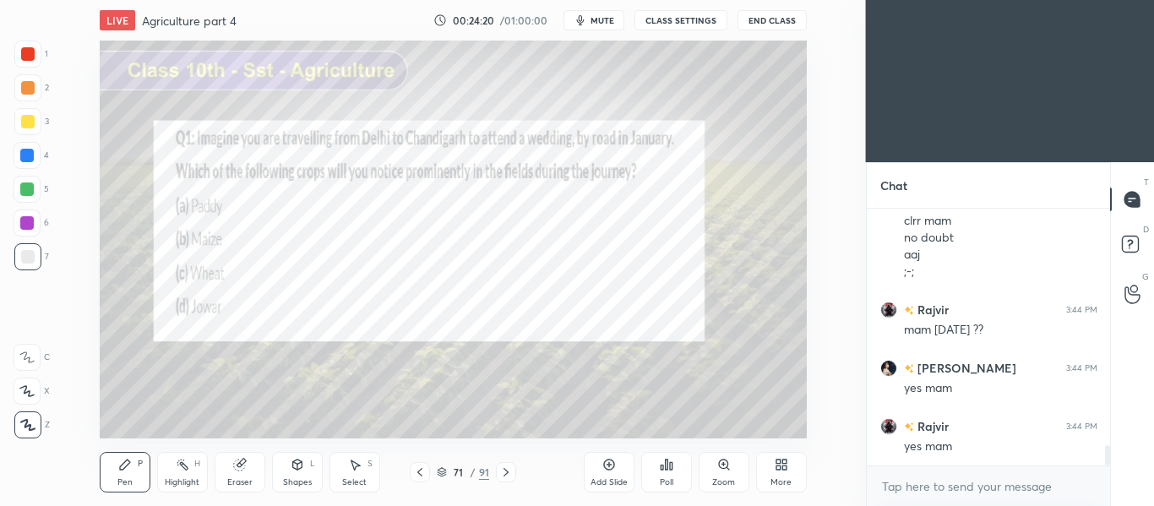
click at [421, 471] on icon at bounding box center [420, 473] width 14 height 14
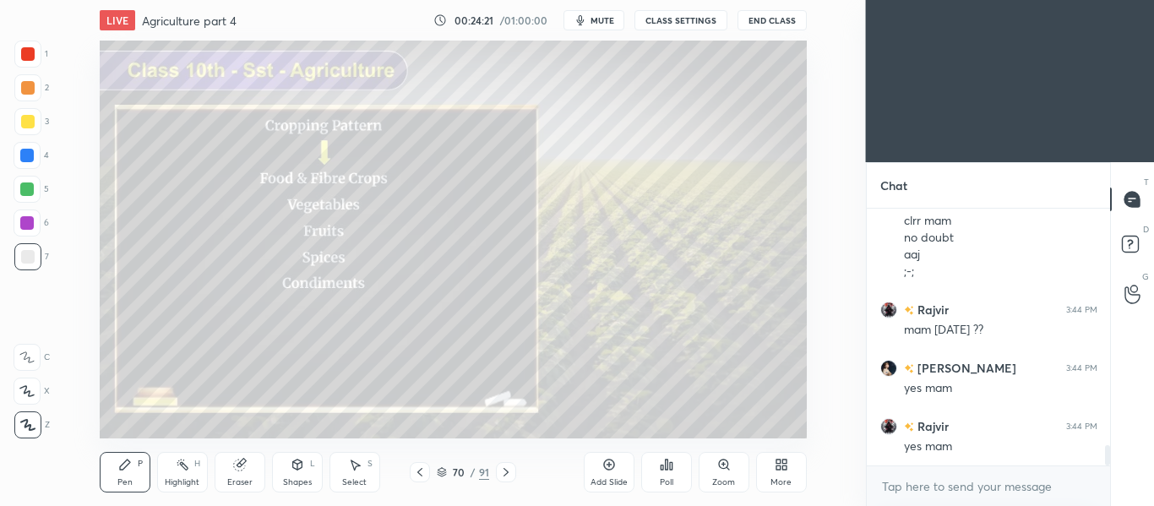
click at [421, 471] on icon at bounding box center [420, 473] width 14 height 14
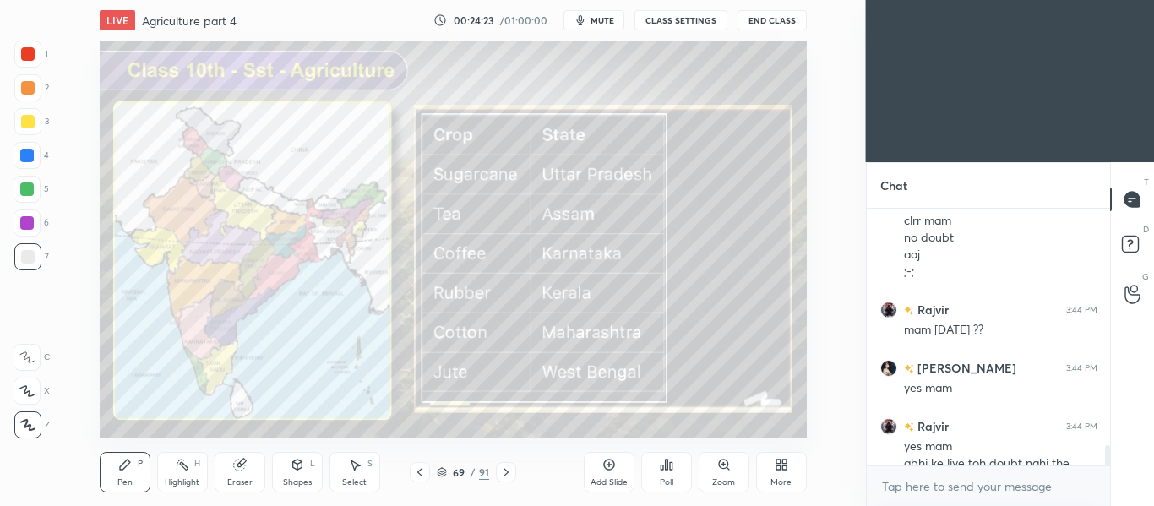
click at [510, 469] on icon at bounding box center [506, 473] width 14 height 14
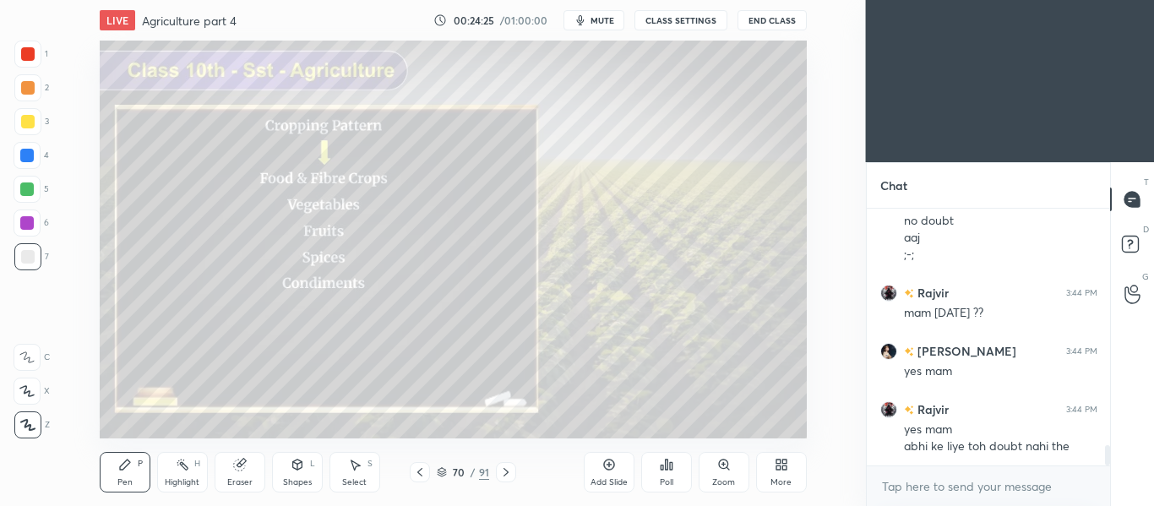
click at [510, 469] on icon at bounding box center [506, 473] width 14 height 14
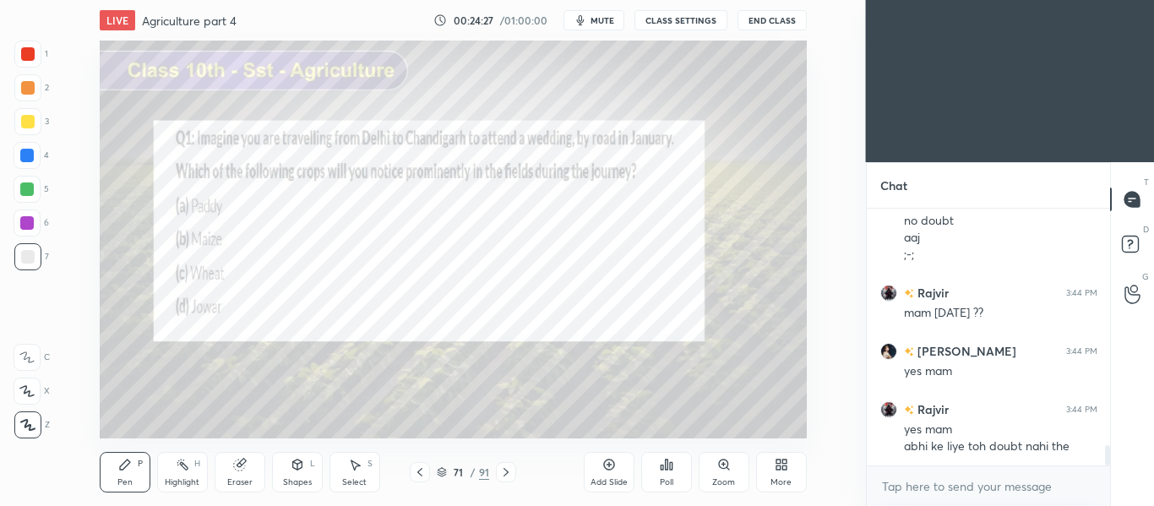
click at [422, 467] on icon at bounding box center [420, 473] width 14 height 14
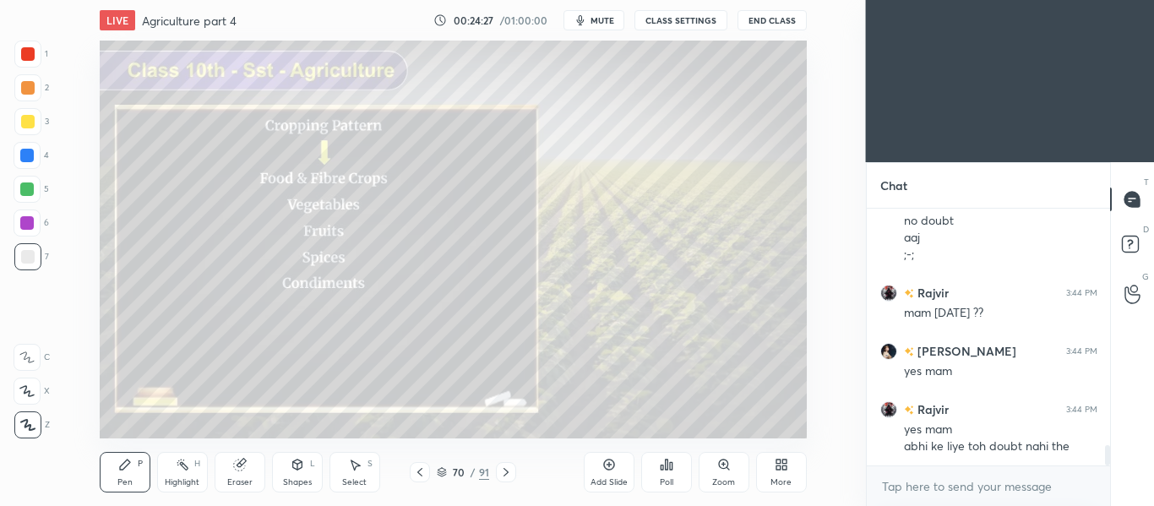
click at [422, 467] on icon at bounding box center [420, 473] width 14 height 14
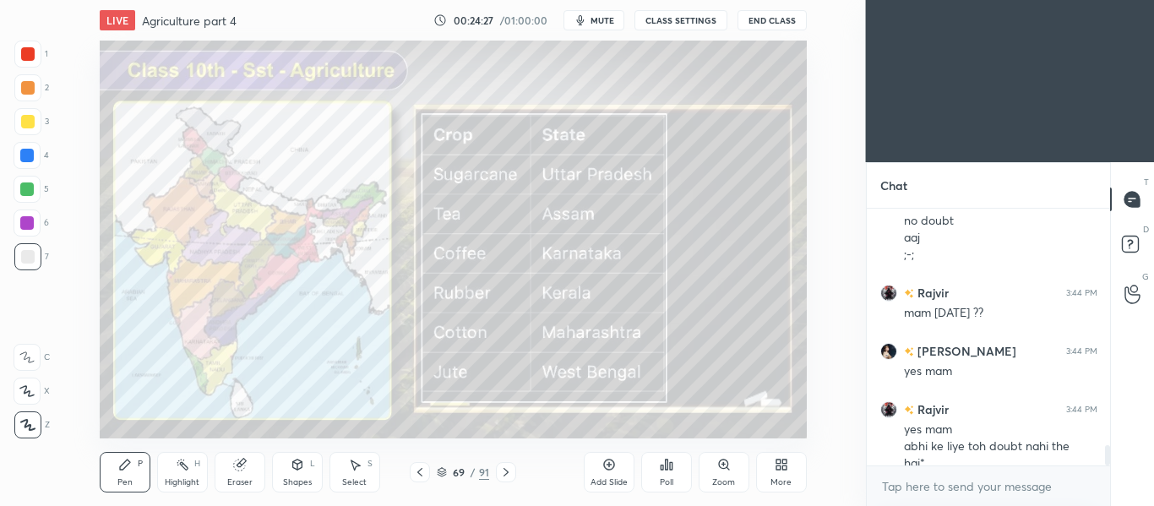
scroll to position [2978, 0]
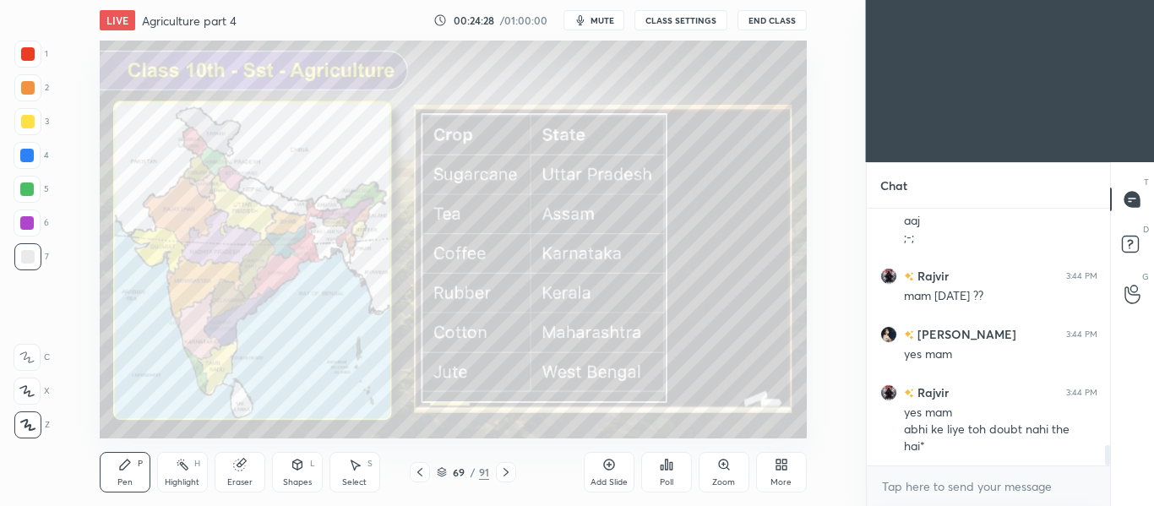
click at [422, 467] on icon at bounding box center [420, 473] width 14 height 14
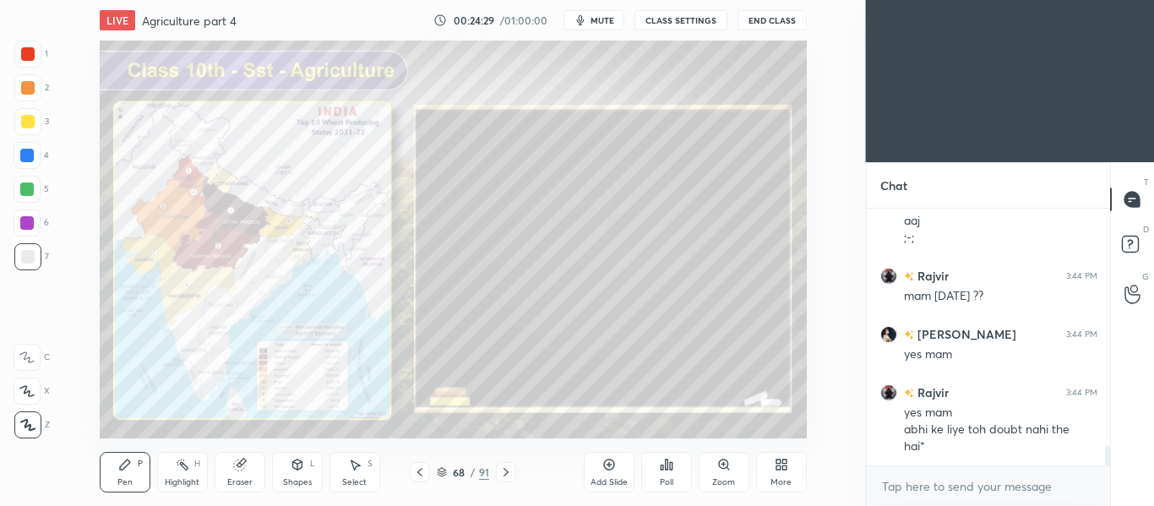
click at [422, 467] on icon at bounding box center [420, 473] width 14 height 14
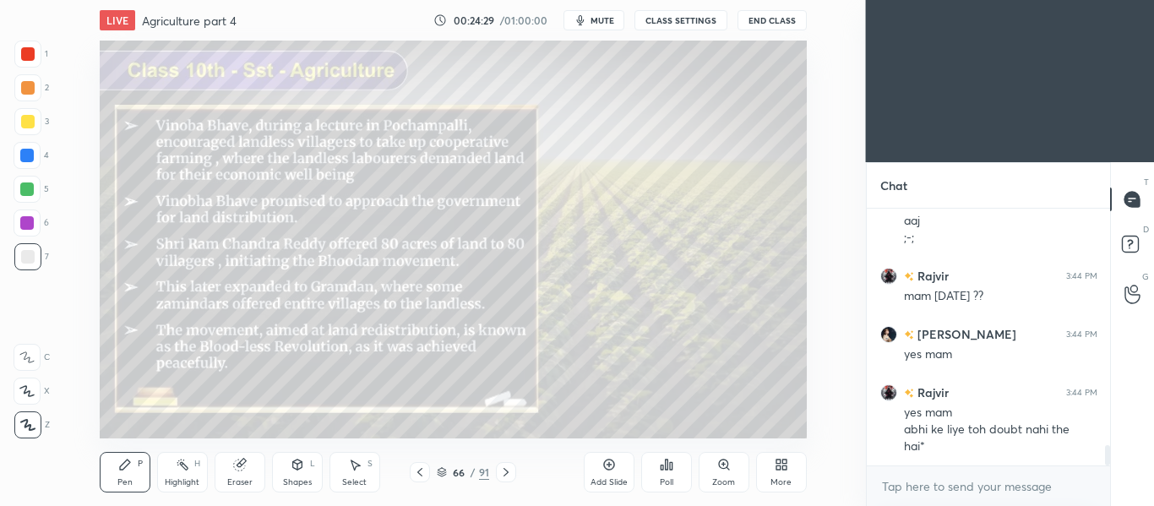
click at [422, 467] on icon at bounding box center [420, 473] width 14 height 14
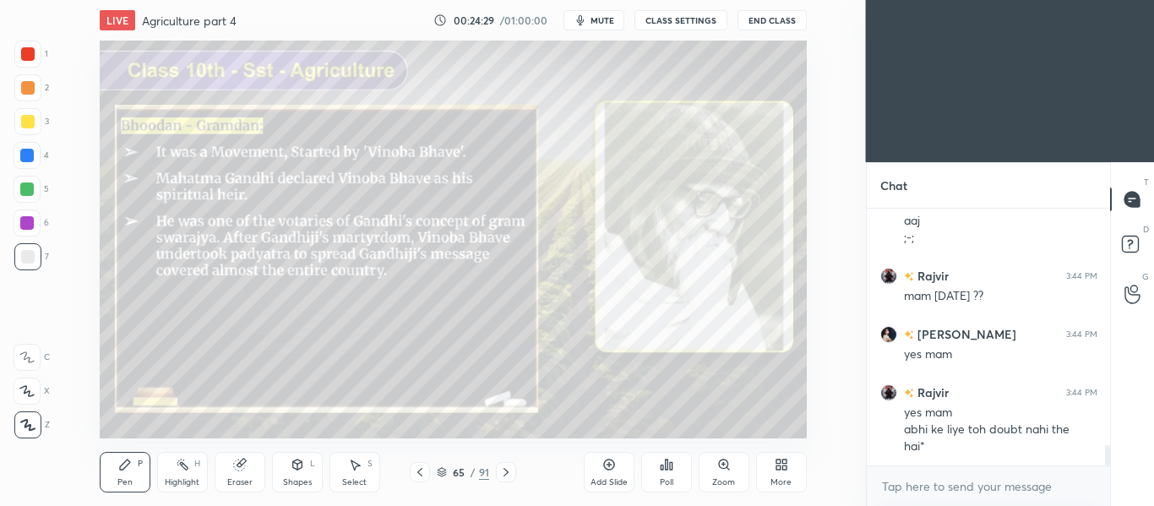
click at [422, 467] on icon at bounding box center [420, 473] width 14 height 14
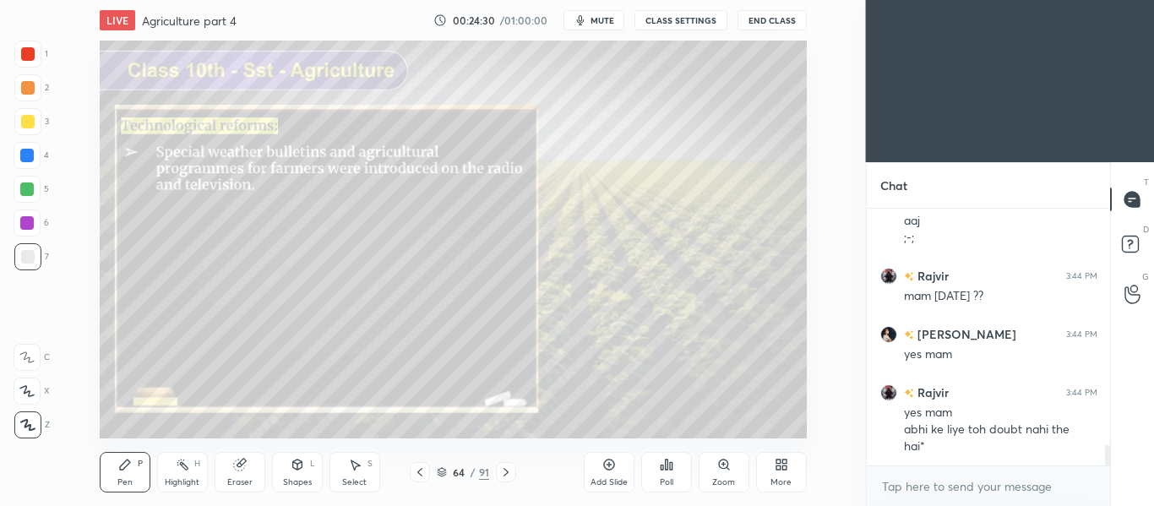
click at [422, 467] on icon at bounding box center [420, 473] width 14 height 14
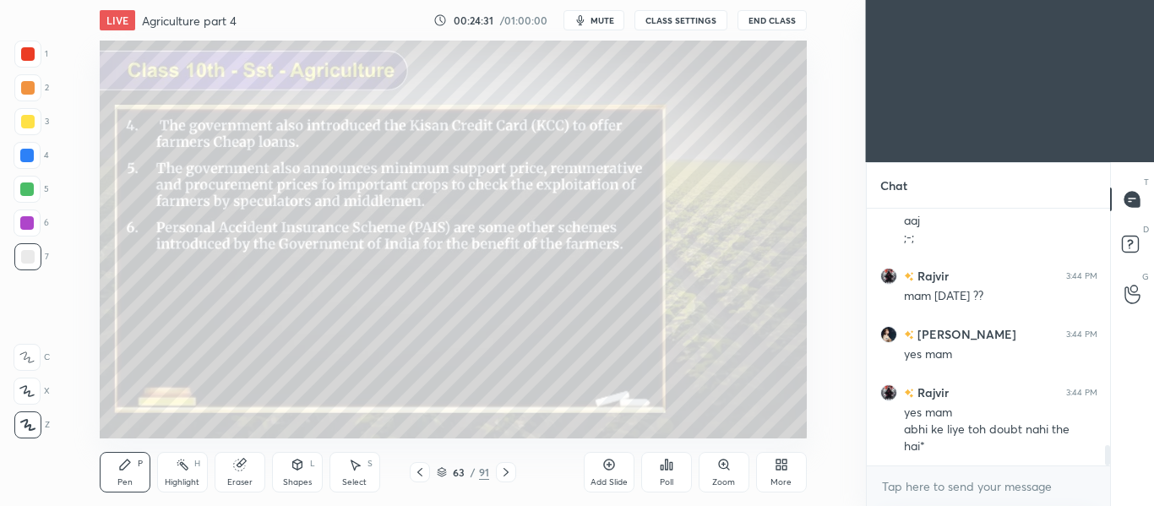
click at [501, 473] on icon at bounding box center [506, 473] width 14 height 14
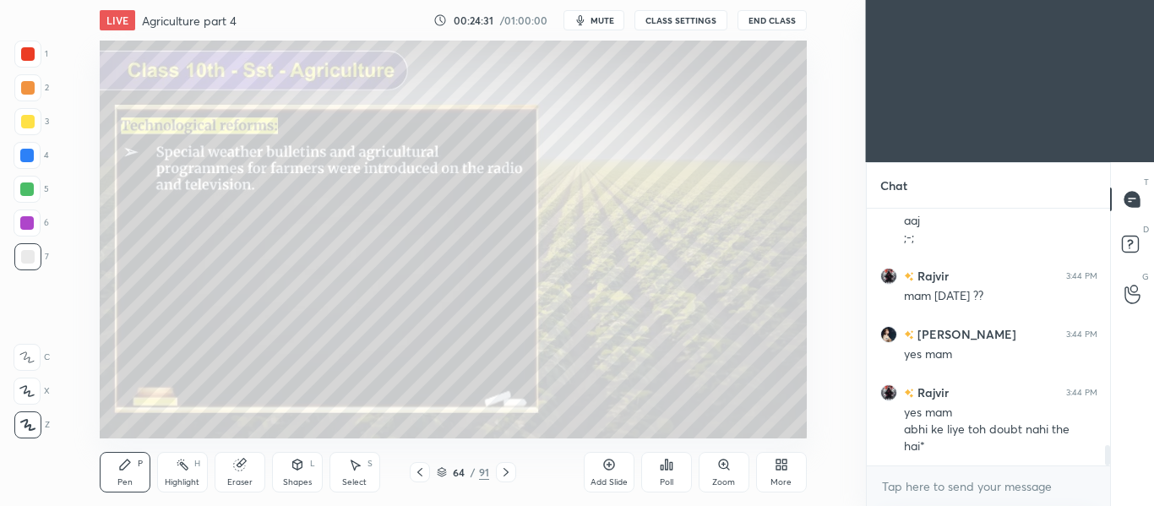
click at [501, 473] on icon at bounding box center [506, 473] width 14 height 14
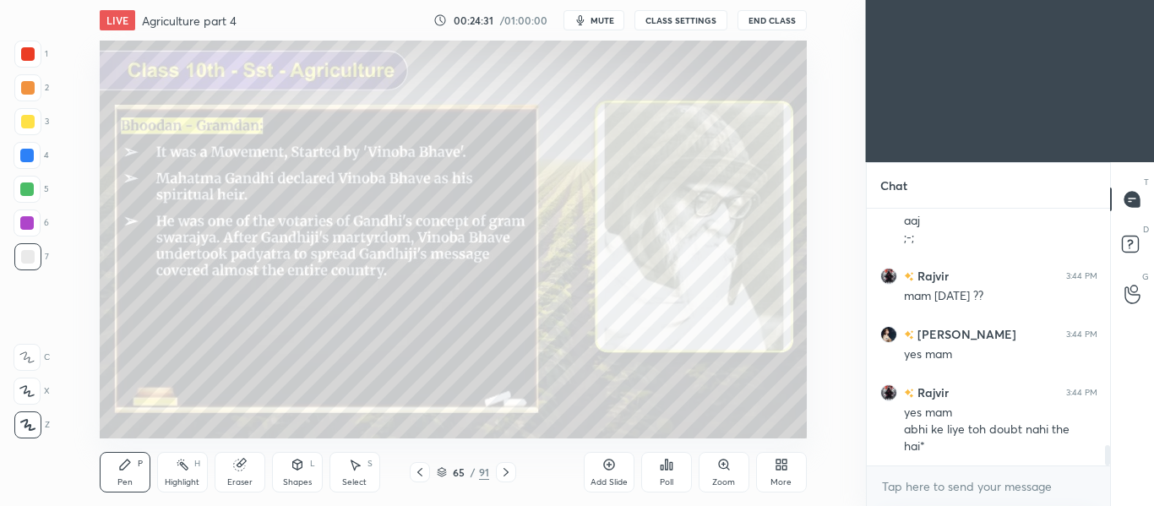
click at [501, 473] on icon at bounding box center [506, 473] width 14 height 14
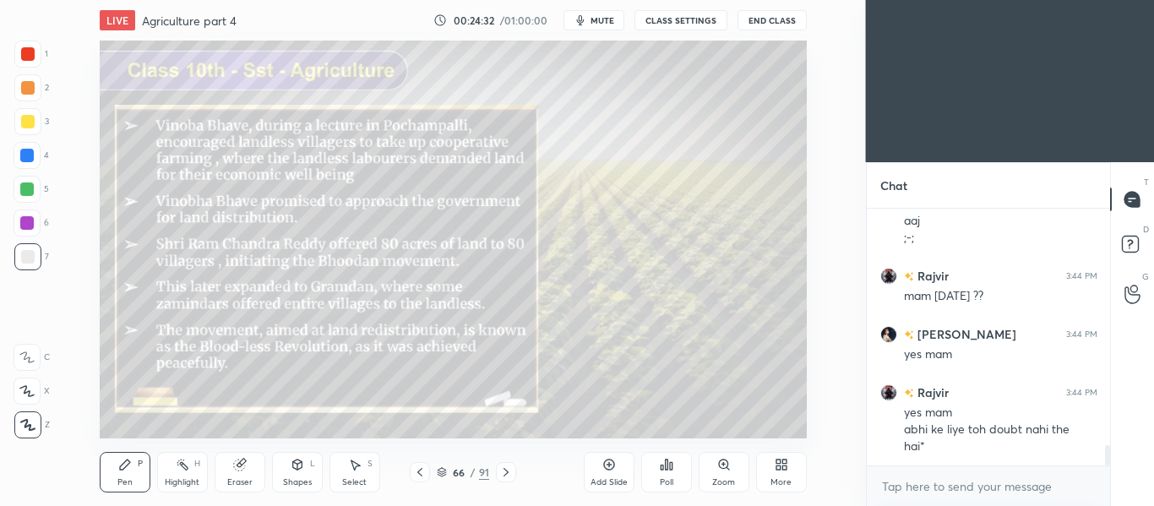
click at [501, 473] on icon at bounding box center [506, 473] width 14 height 14
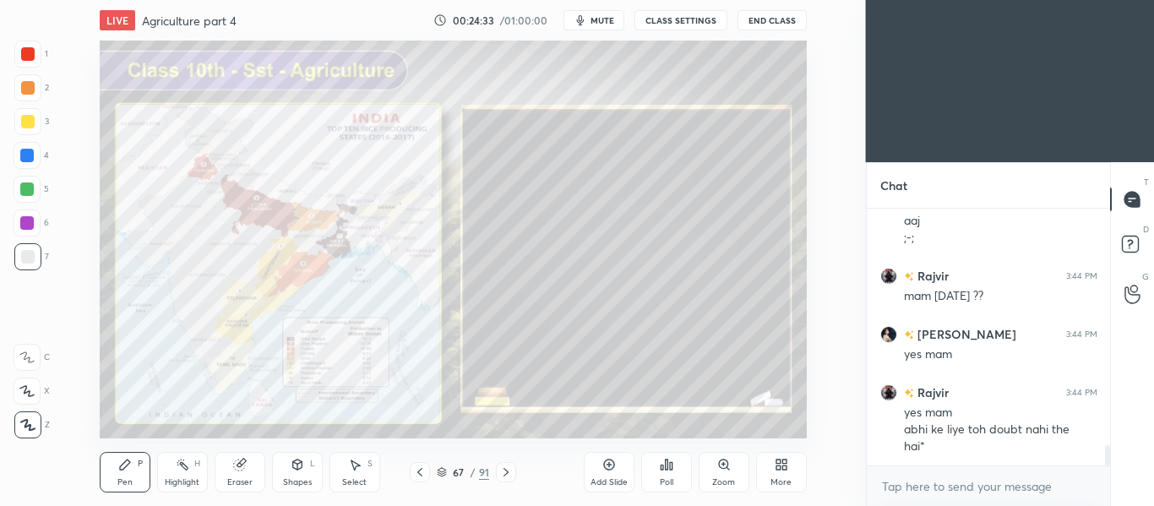
click at [501, 473] on icon at bounding box center [506, 473] width 14 height 14
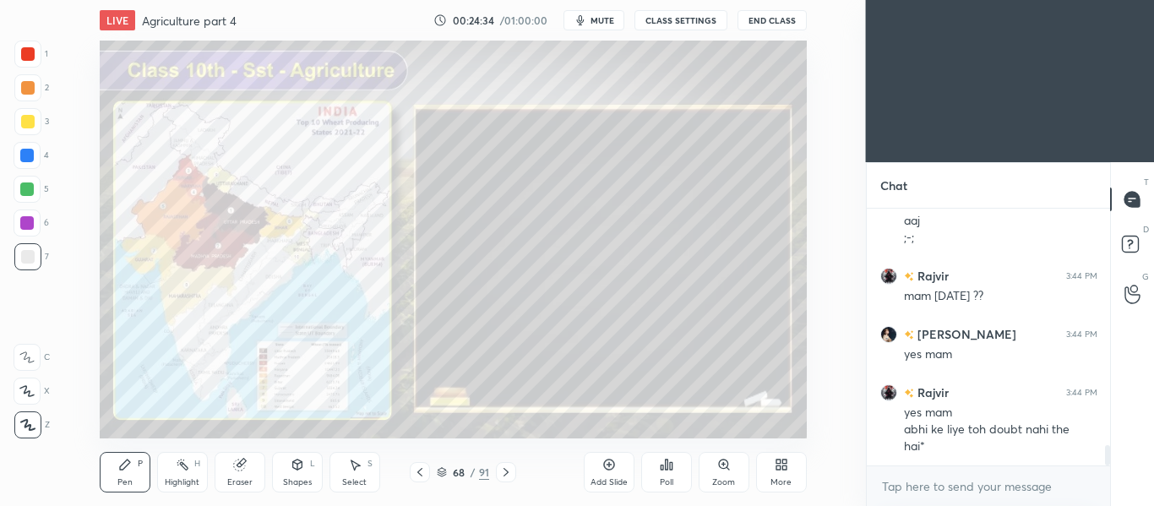
click at [501, 473] on icon at bounding box center [506, 473] width 14 height 14
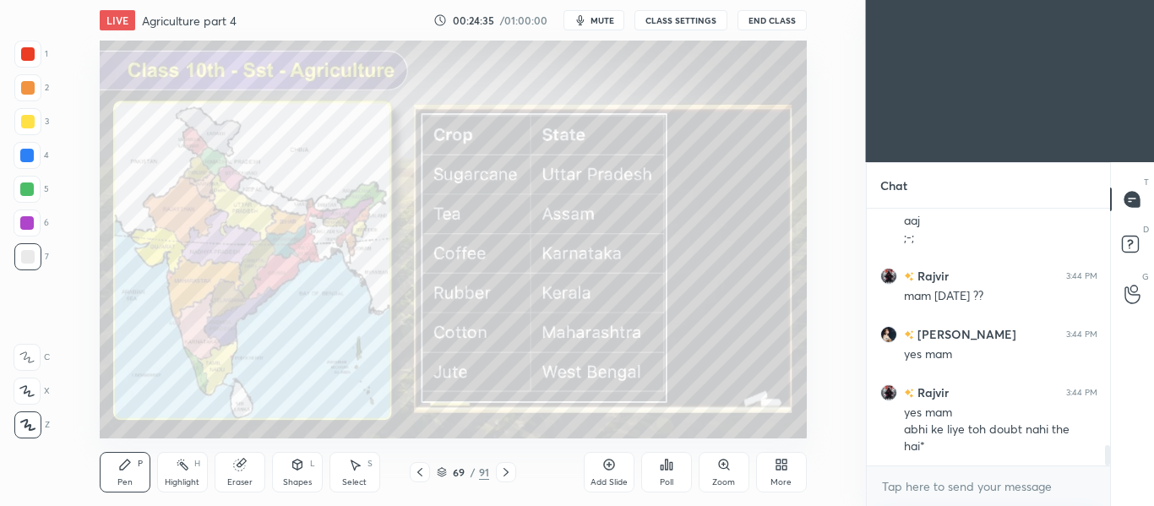
click at [501, 473] on icon at bounding box center [506, 473] width 14 height 14
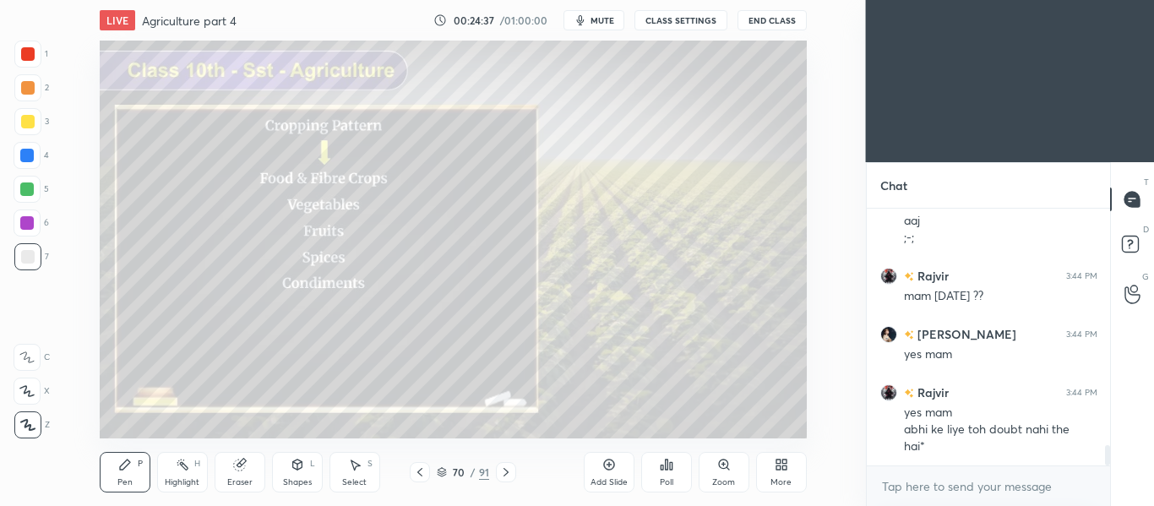
click at [501, 473] on icon at bounding box center [506, 473] width 14 height 14
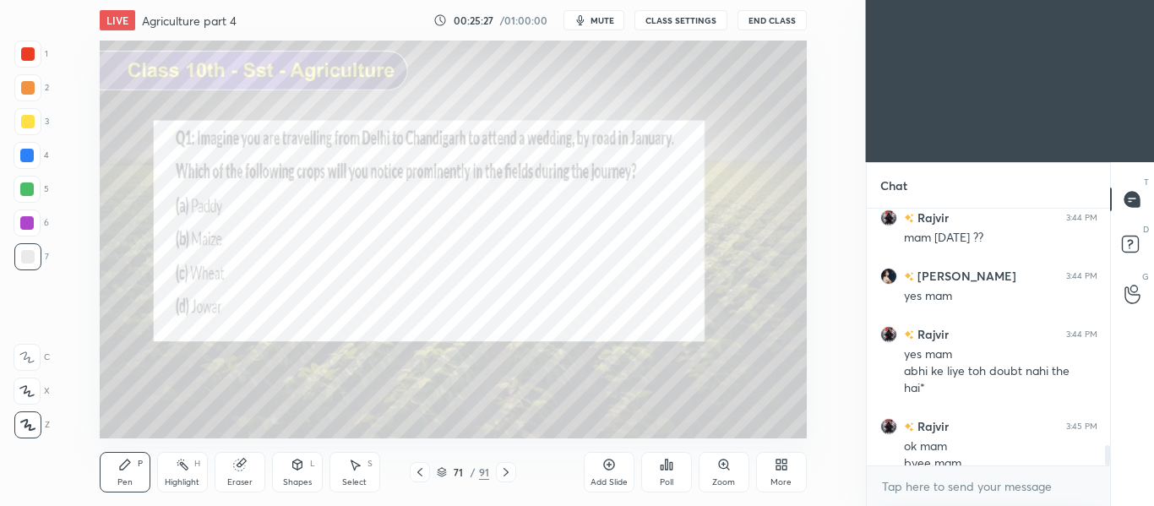
scroll to position [3054, 0]
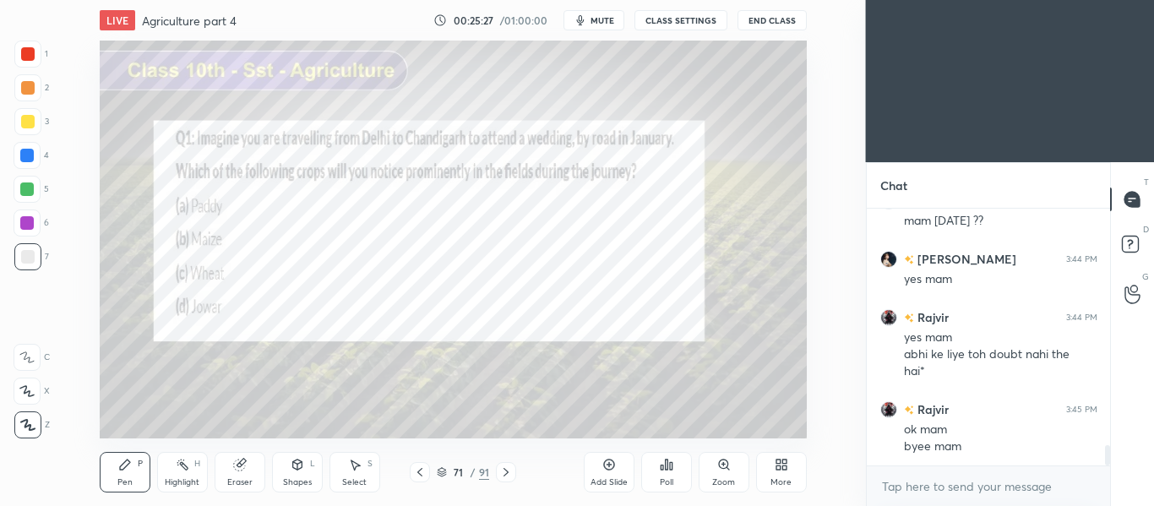
click at [773, 21] on button "End Class" at bounding box center [772, 20] width 69 height 20
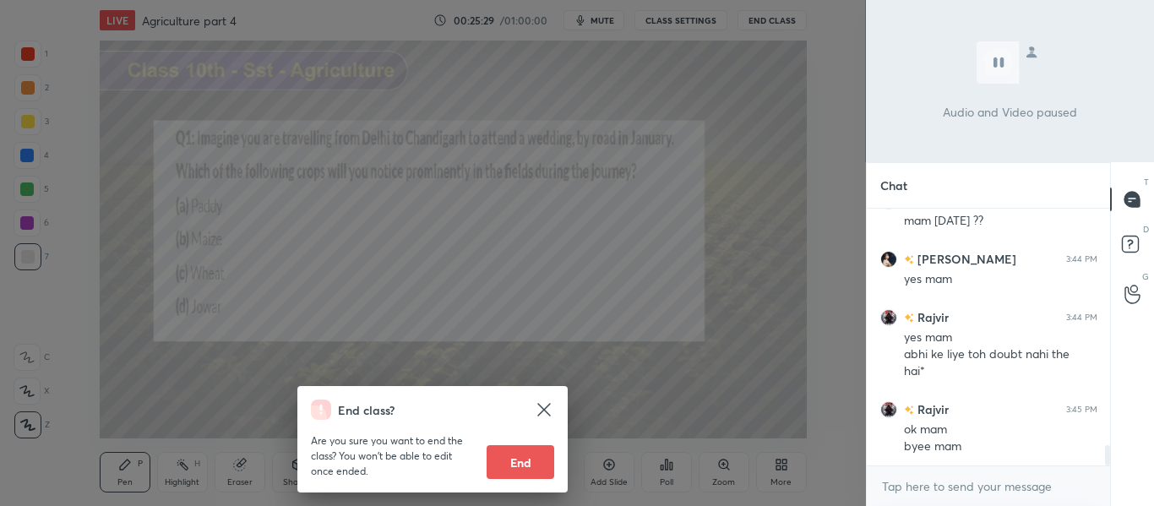
click at [526, 455] on button "End" at bounding box center [521, 462] width 68 height 34
type textarea "x"
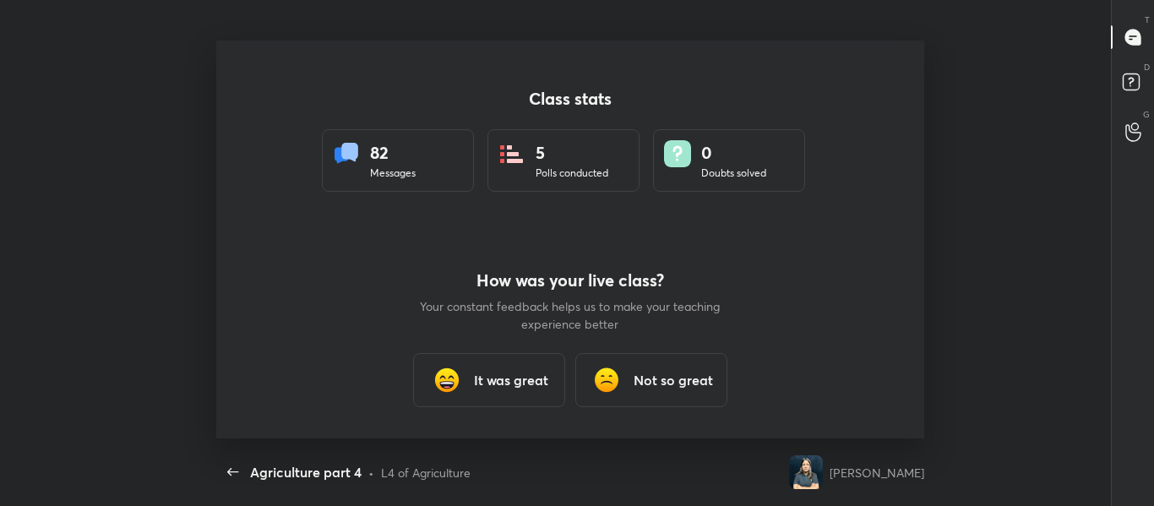
scroll to position [84098, 83436]
